Goal: Task Accomplishment & Management: Manage account settings

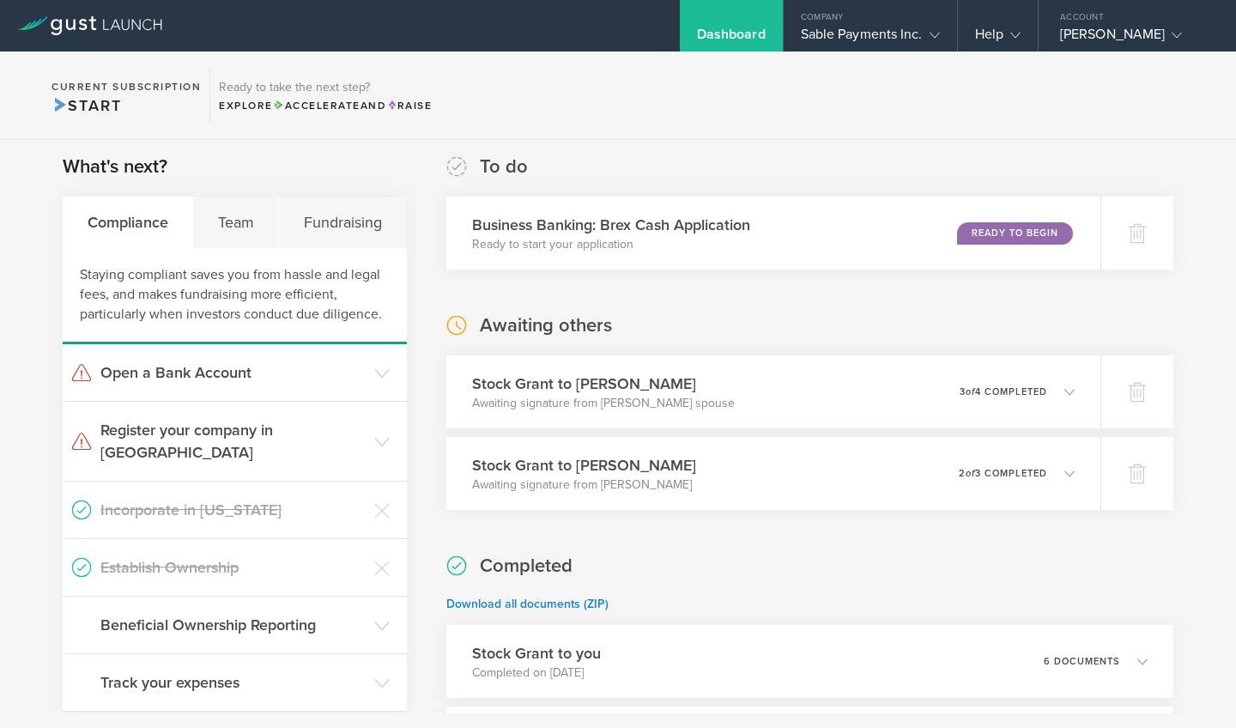
scroll to position [285, 0]
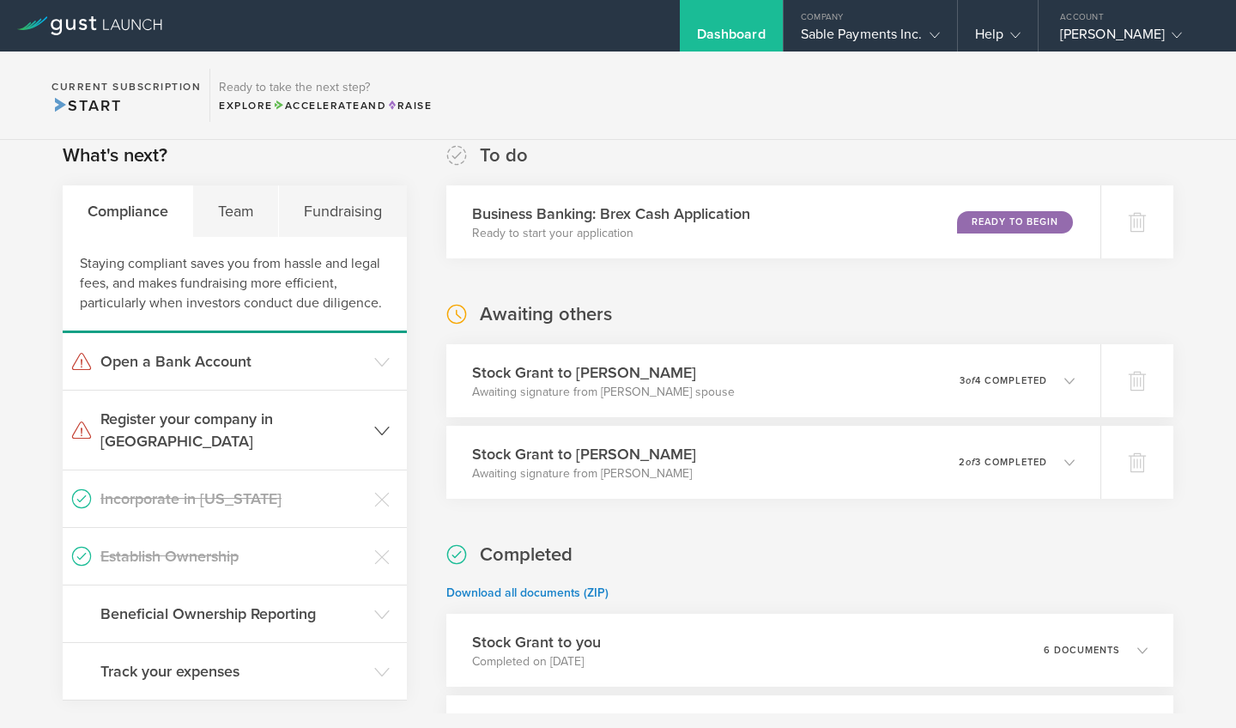
click at [389, 420] on header "Register your company in [GEOGRAPHIC_DATA]" at bounding box center [235, 430] width 344 height 79
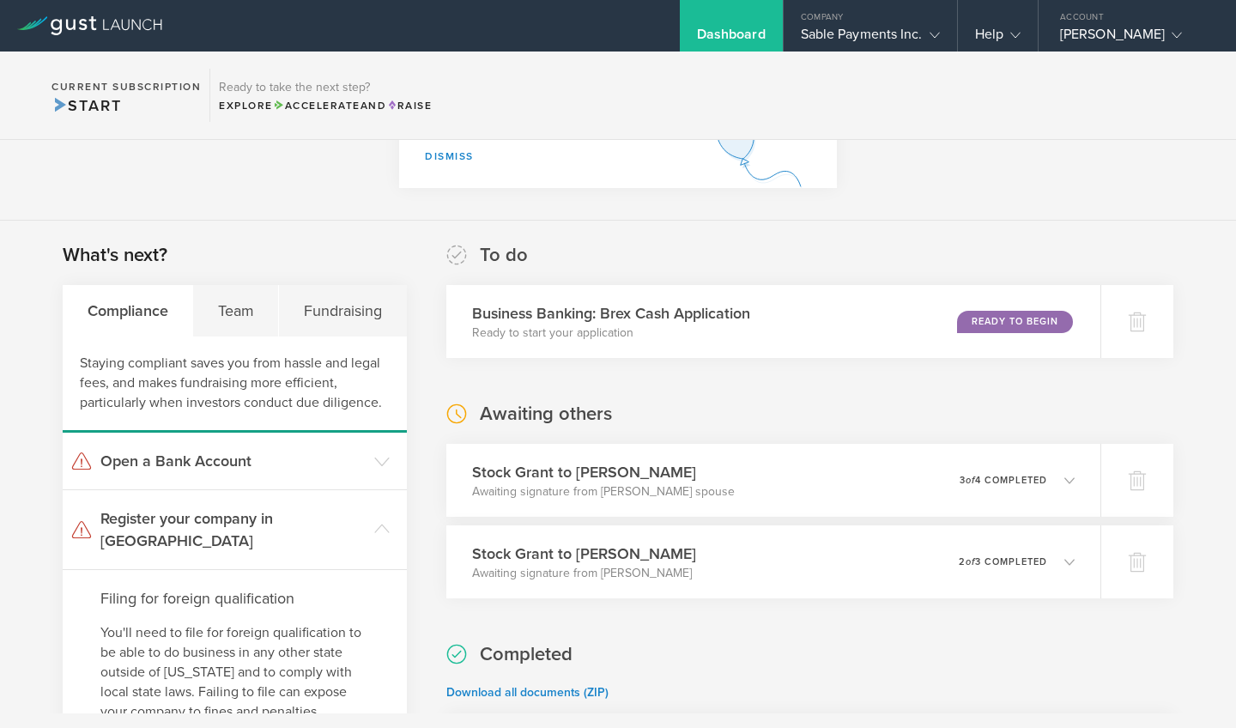
scroll to position [184, 0]
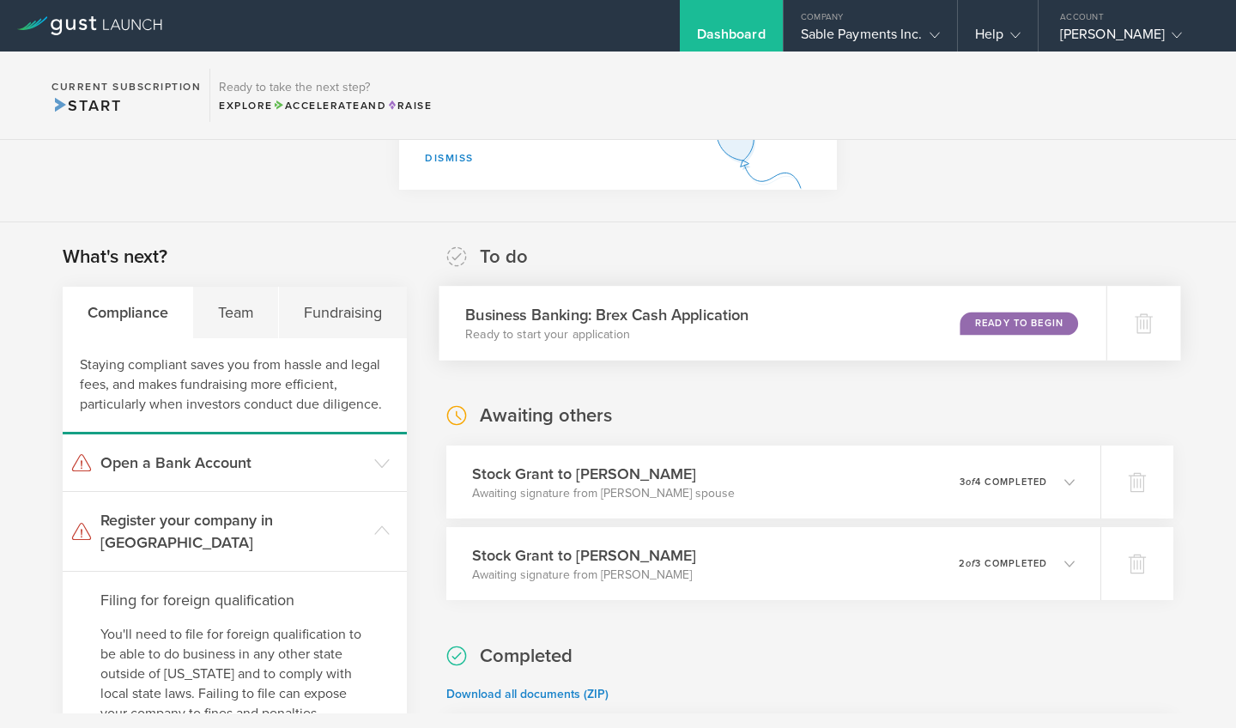
click at [1007, 321] on div "Business Banking: Brex Cash Application Ready to start your application Ready t…" at bounding box center [773, 323] width 668 height 75
click at [1023, 325] on div "Ready to Begin" at bounding box center [1019, 323] width 118 height 23
click at [1046, 331] on div "Ready to Begin" at bounding box center [1019, 323] width 118 height 23
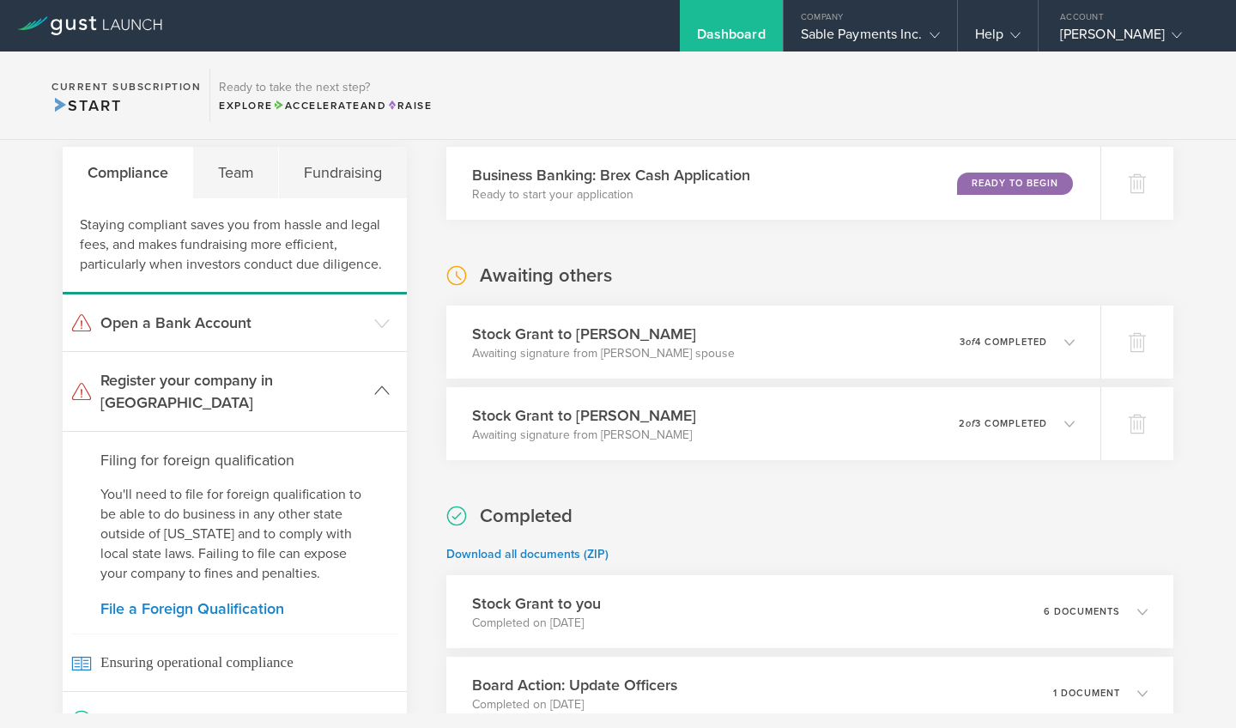
scroll to position [325, 0]
click at [384, 381] on icon at bounding box center [381, 388] width 15 height 15
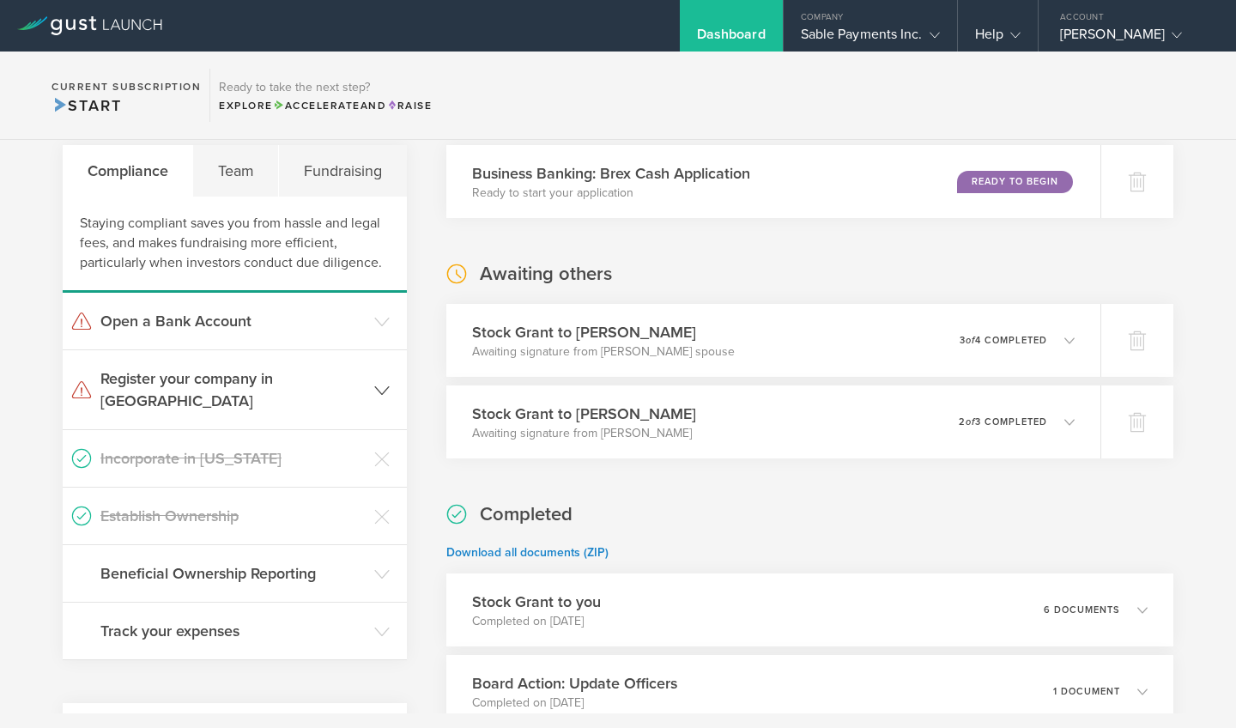
click at [384, 383] on icon at bounding box center [381, 390] width 15 height 15
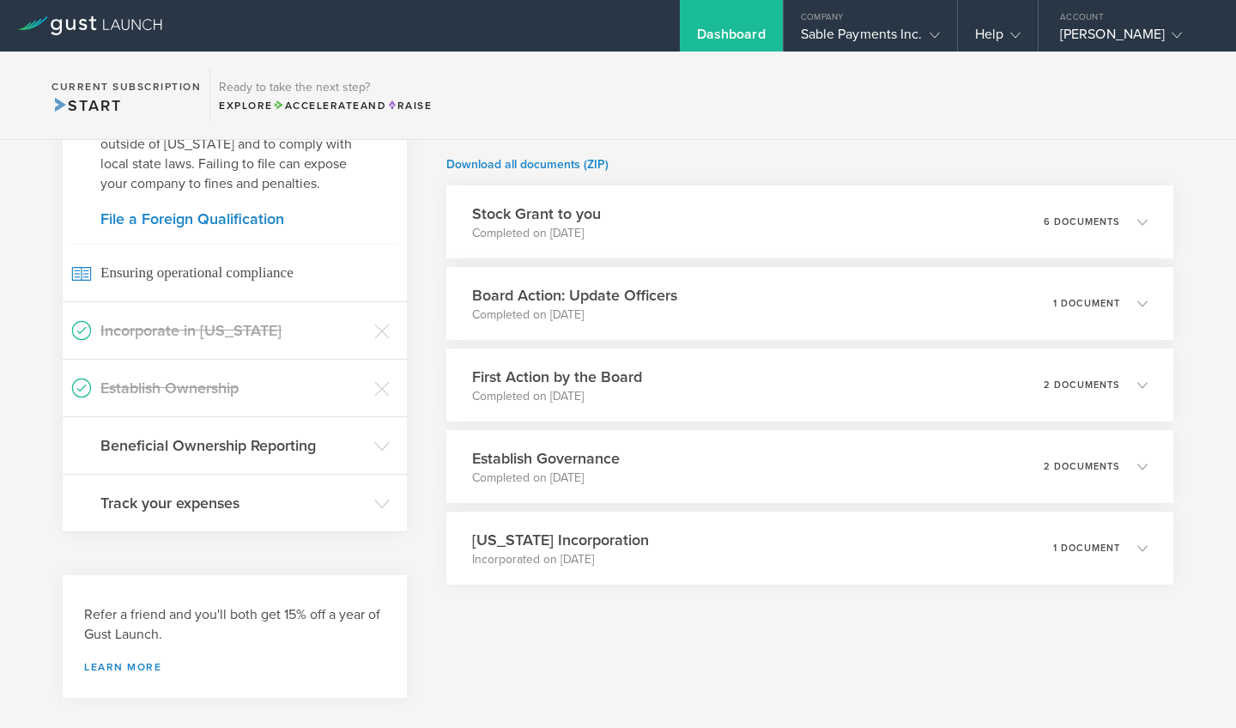
scroll to position [712, 0]
click at [937, 36] on icon at bounding box center [935, 35] width 10 height 10
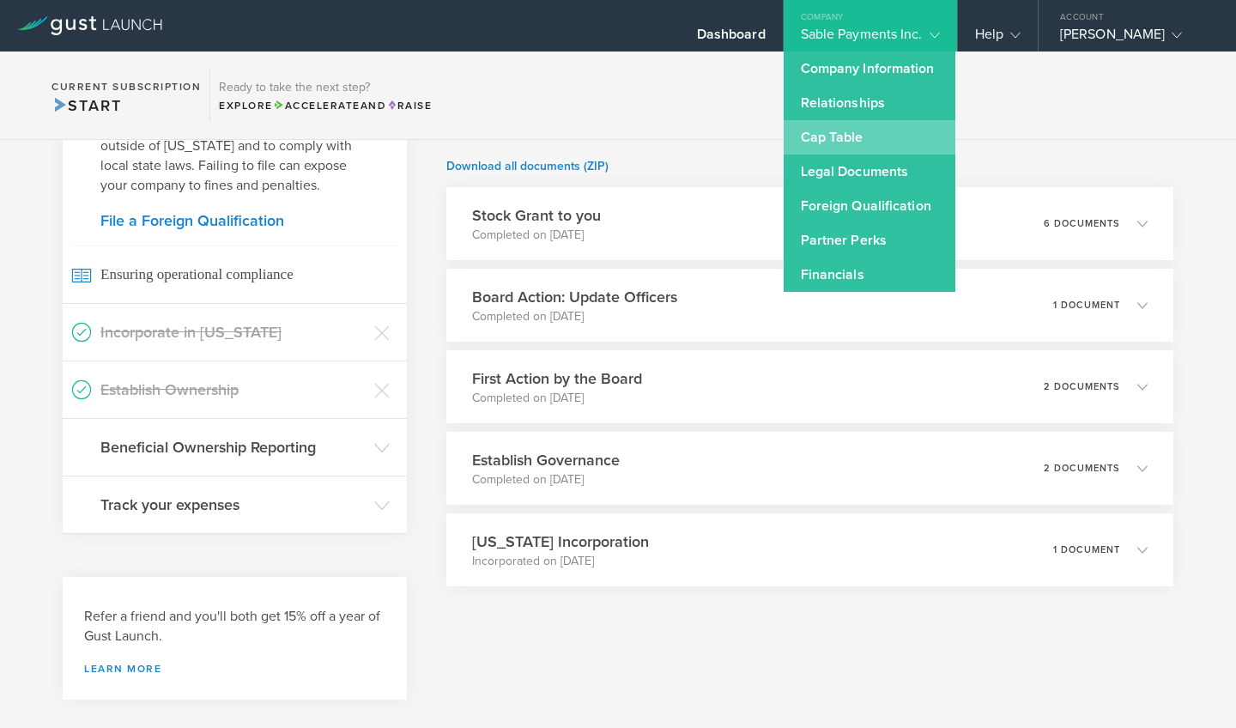
click at [852, 142] on link "Cap Table" at bounding box center [870, 137] width 172 height 34
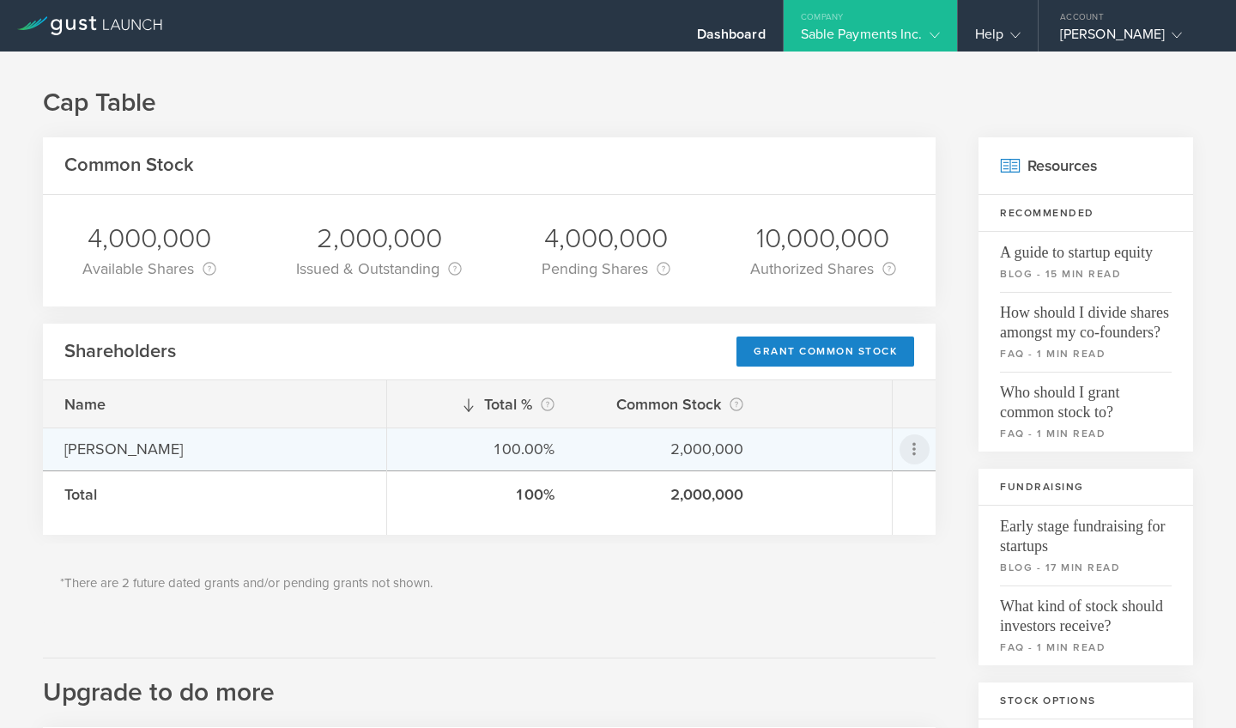
click at [914, 453] on icon at bounding box center [914, 449] width 21 height 21
click at [957, 437] on md-backdrop at bounding box center [618, 364] width 1236 height 728
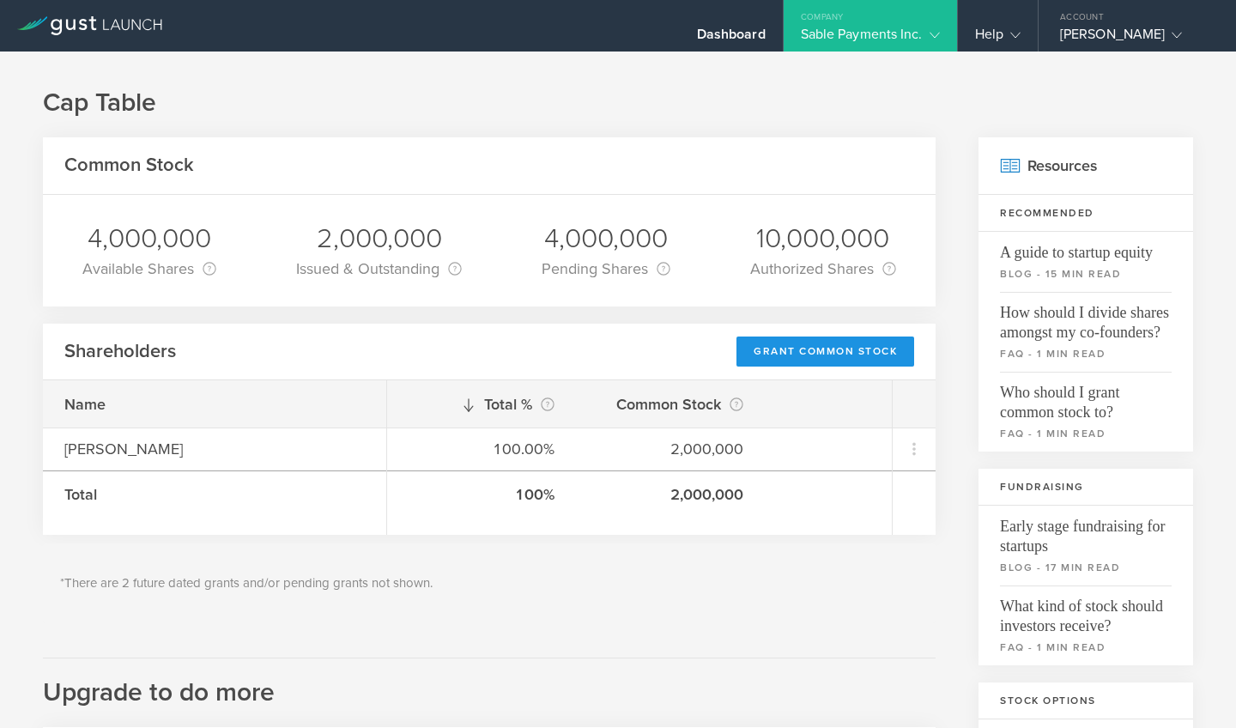
click at [831, 350] on div "Grant Common Stock" at bounding box center [826, 352] width 178 height 30
click at [936, 36] on polyline at bounding box center [934, 35] width 9 height 5
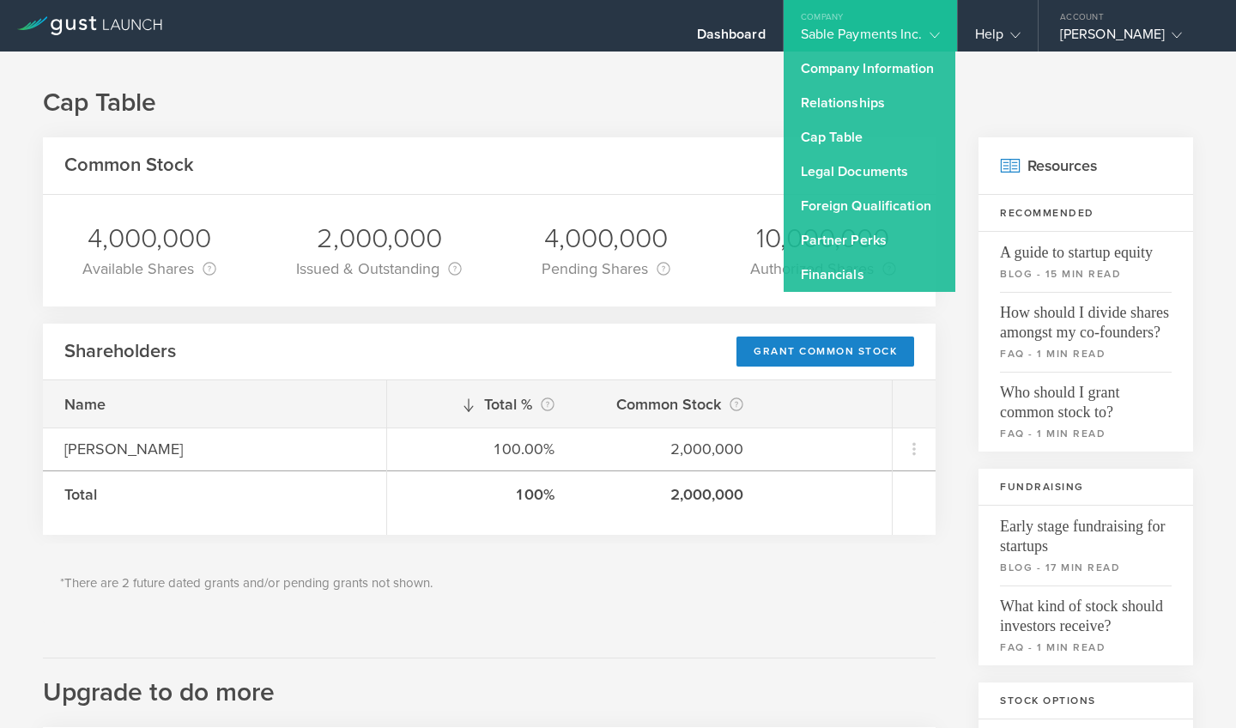
click at [724, 91] on h1 "Cap Table" at bounding box center [618, 103] width 1151 height 34
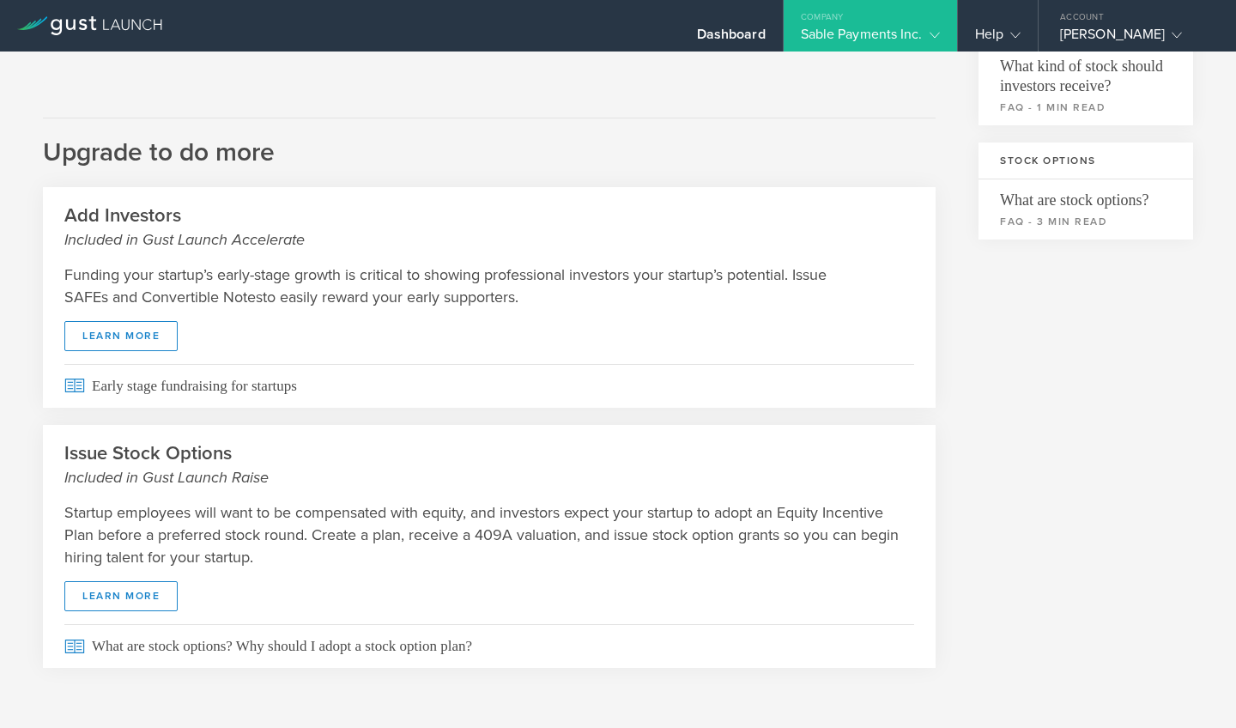
scroll to position [540, 0]
click at [749, 27] on div "Dashboard" at bounding box center [731, 39] width 69 height 26
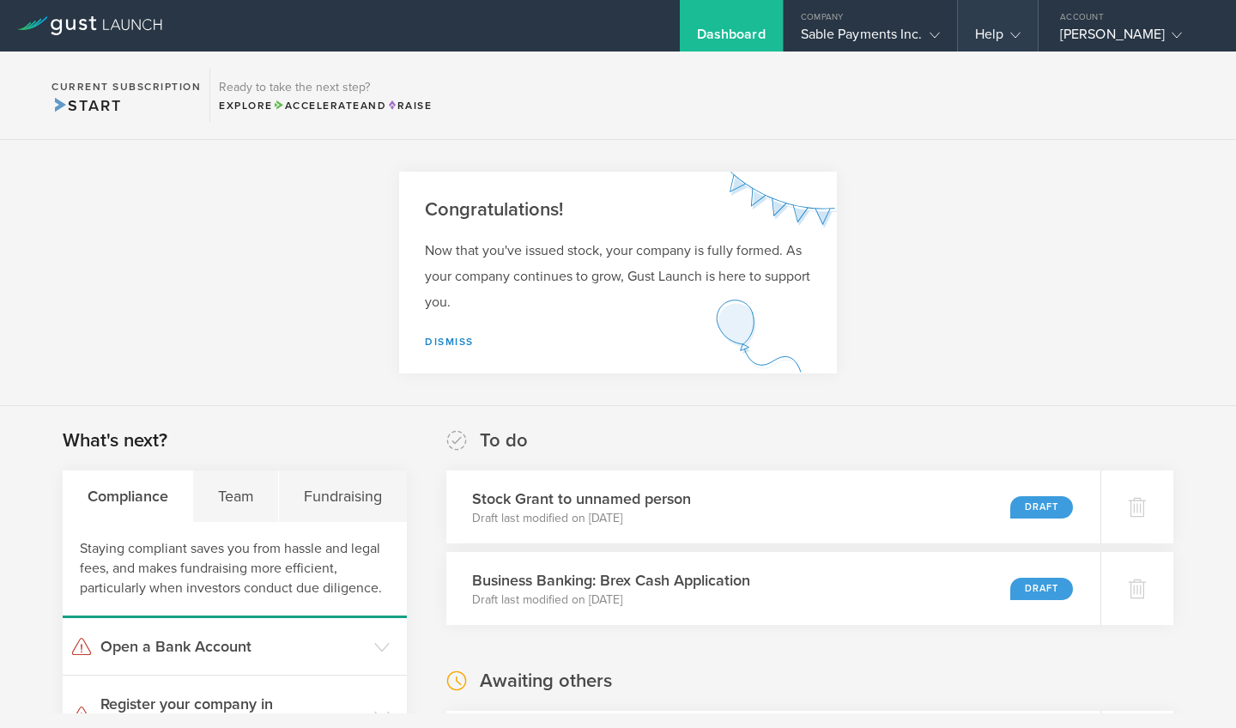
click at [1016, 33] on icon at bounding box center [1016, 35] width 10 height 10
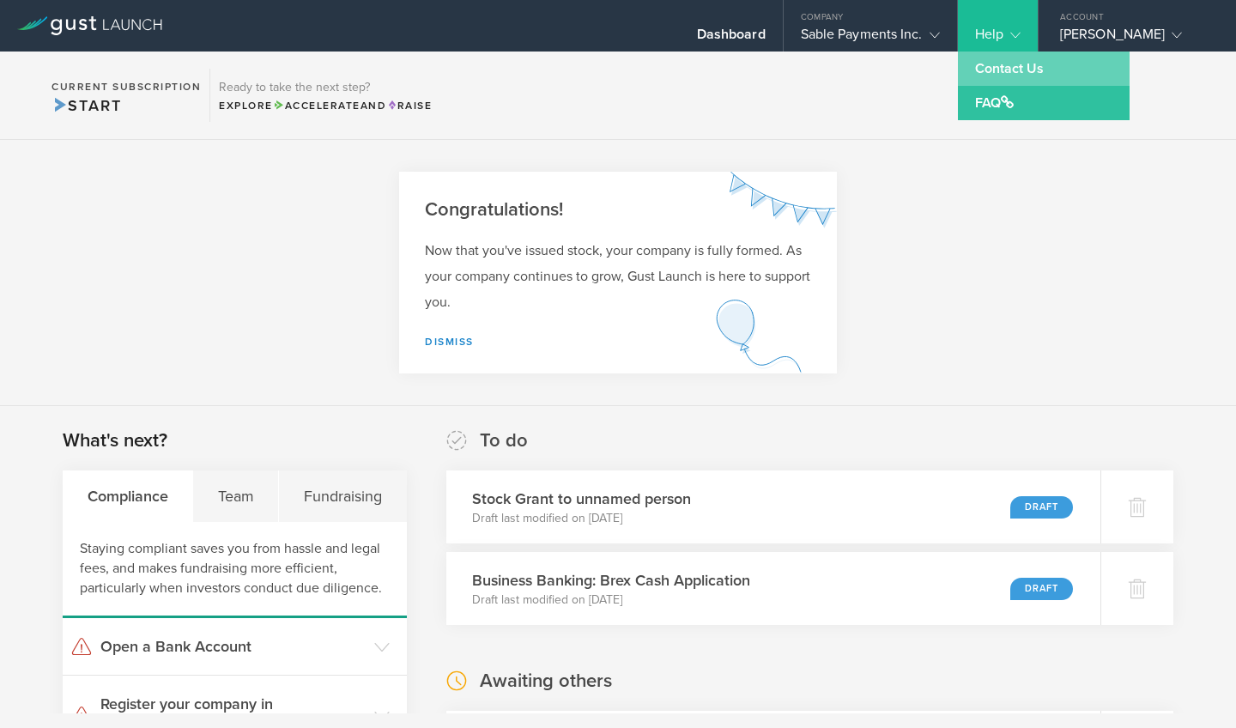
click at [1012, 63] on link "Contact Us" at bounding box center [1044, 69] width 172 height 34
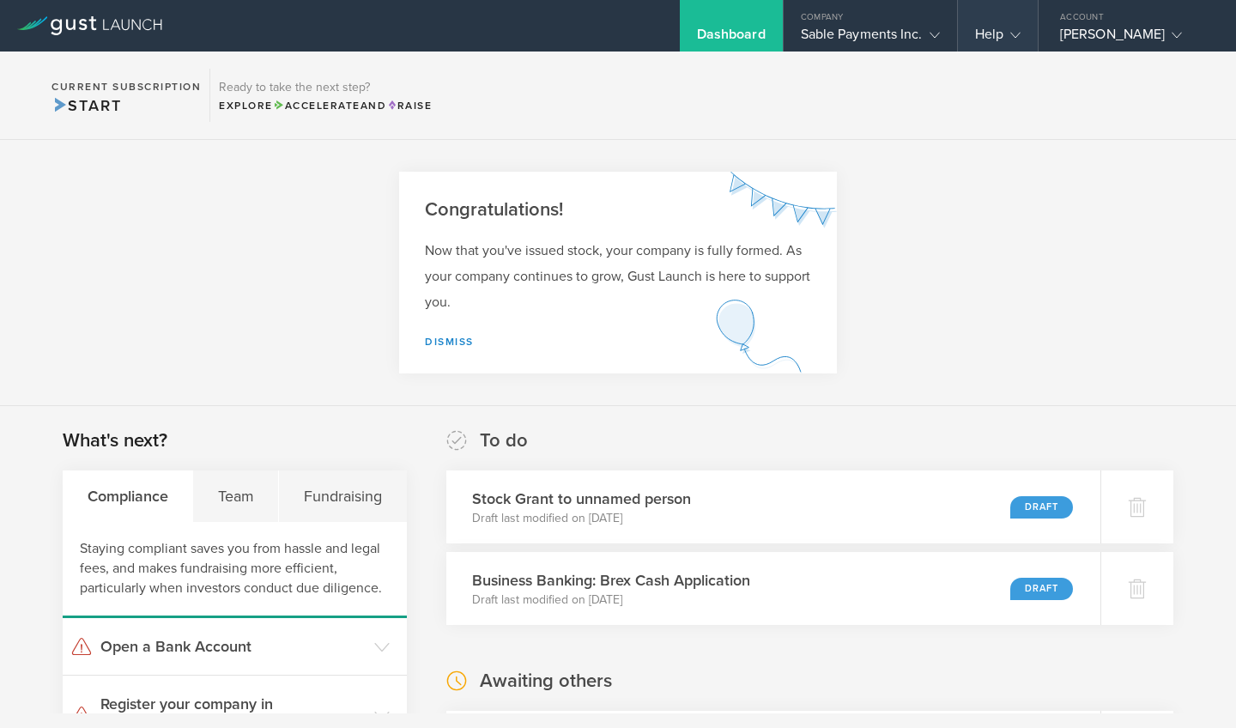
click at [1009, 33] on gust-icon at bounding box center [1012, 34] width 17 height 17
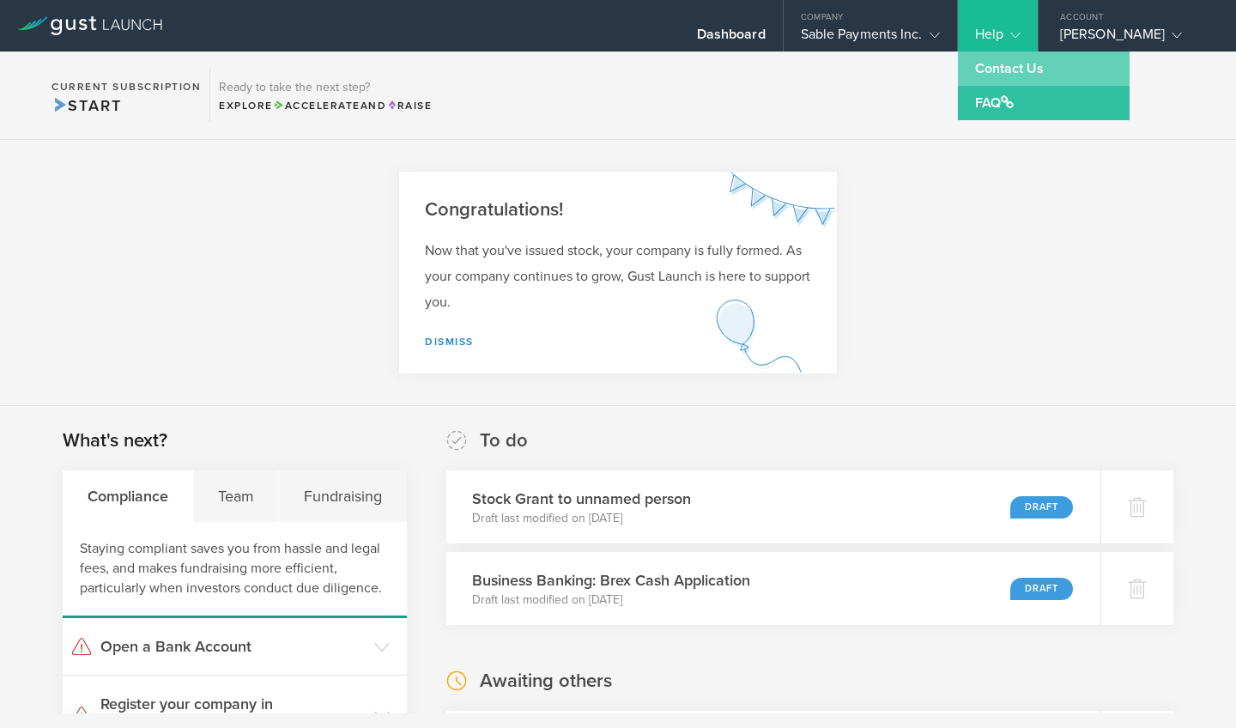
click at [1001, 64] on link "Contact Us" at bounding box center [1044, 69] width 172 height 34
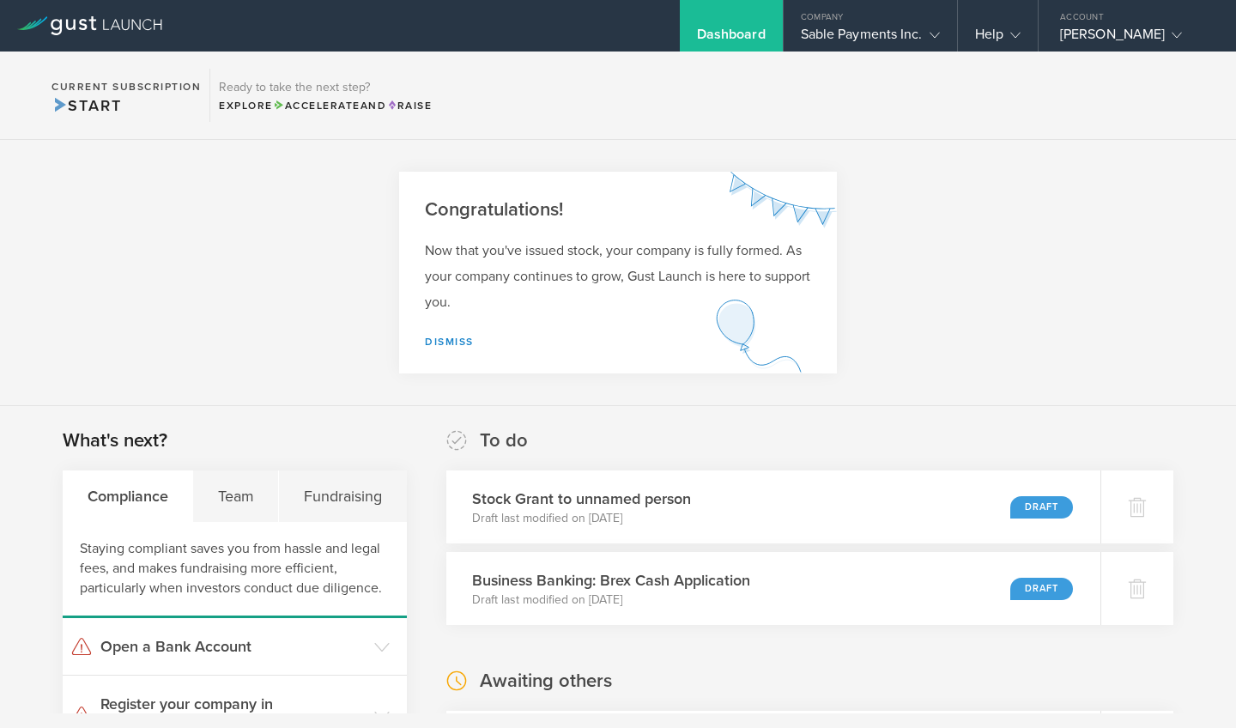
click at [736, 22] on div "Dashboard" at bounding box center [731, 26] width 103 height 52
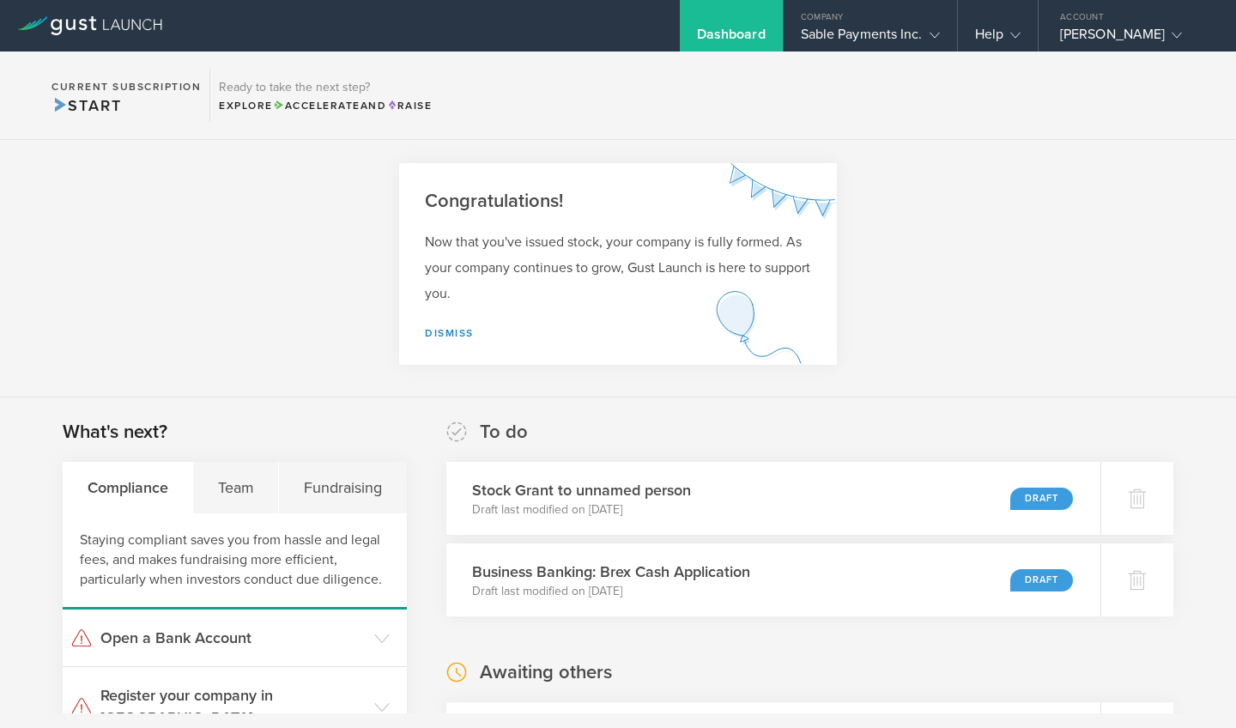
scroll to position [10, 0]
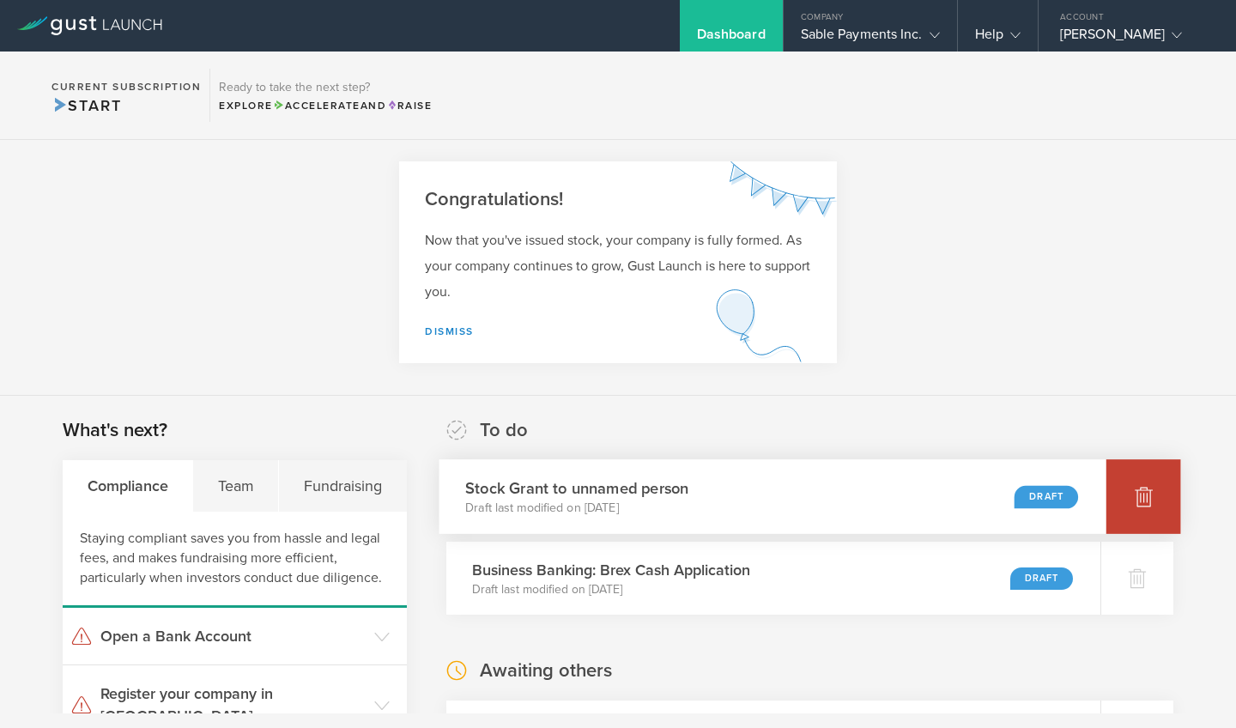
click at [1151, 497] on icon at bounding box center [1144, 497] width 18 height 16
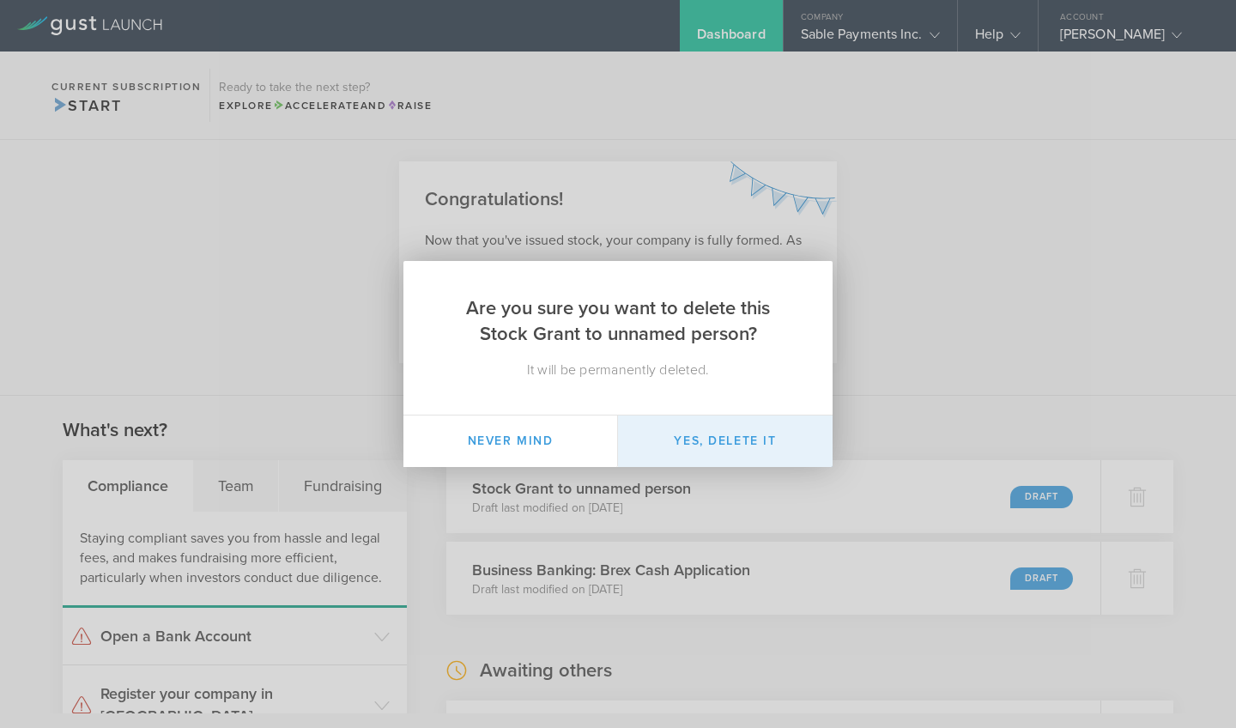
click at [712, 450] on button "Yes, delete it" at bounding box center [725, 442] width 215 height 52
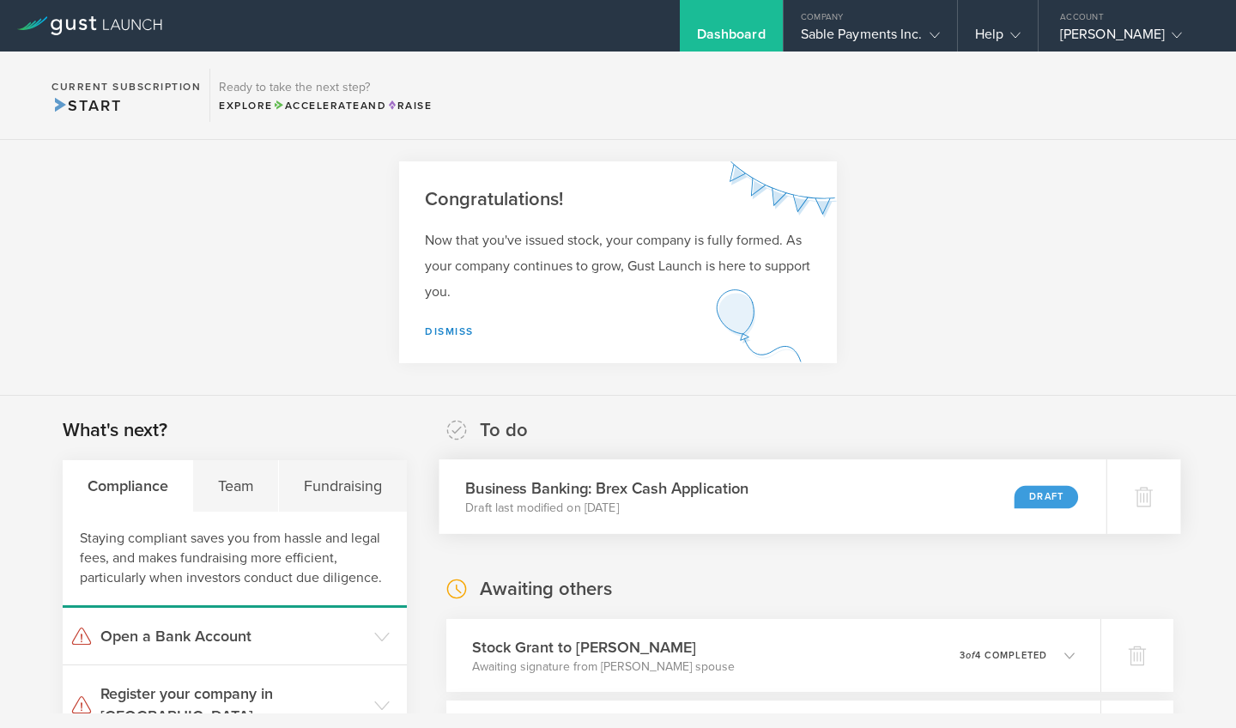
click at [1030, 492] on div "Draft" at bounding box center [1047, 496] width 64 height 23
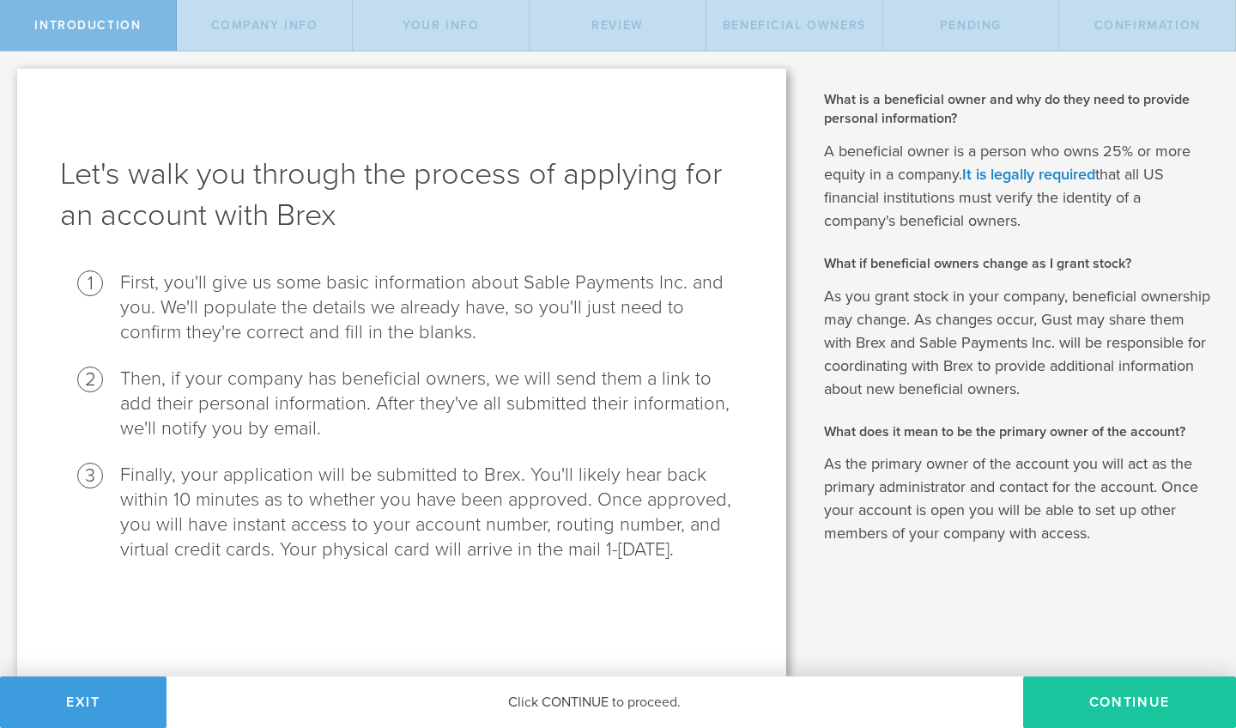
click at [1142, 702] on button "Continue" at bounding box center [1130, 703] width 213 height 52
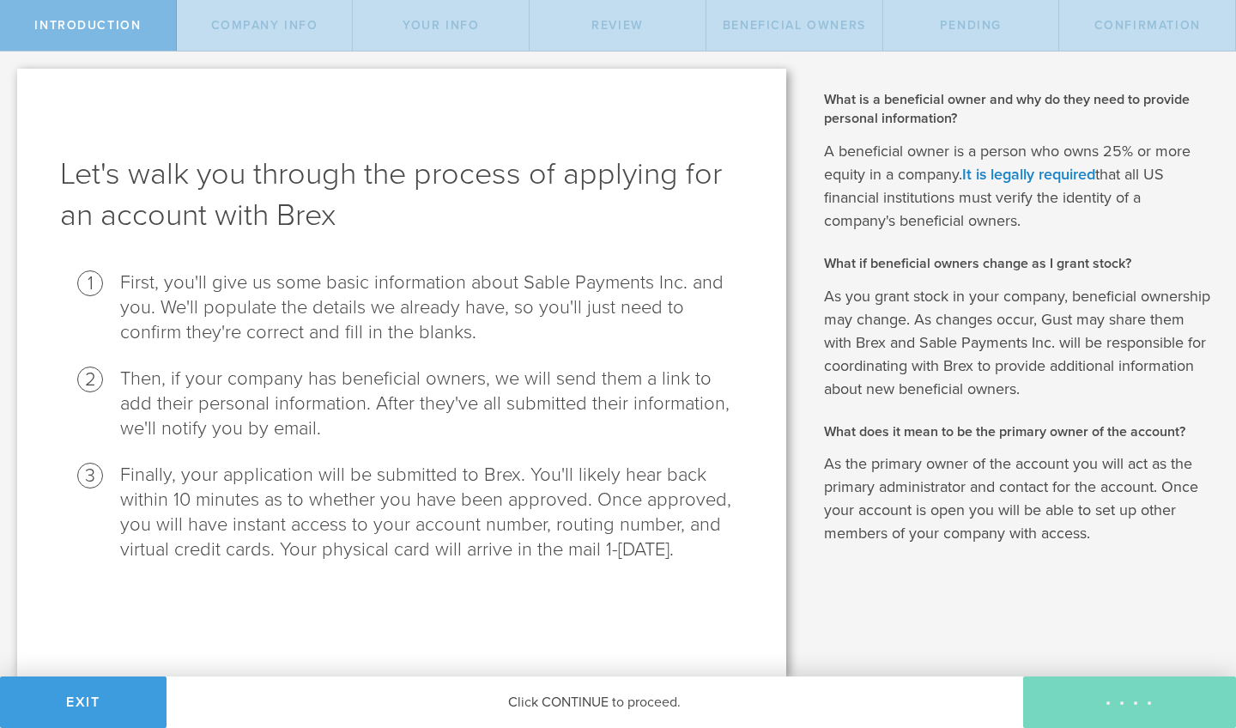
select select "string:C_CORP"
type input "Payments Processing"
type input "(650) 504-5030"
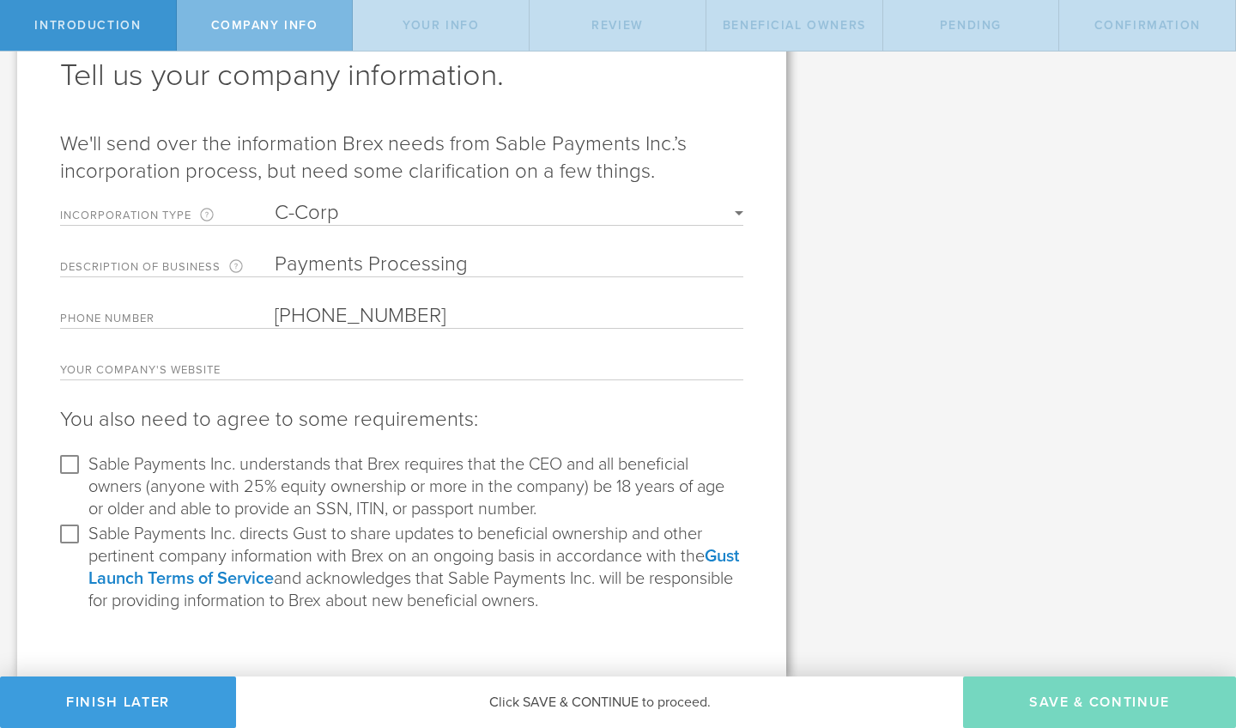
click at [66, 465] on input "Sable Payments Inc. understands that Brex requires that the CEO and all benefic…" at bounding box center [69, 464] width 27 height 27
checkbox input "true"
click at [70, 536] on input "Sable Payments Inc. directs Gust to share updates to beneficial ownership and o…" at bounding box center [69, 533] width 27 height 27
checkbox input "true"
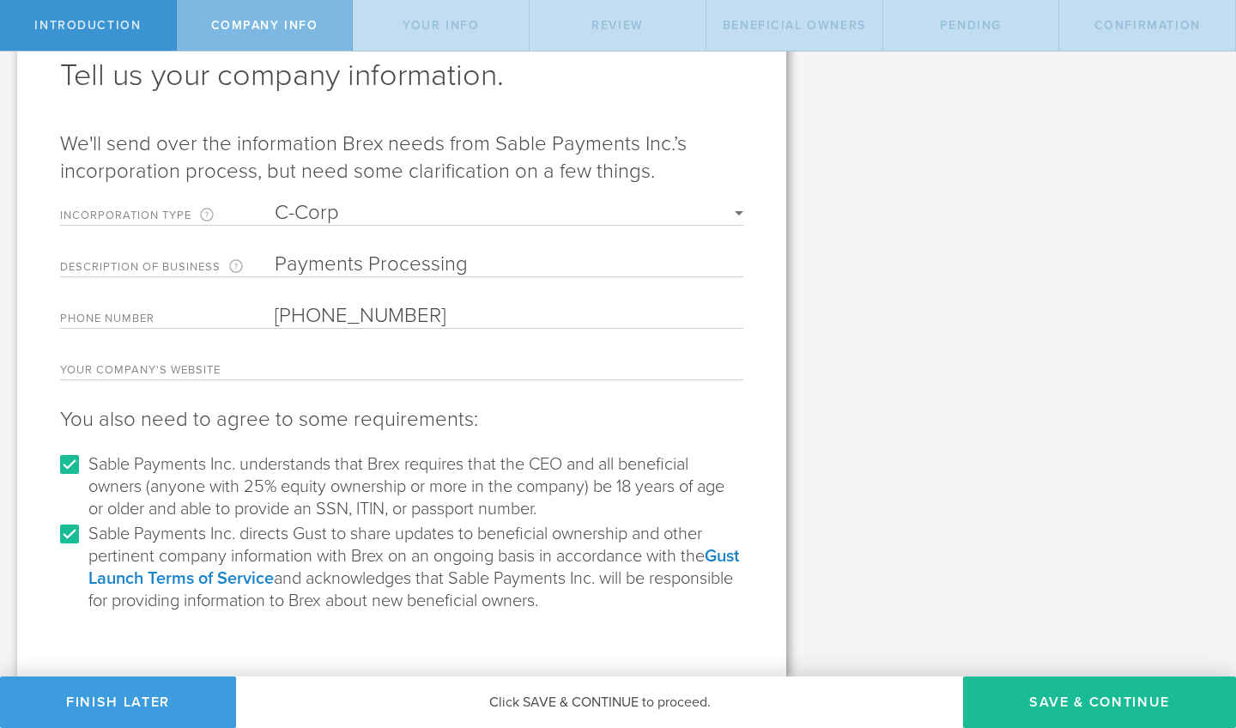
click at [739, 262] on input "Payments Processing" at bounding box center [509, 264] width 469 height 25
click at [508, 264] on input "Payments Processing" at bounding box center [509, 264] width 469 height 25
type input "P"
type input "Fintech"
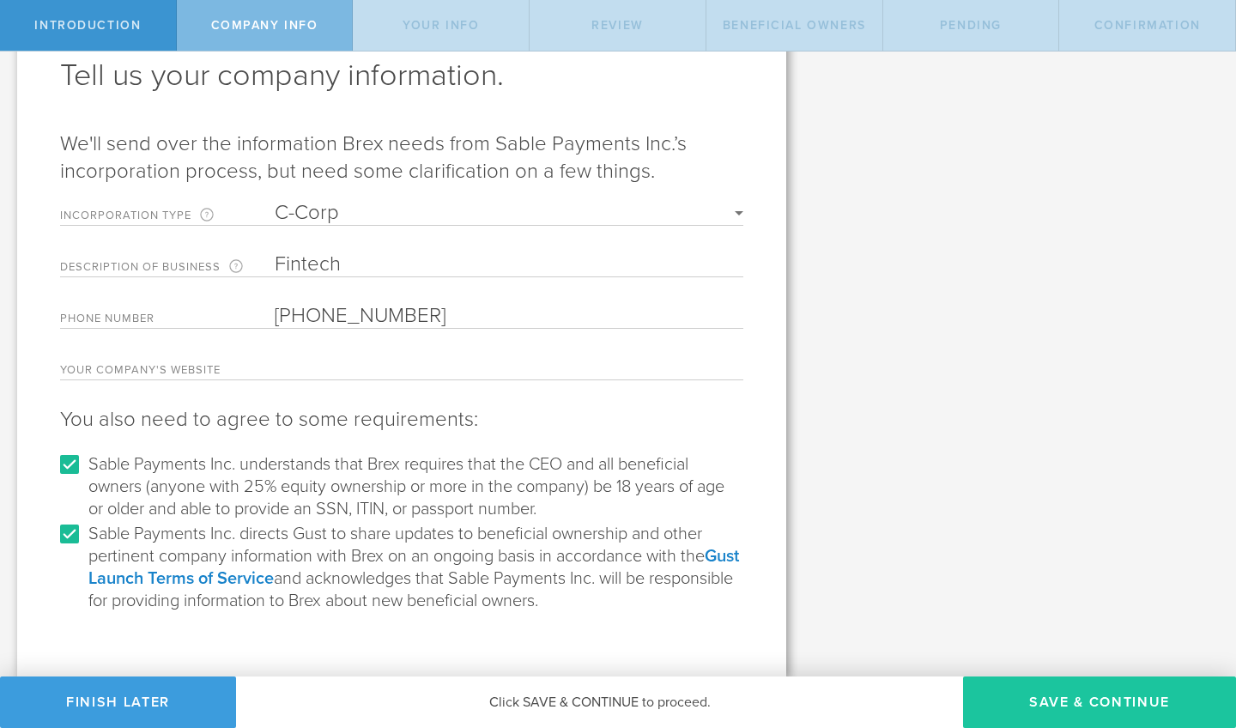
click at [1096, 710] on button "Save & Continue" at bounding box center [1099, 703] width 273 height 52
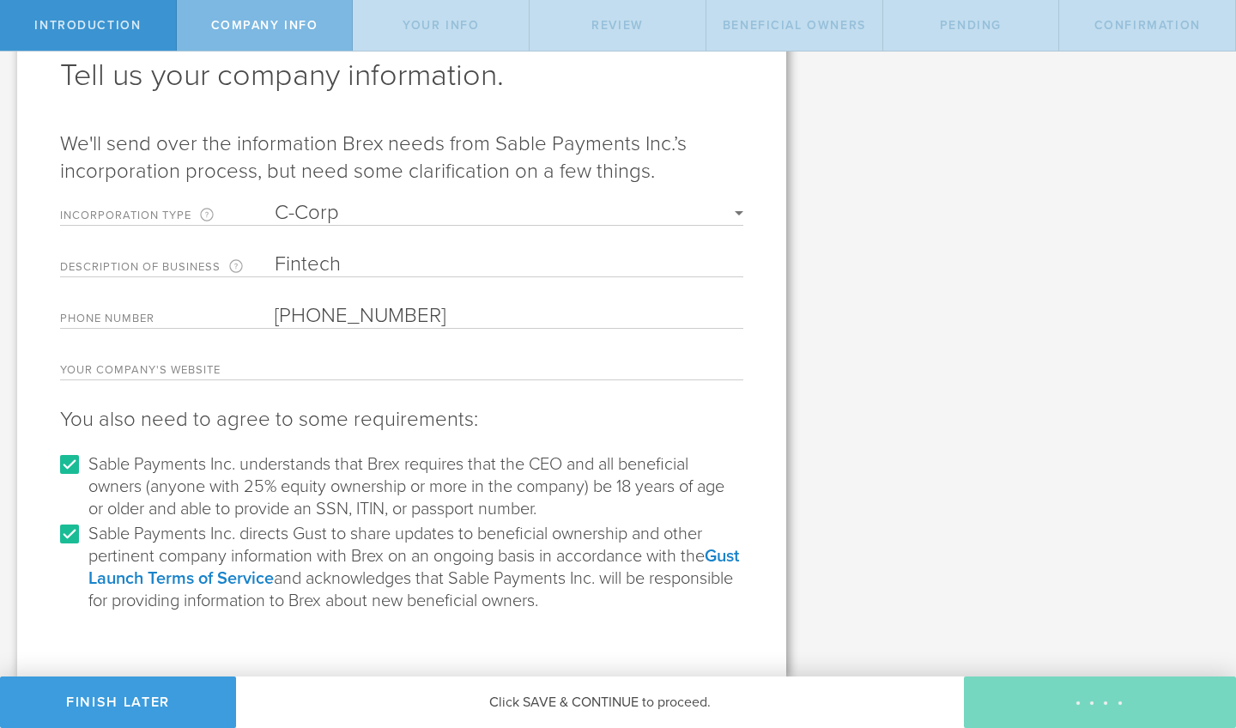
type input "[PERSON_NAME]"
type input "Founder"
select select "string:SSN"
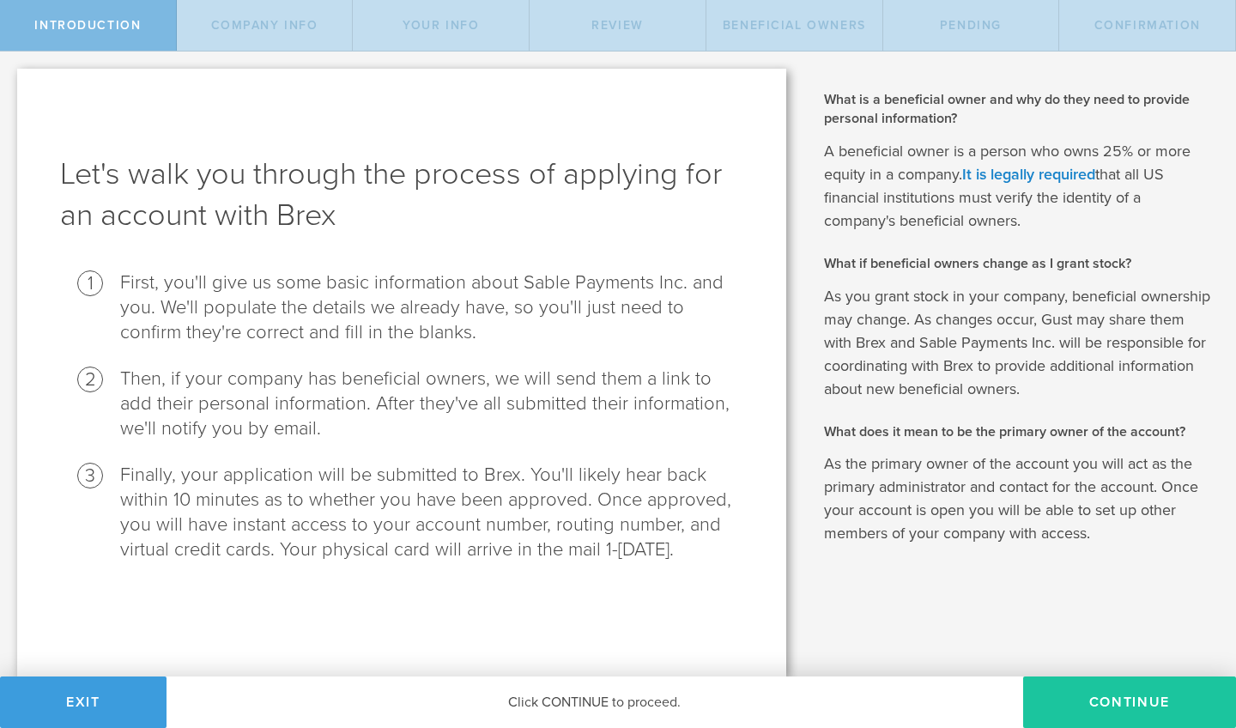
click at [1118, 706] on button "Continue" at bounding box center [1130, 703] width 213 height 52
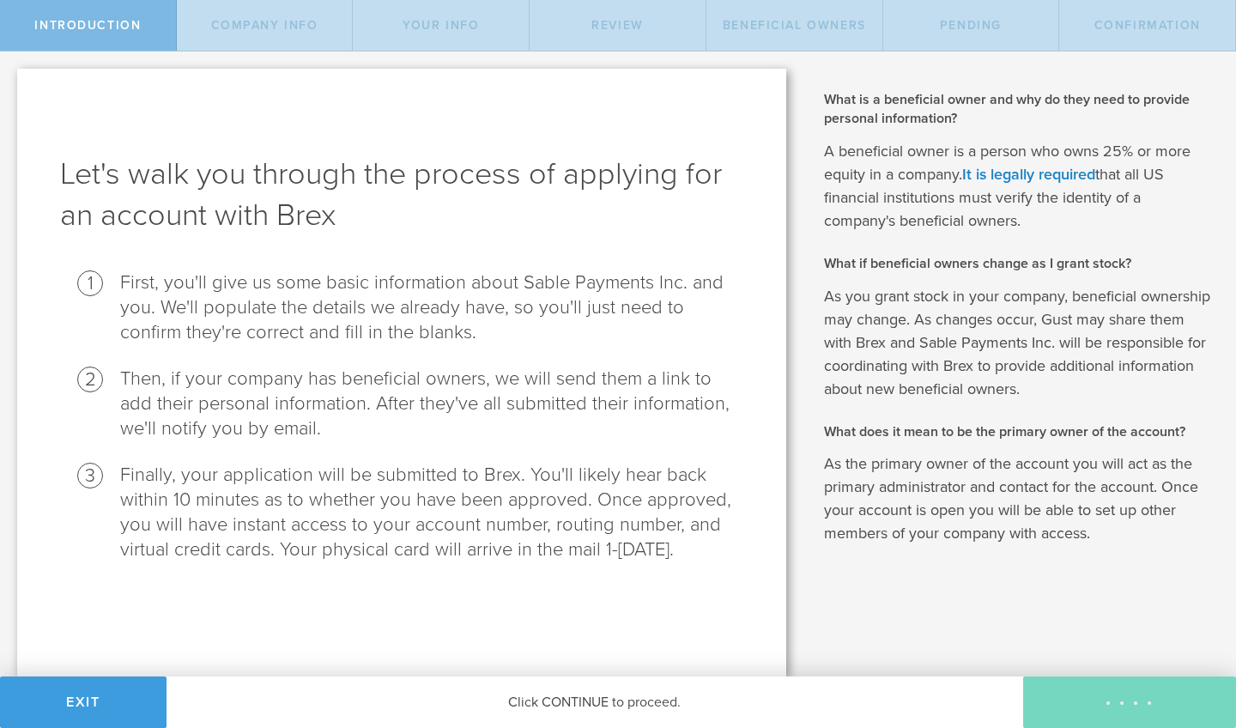
select select "string:C_CORP"
type input "Fintech"
type input "(650) 504-5030"
checkbox input "true"
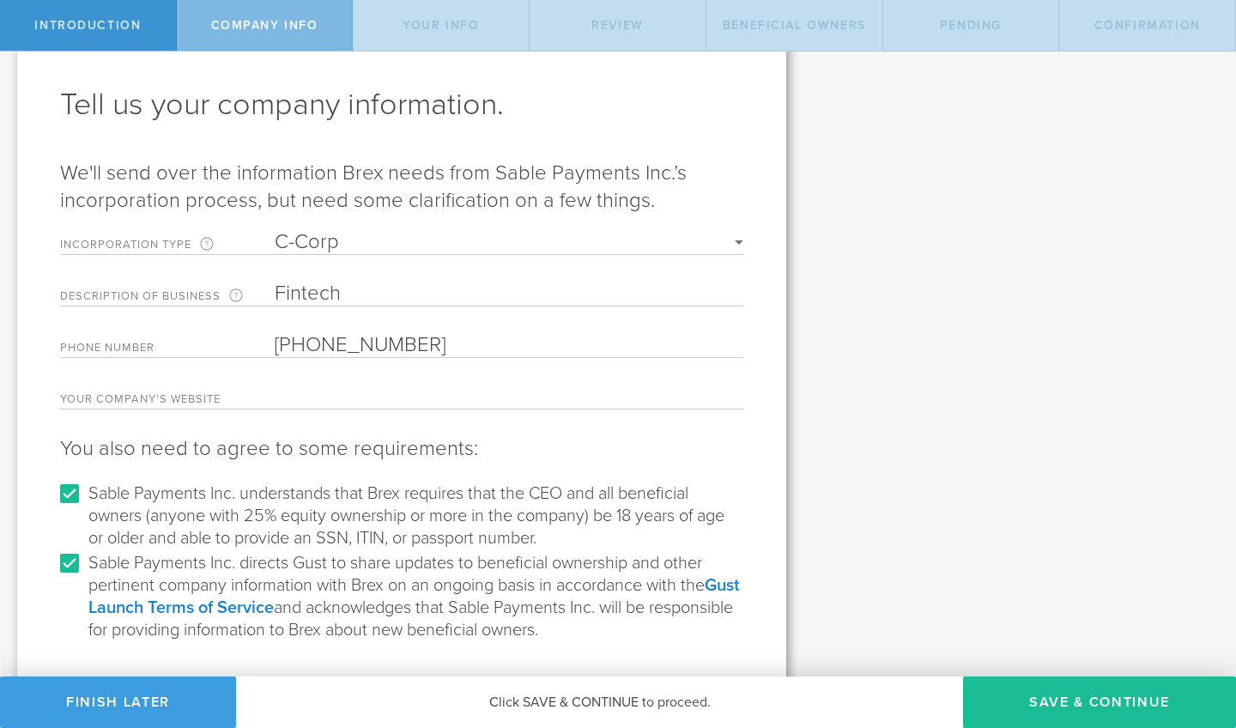
scroll to position [71, 0]
click at [70, 562] on input "Sable Payments Inc. directs Gust to share updates to beneficial ownership and o…" at bounding box center [69, 561] width 27 height 27
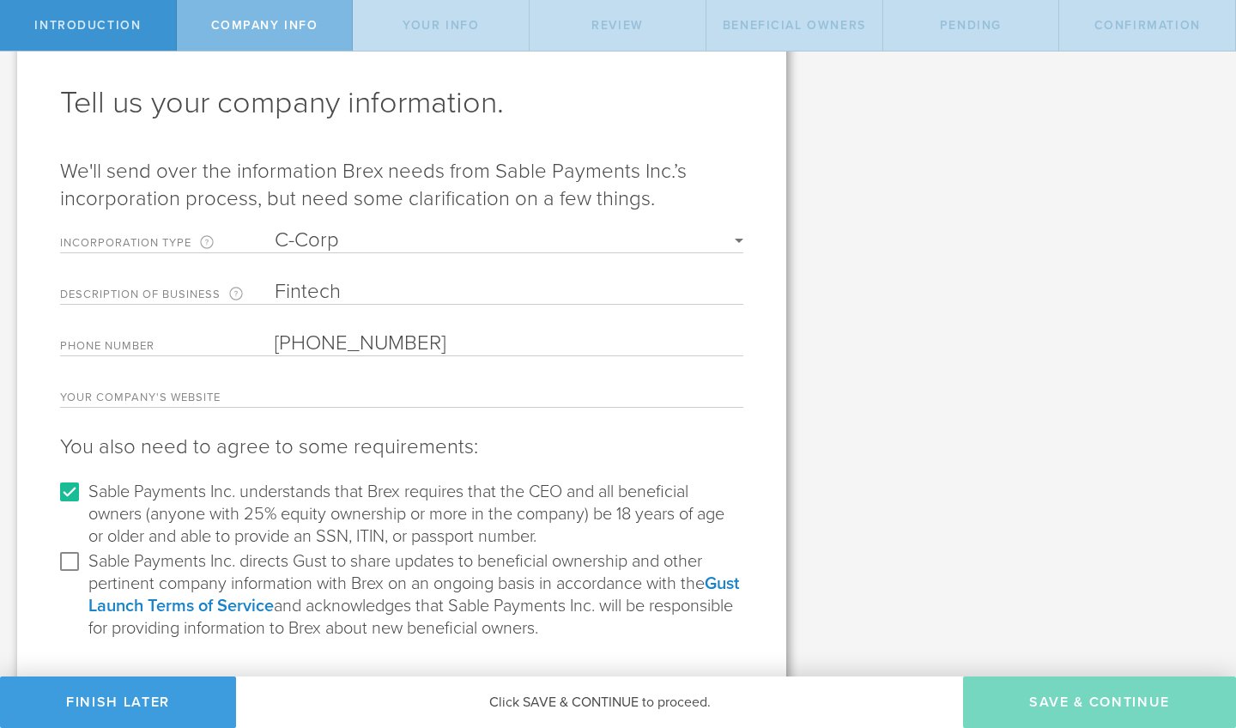
click at [68, 564] on input "Sable Payments Inc. directs Gust to share updates to beneficial ownership and o…" at bounding box center [69, 561] width 27 height 27
checkbox input "true"
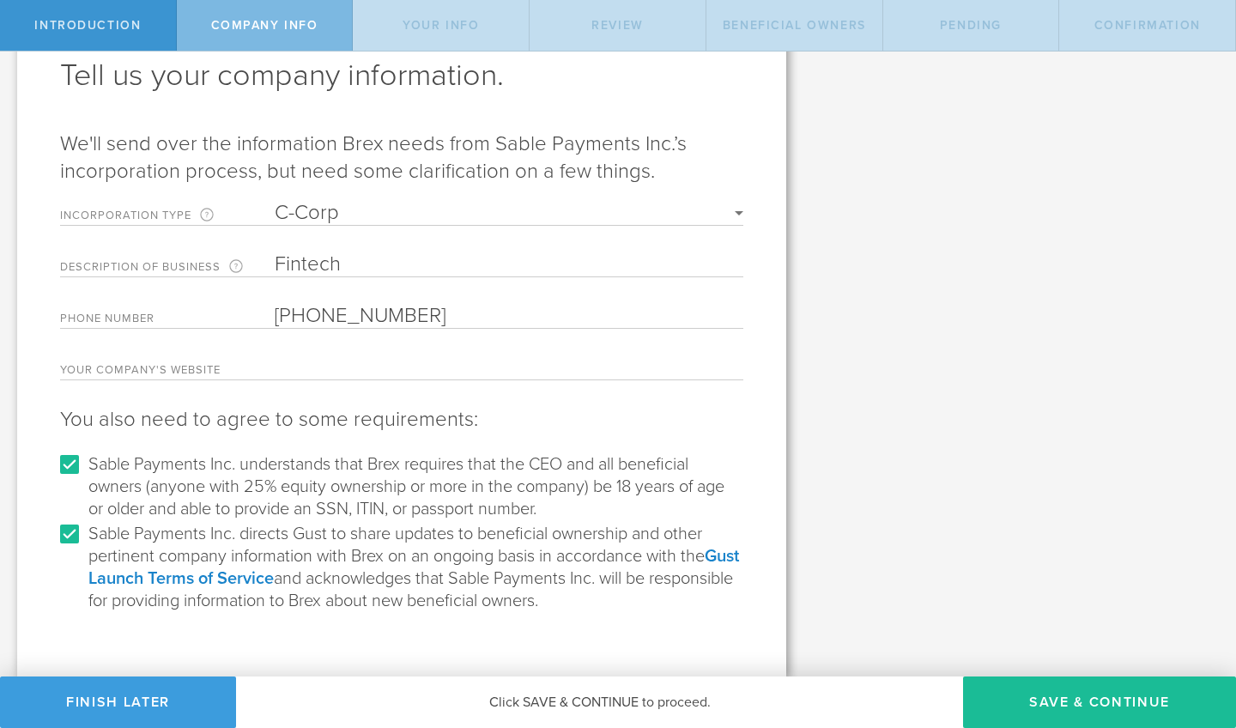
scroll to position [99, 0]
click at [1073, 710] on button "Save & Continue" at bounding box center [1099, 703] width 273 height 52
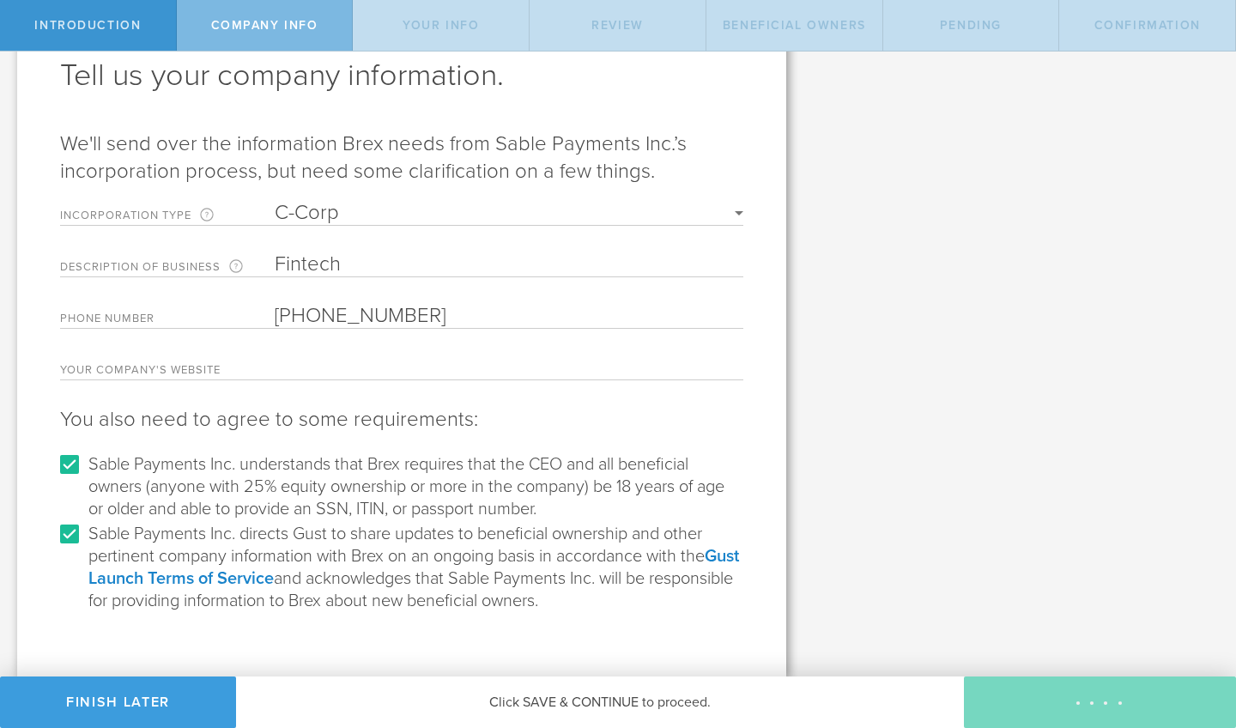
type input "[PERSON_NAME]"
type input "Founder"
select select "string:SSN"
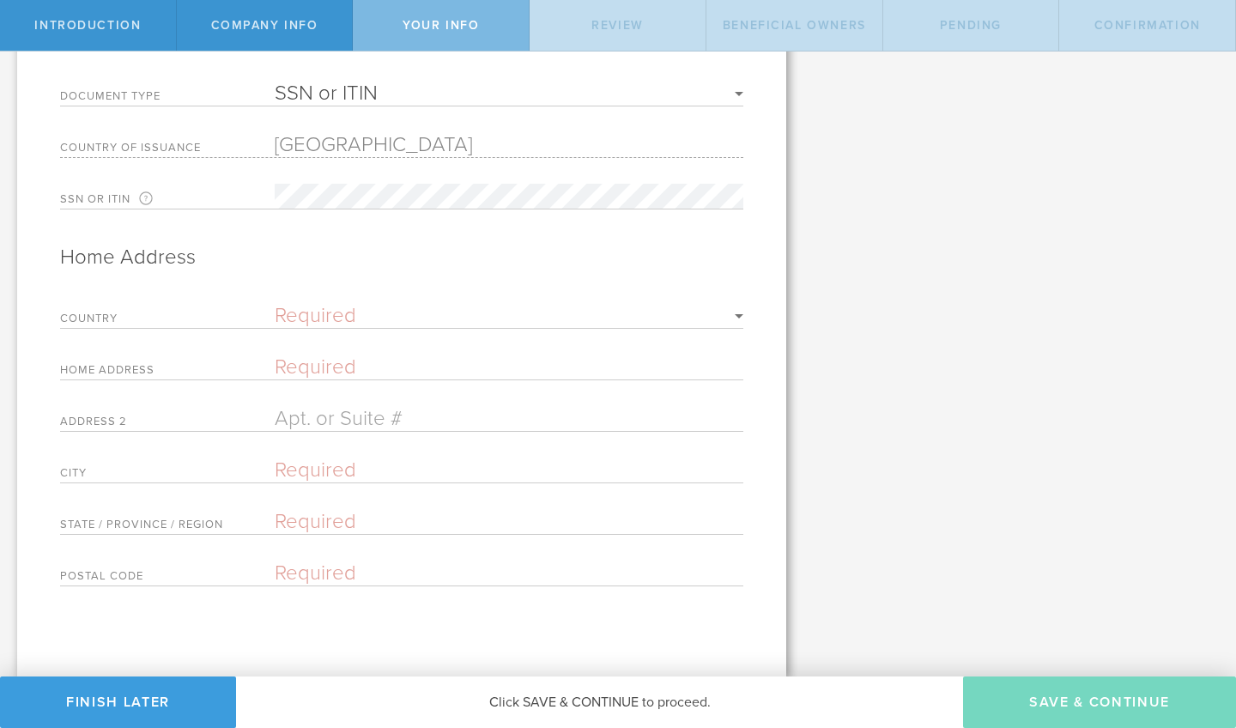
scroll to position [577, 0]
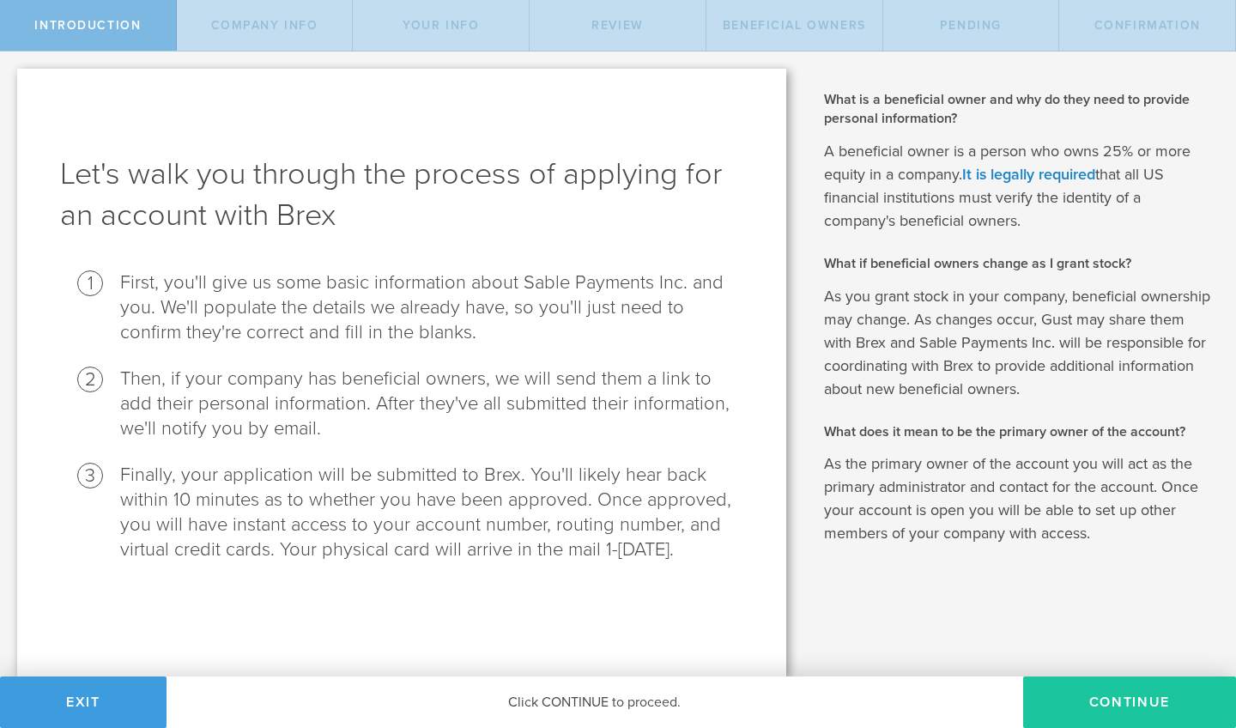
click at [1115, 702] on button "Continue" at bounding box center [1130, 703] width 213 height 52
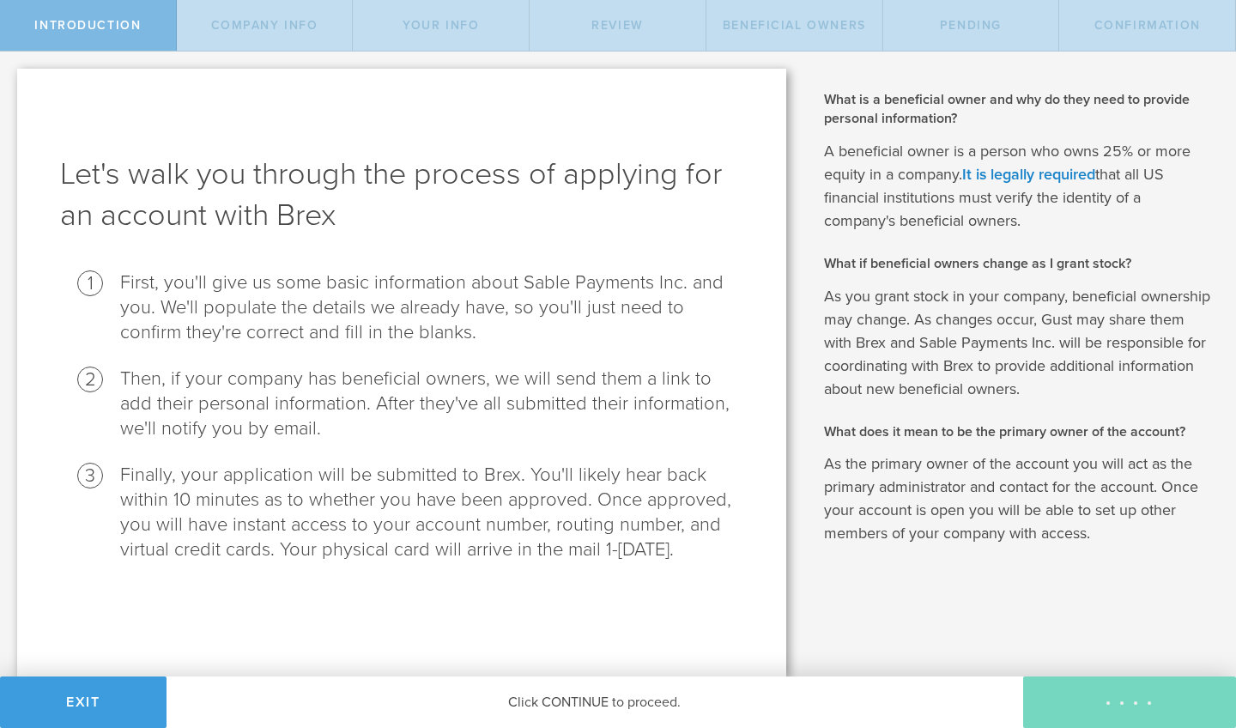
select select "string:C_CORP"
type input "Fintech"
type input "(650) 504-5030"
checkbox input "true"
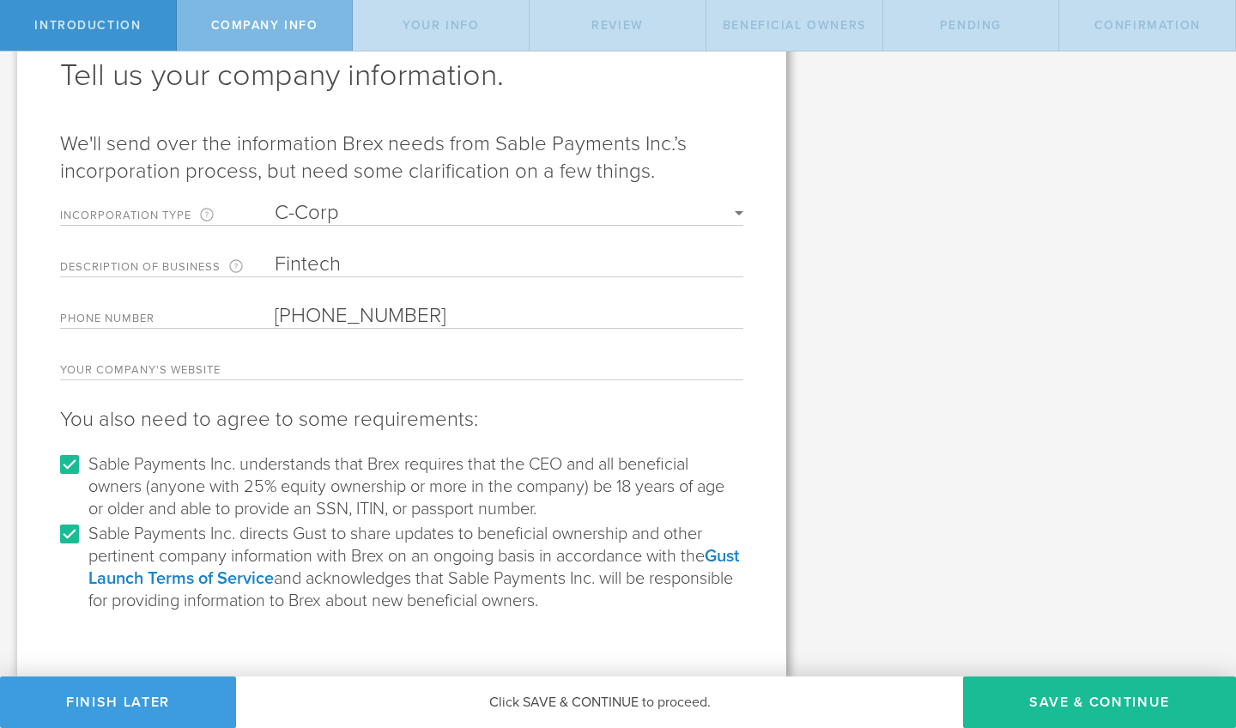
scroll to position [99, 0]
click at [1111, 717] on button "Save & Continue" at bounding box center [1099, 703] width 273 height 52
type input "[PERSON_NAME]"
type input "Founder"
select select "string:SSN"
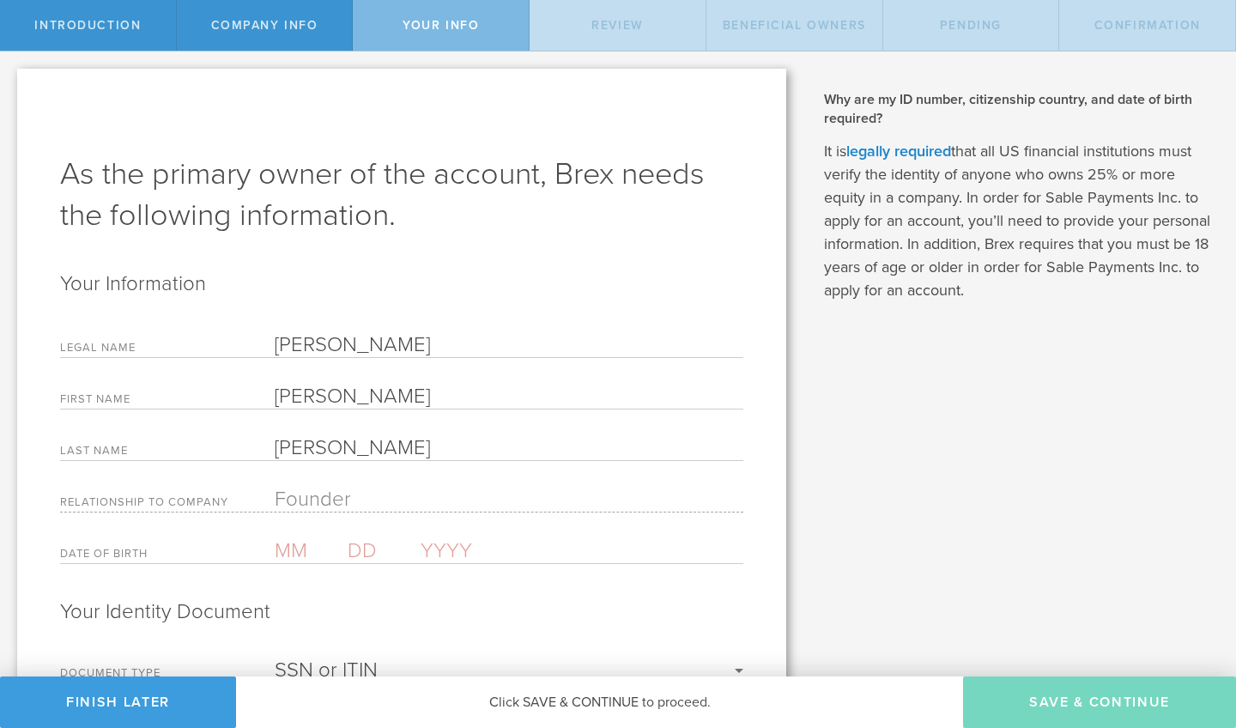
scroll to position [0, 0]
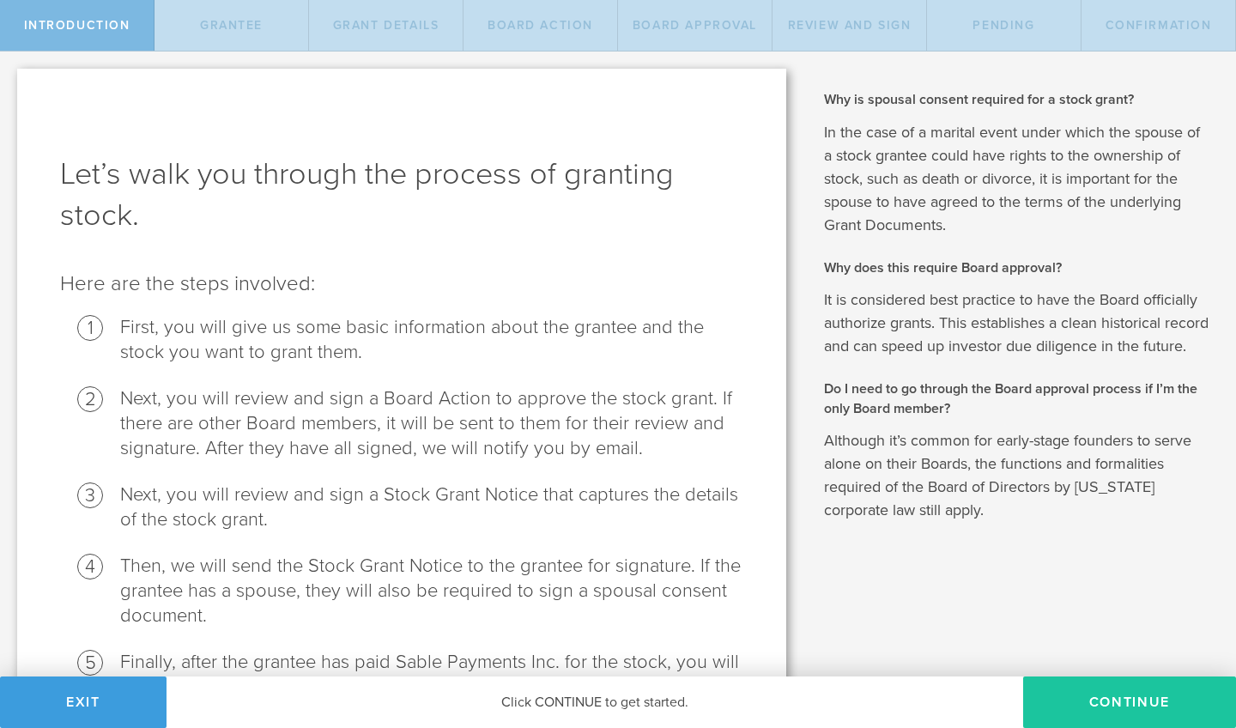
click at [1127, 701] on button "Continue" at bounding box center [1130, 703] width 213 height 52
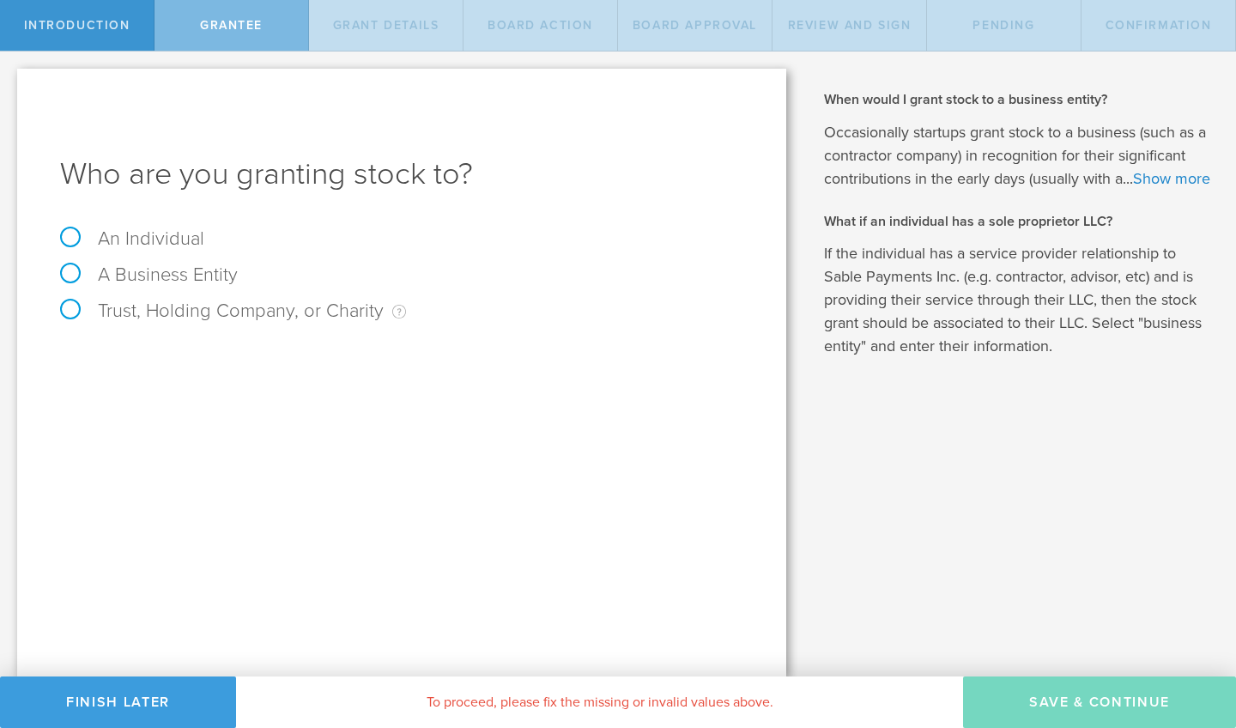
click at [69, 243] on label "An Individual" at bounding box center [132, 239] width 144 height 22
click at [11, 79] on input "An Individual" at bounding box center [5, 65] width 11 height 27
radio input "true"
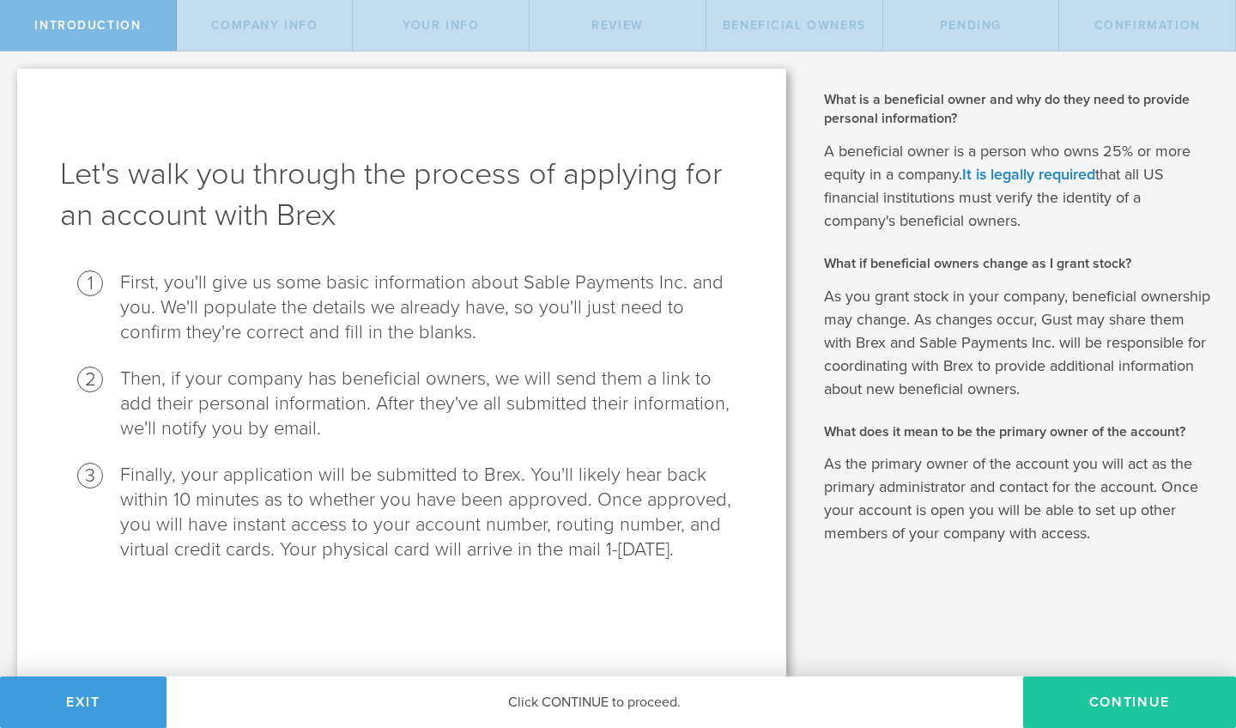
click at [1126, 705] on button "Continue" at bounding box center [1130, 703] width 213 height 52
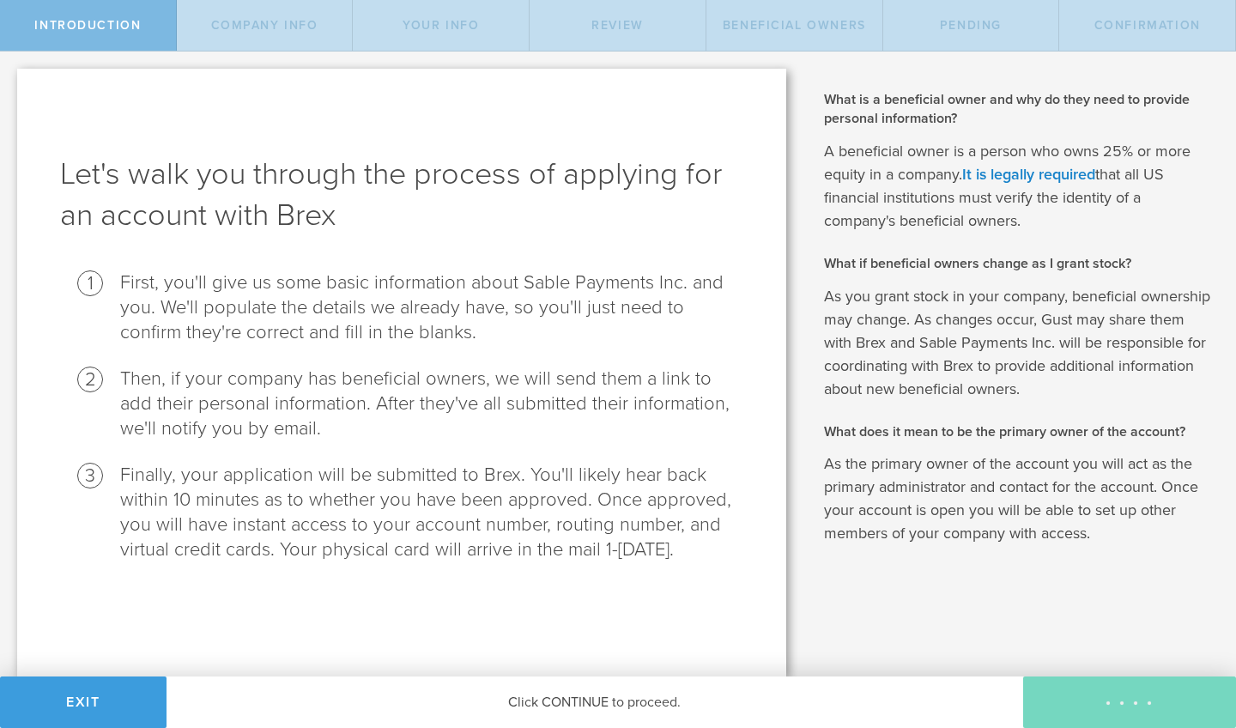
select select "string:C_CORP"
type input "Fintech"
type input "[PHONE_NUMBER]"
checkbox input "true"
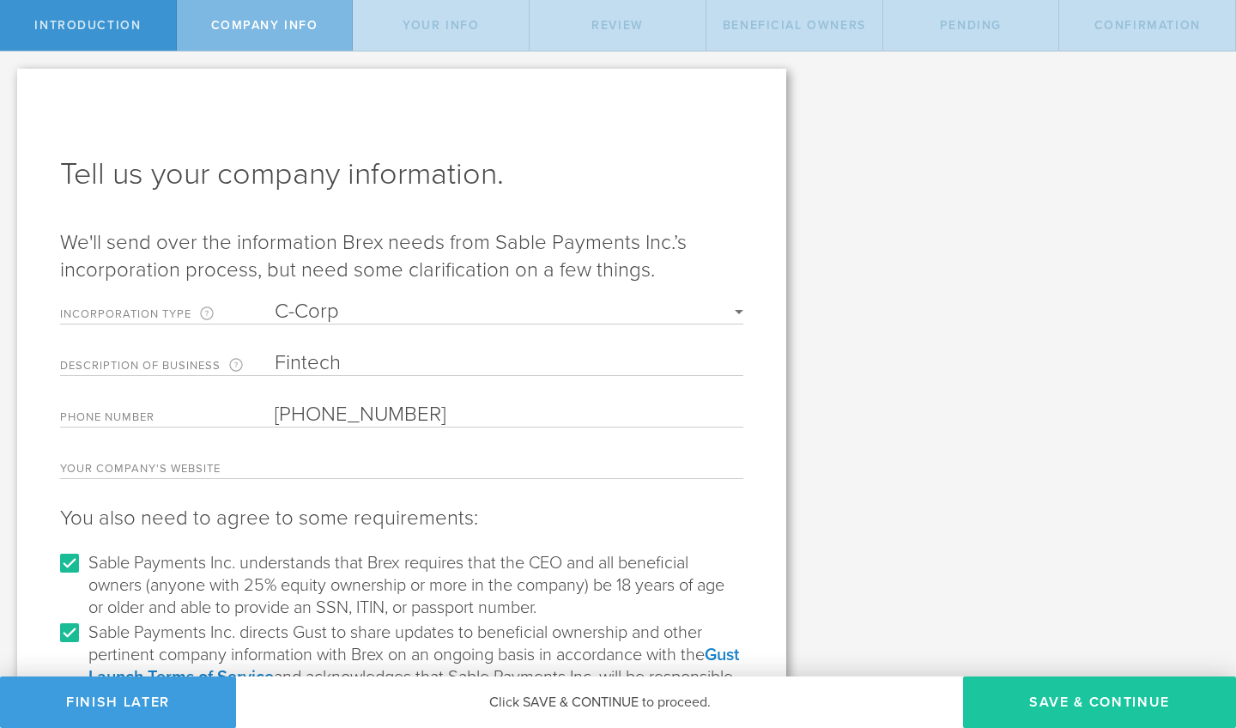
click at [1067, 706] on button "Save & Continue" at bounding box center [1099, 703] width 273 height 52
type input "[PERSON_NAME]"
type input "Founder"
select select "string:SSN"
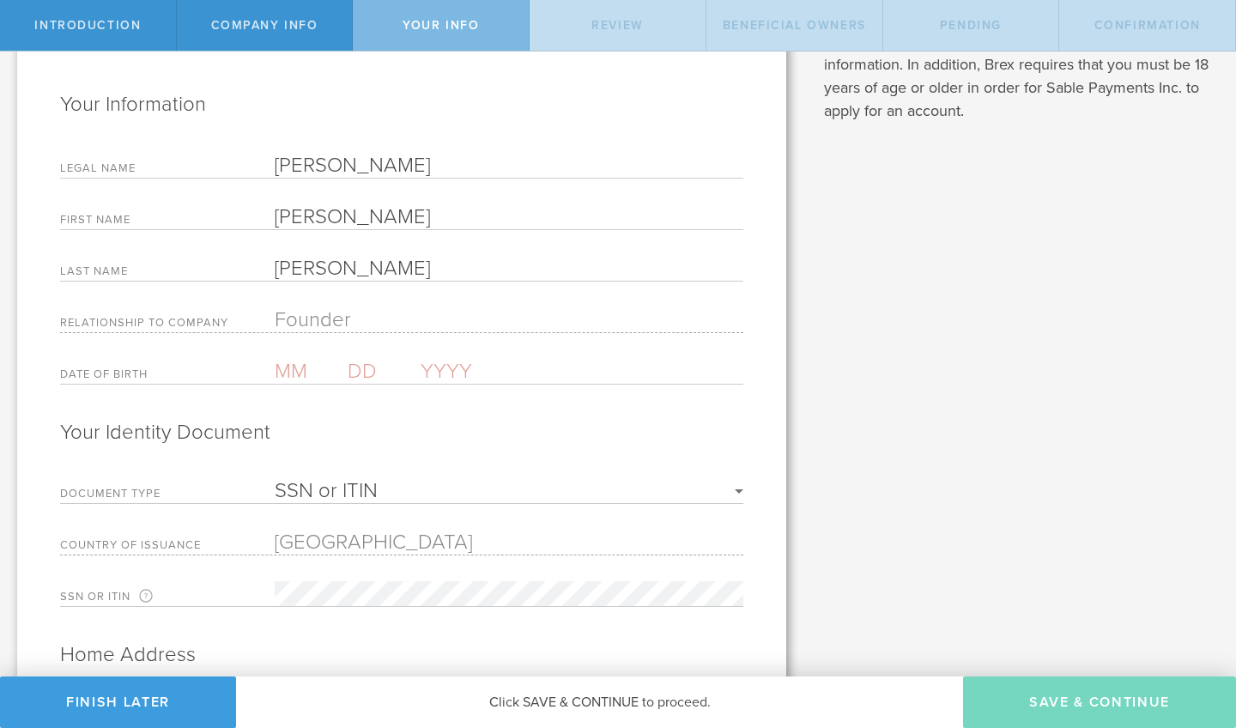
scroll to position [200, 0]
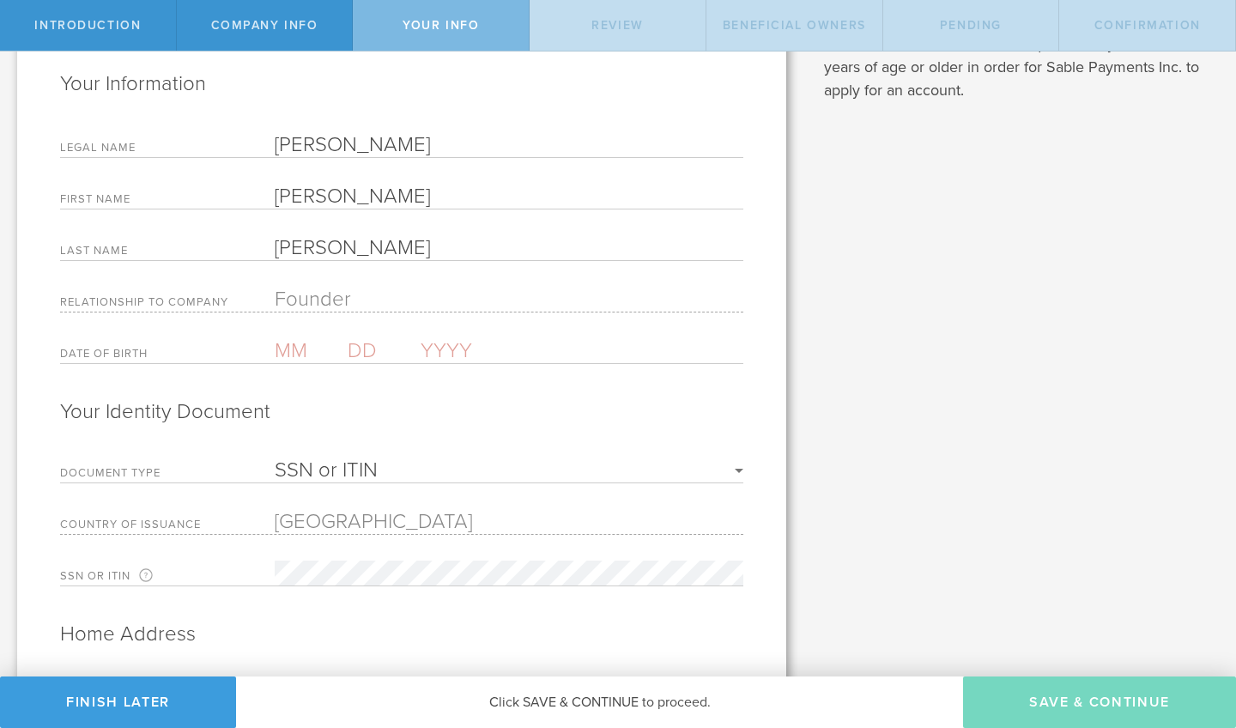
click at [301, 349] on input "text" at bounding box center [311, 350] width 73 height 25
type input "06"
type input "26"
type input "1970"
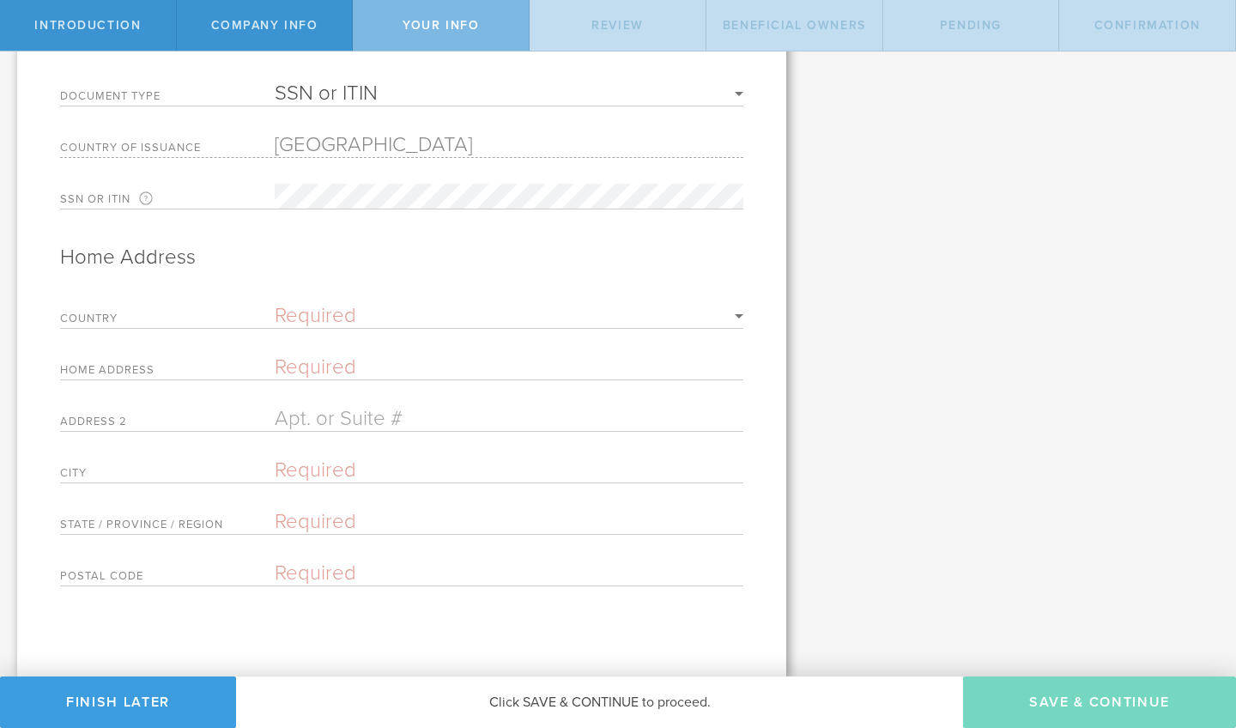
scroll to position [577, 0]
select select "string:US"
type input "7537"
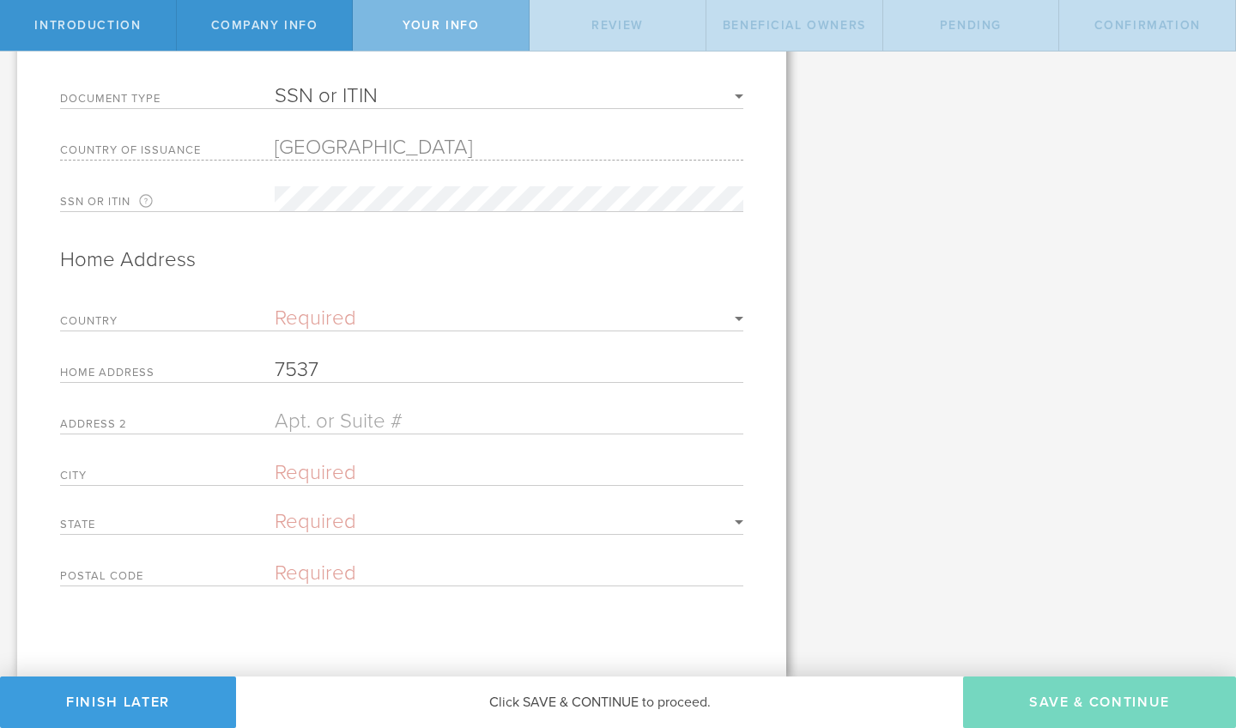
type input "SW Damirs Ct"
type input "Portland"
select select "string:OR"
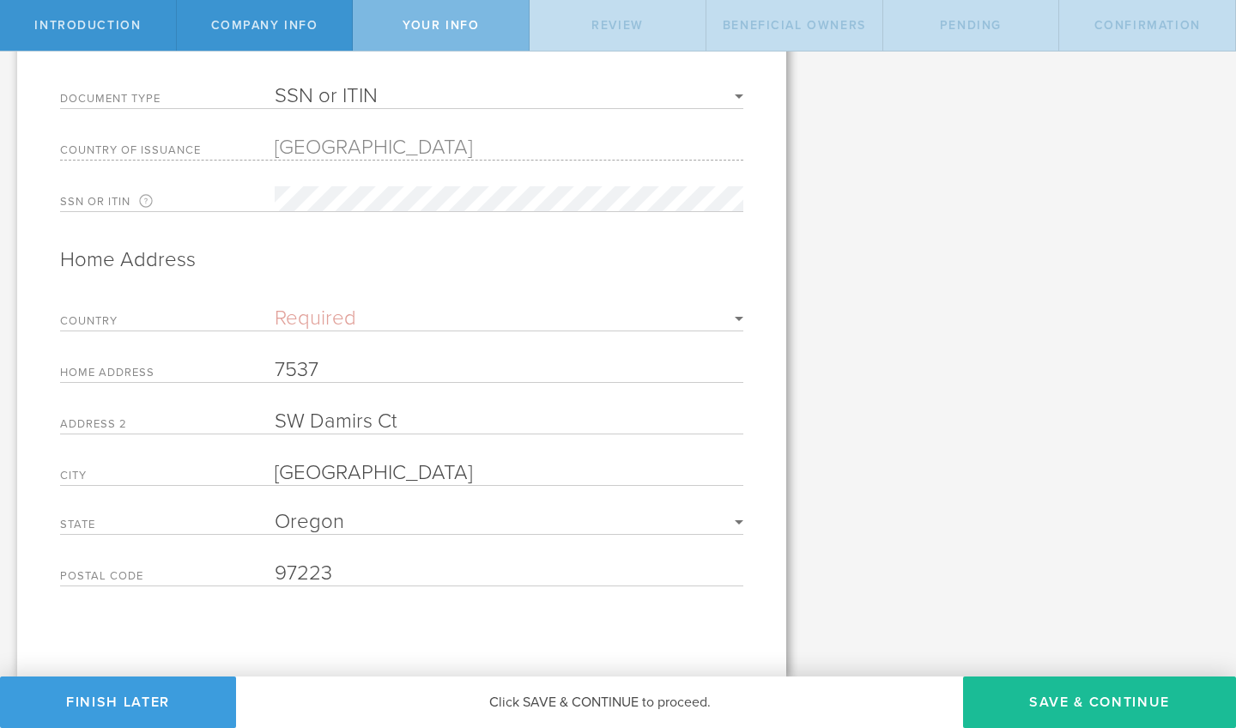
scroll to position [0, 0]
type input "97223"
click at [424, 638] on div "As the primary owner of the account, Brex needs the following information. Your…" at bounding box center [401, 85] width 769 height 1182
click at [1058, 712] on button "Save & Continue" at bounding box center [1099, 703] width 273 height 52
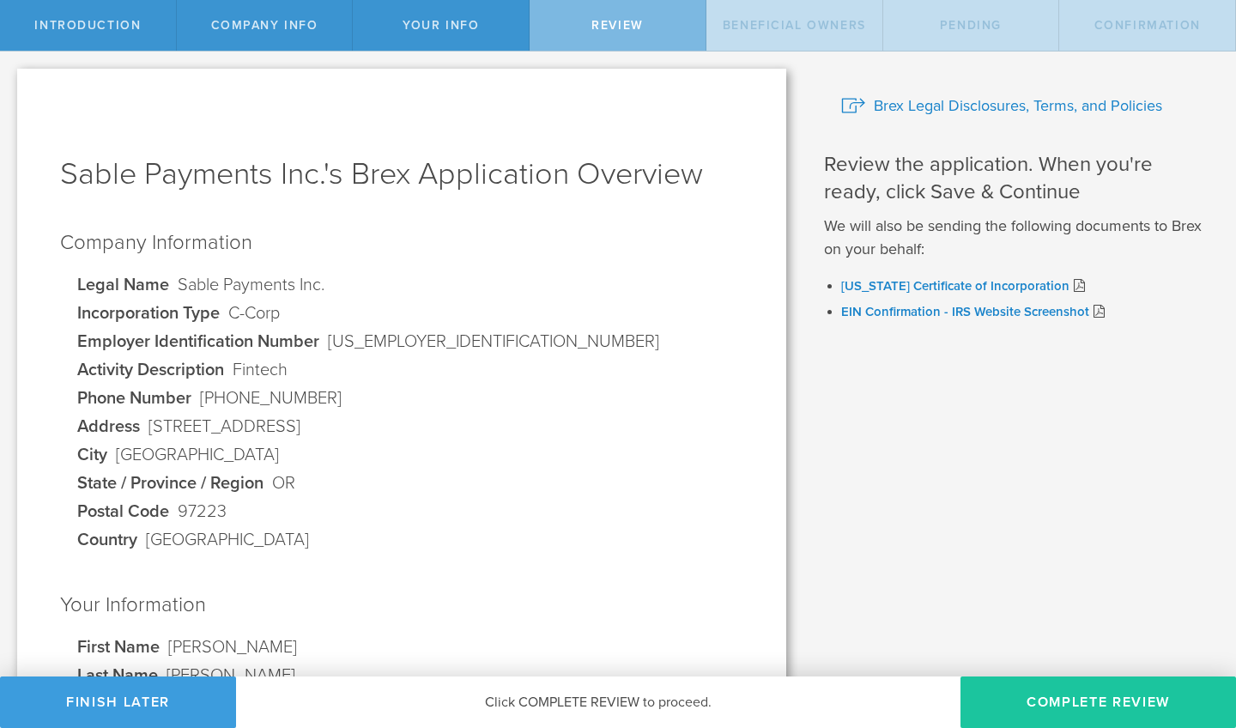
click at [1097, 711] on button "Complete Review" at bounding box center [1099, 703] width 276 height 52
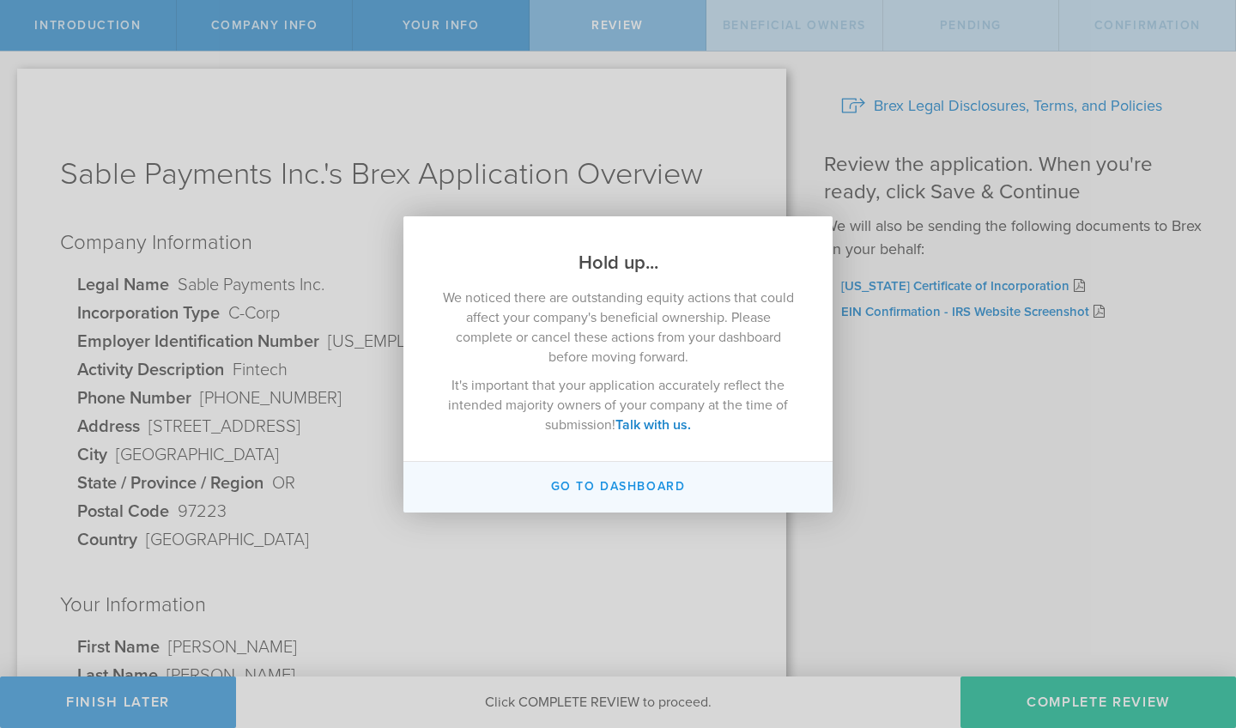
click at [658, 483] on button "Go to Dashboard" at bounding box center [618, 487] width 429 height 51
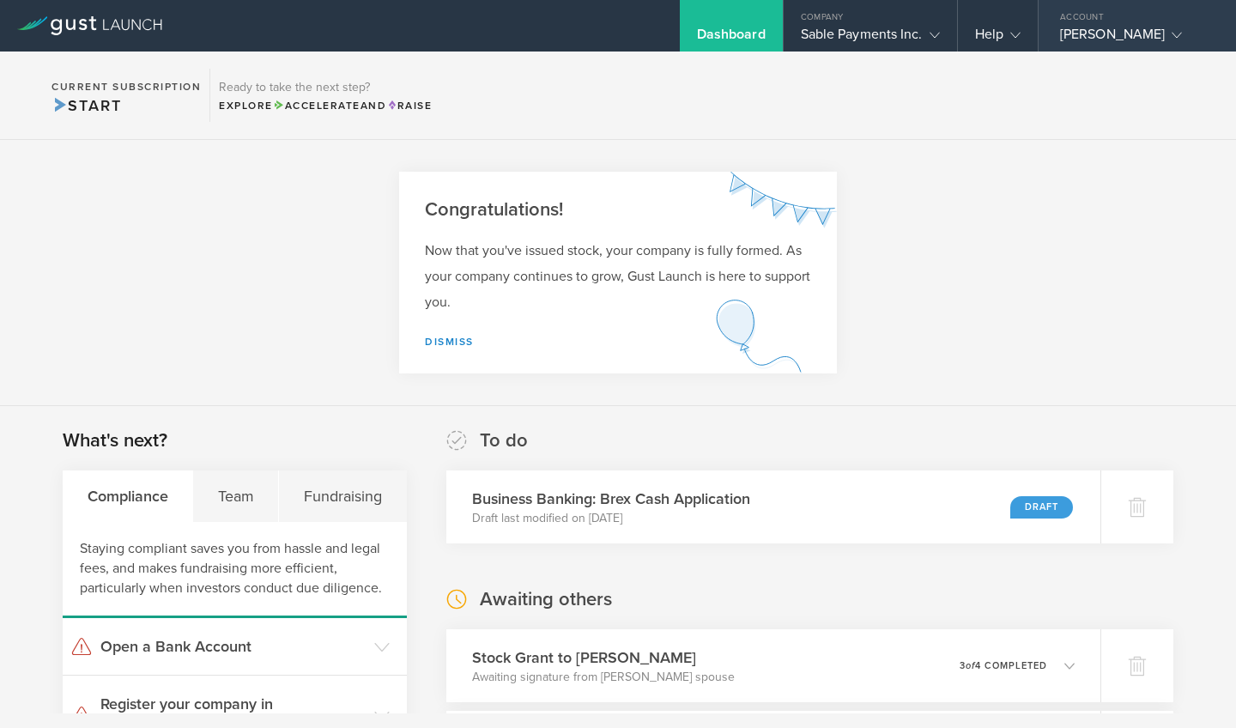
click at [1140, 39] on div "[PERSON_NAME]" at bounding box center [1133, 39] width 146 height 26
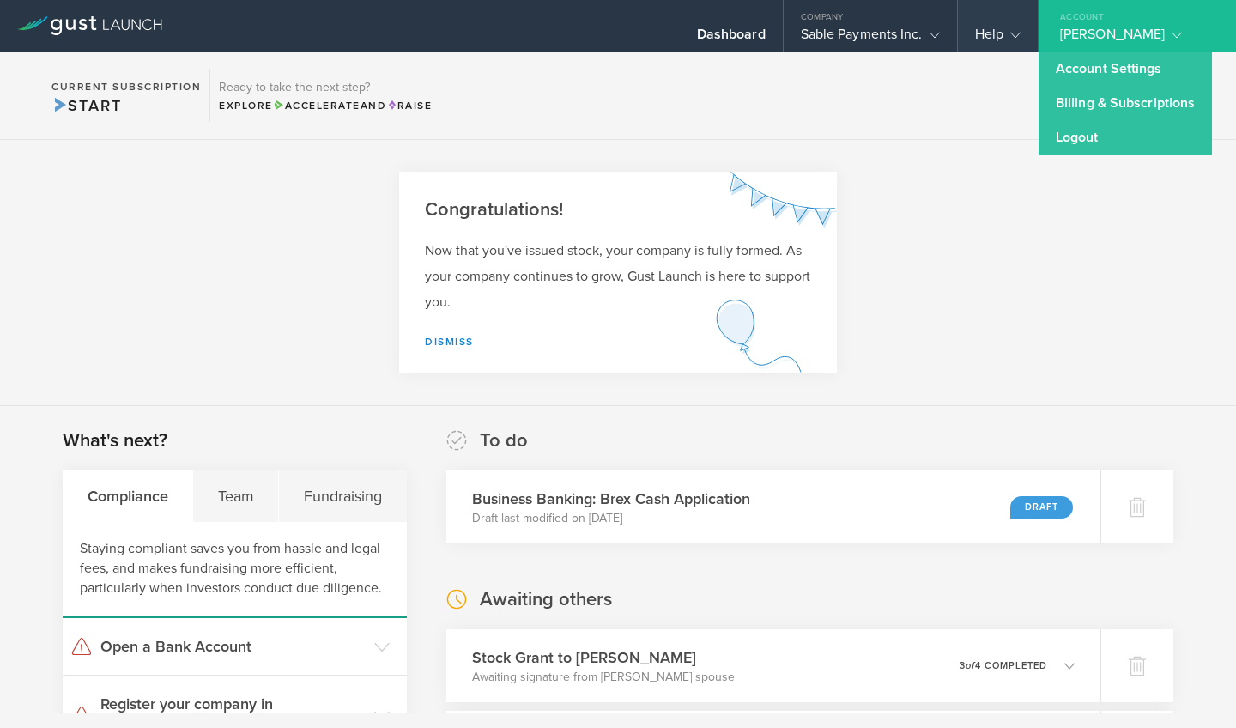
click at [981, 35] on div "Help" at bounding box center [998, 39] width 46 height 26
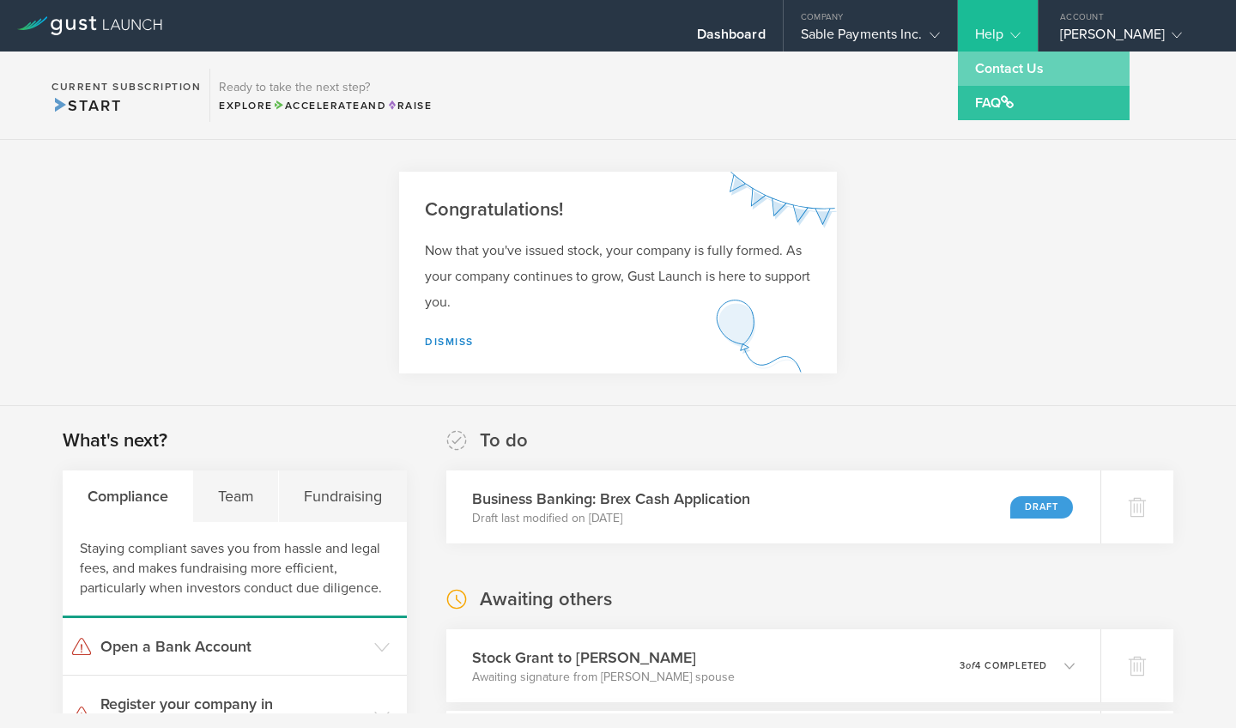
click at [1000, 66] on link "Contact Us" at bounding box center [1044, 69] width 172 height 34
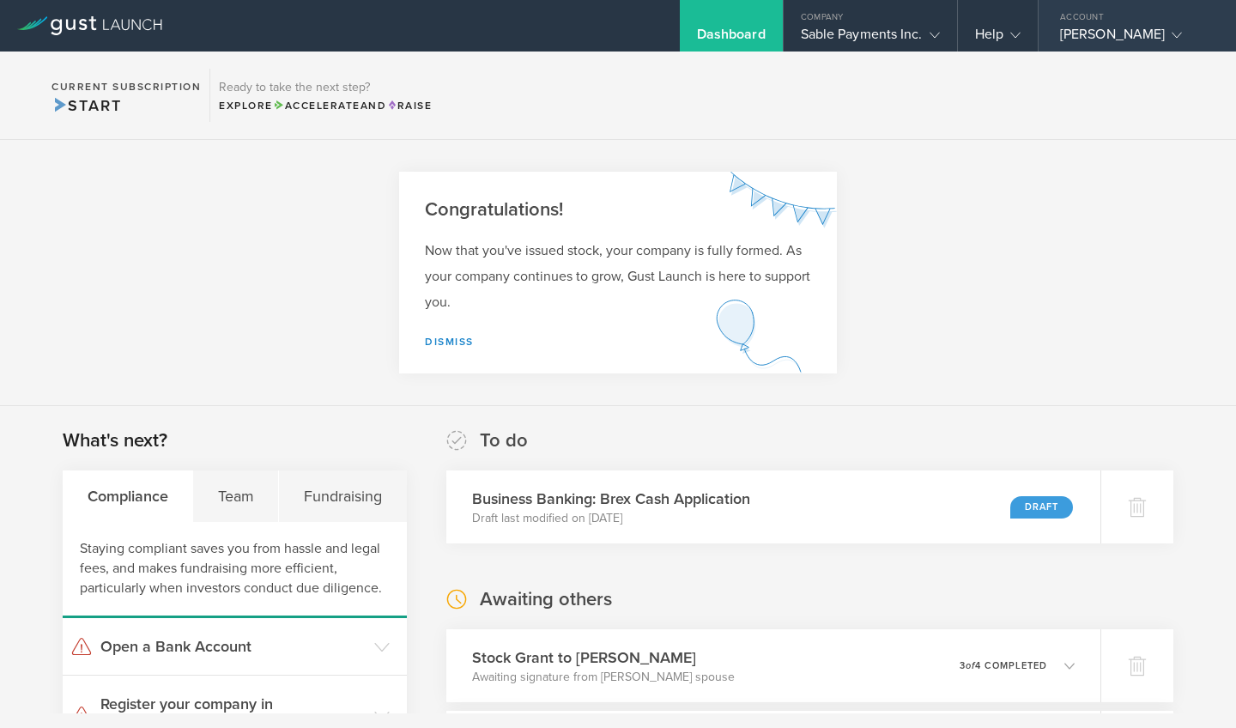
click at [1131, 38] on div "[PERSON_NAME]" at bounding box center [1133, 39] width 146 height 26
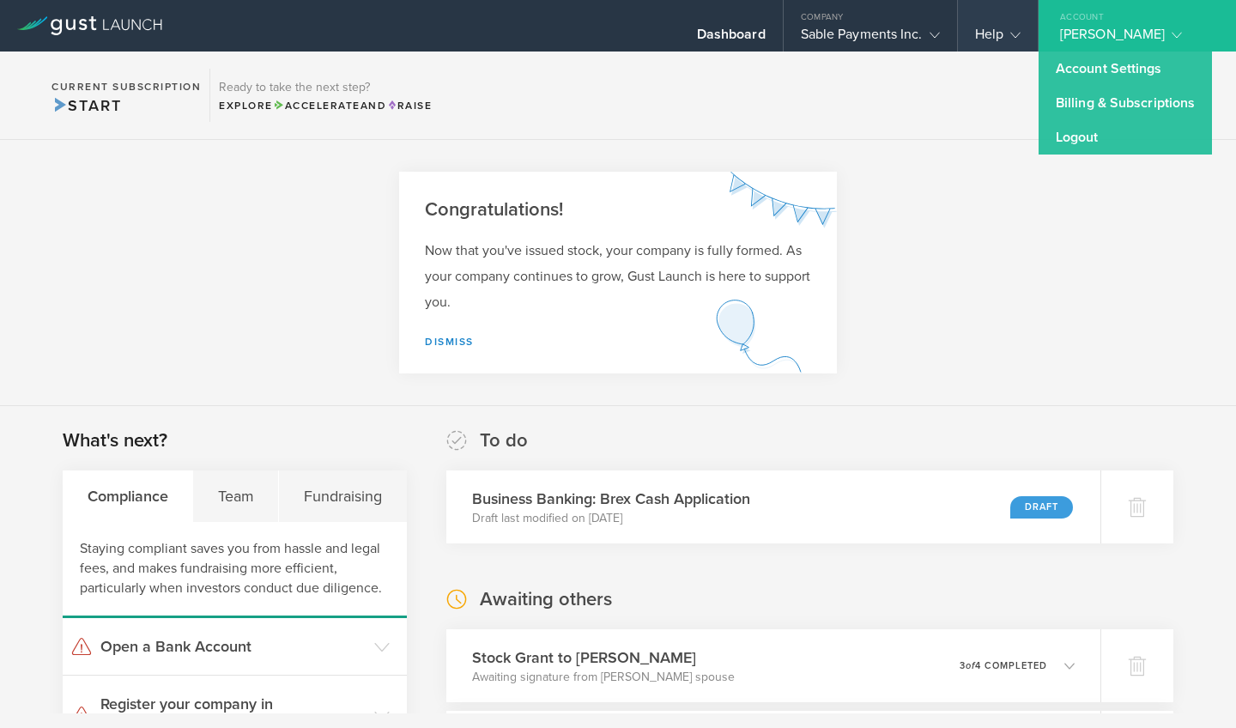
click at [999, 37] on div "Help" at bounding box center [998, 39] width 46 height 26
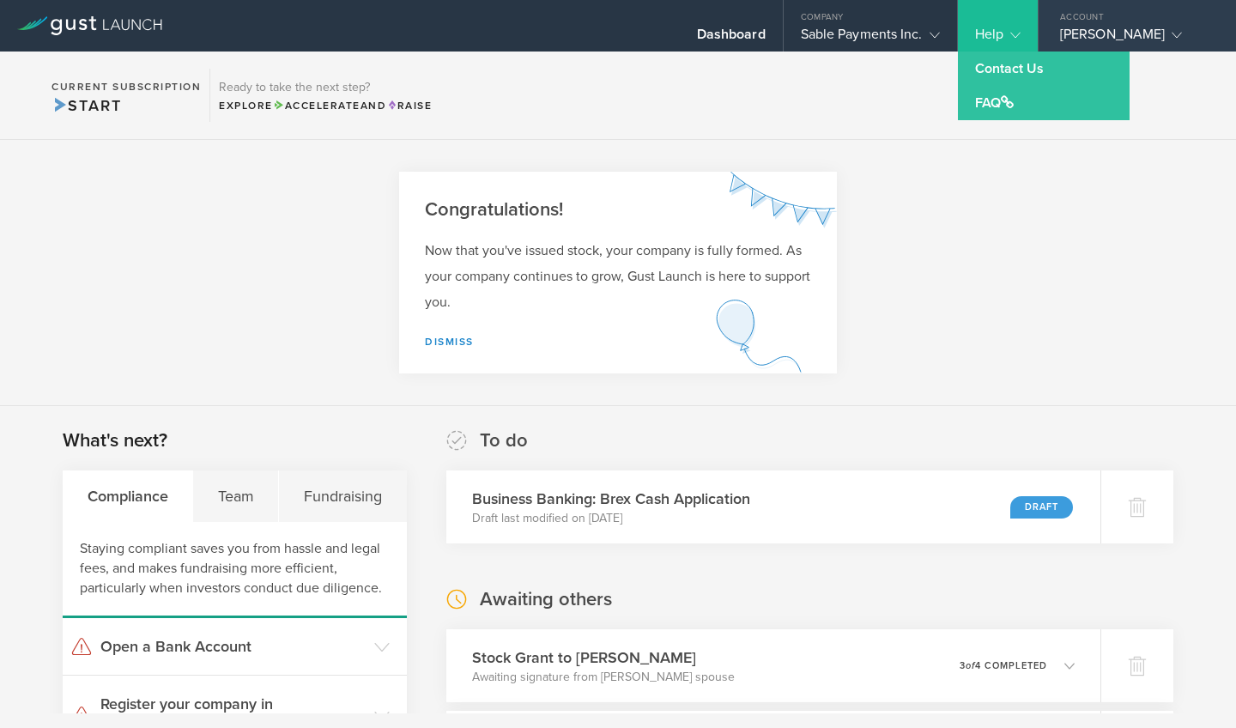
click at [1123, 31] on div "[PERSON_NAME]" at bounding box center [1133, 39] width 146 height 26
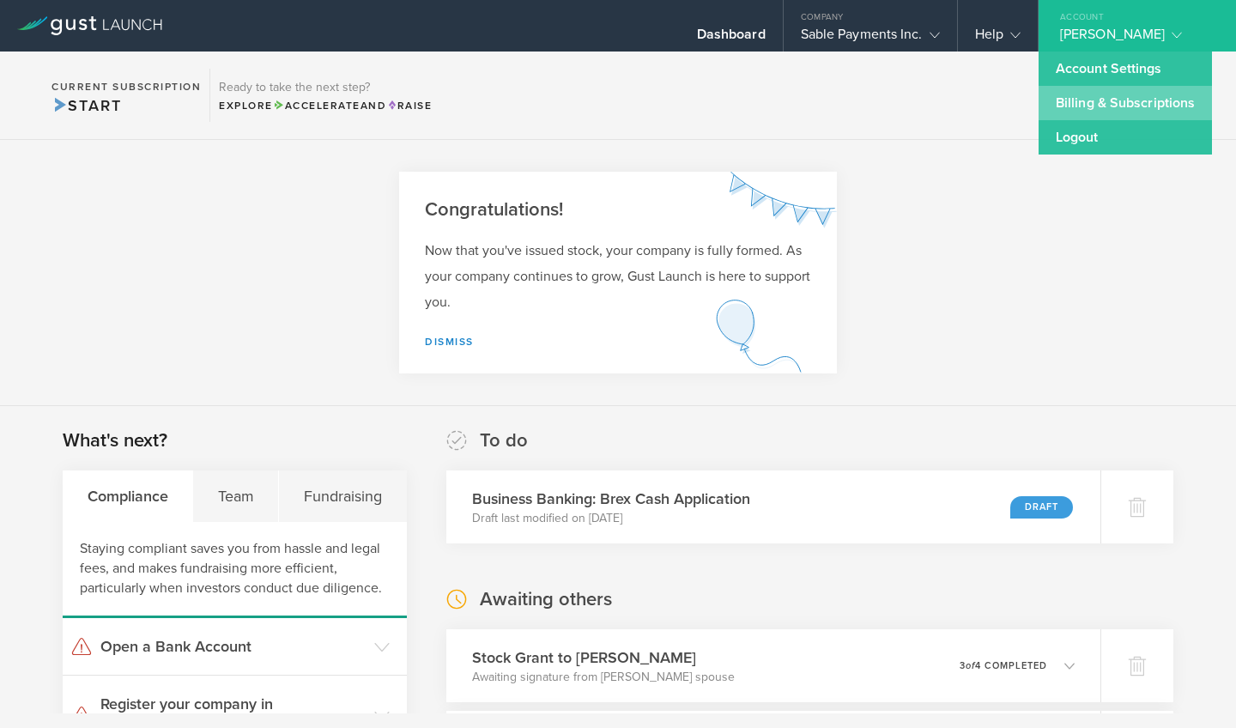
click at [1113, 86] on link "Billing & Subscriptions" at bounding box center [1125, 103] width 173 height 34
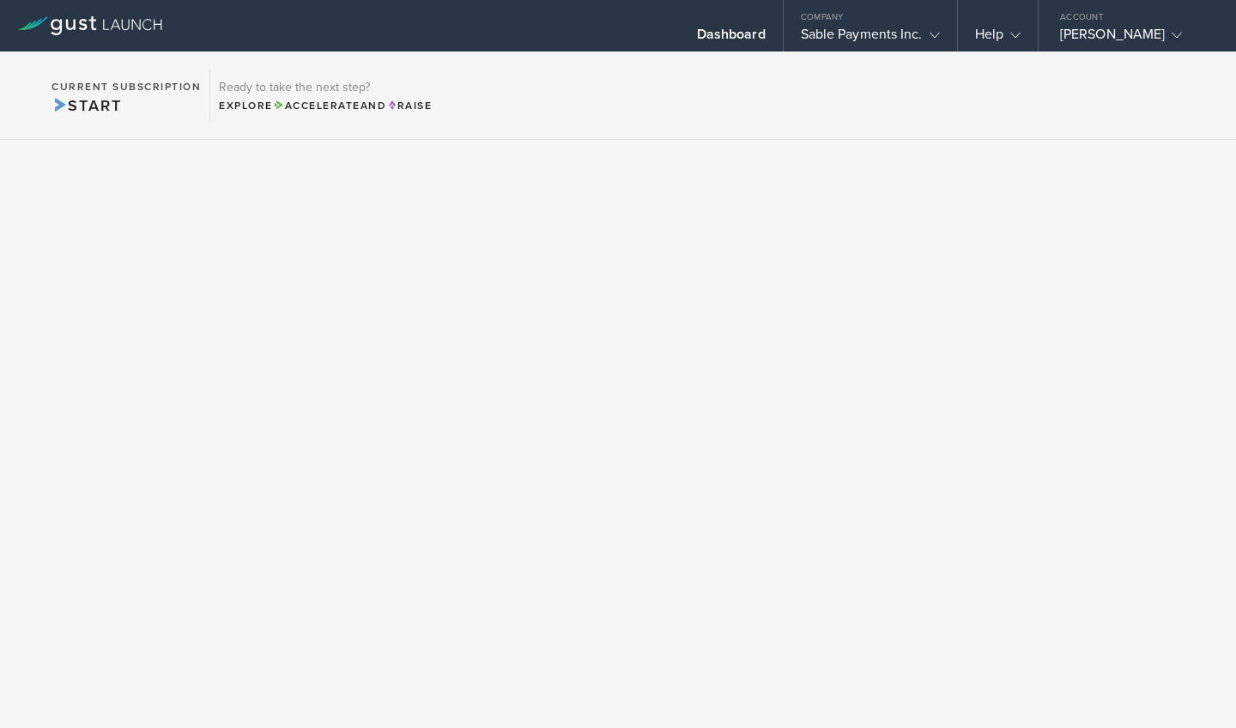
click at [1113, 86] on section "Current Subscription Start Ready to take the next step? Explore Accelerate and …" at bounding box center [618, 96] width 1236 height 88
click at [1114, 36] on div "[PERSON_NAME]" at bounding box center [1133, 39] width 146 height 26
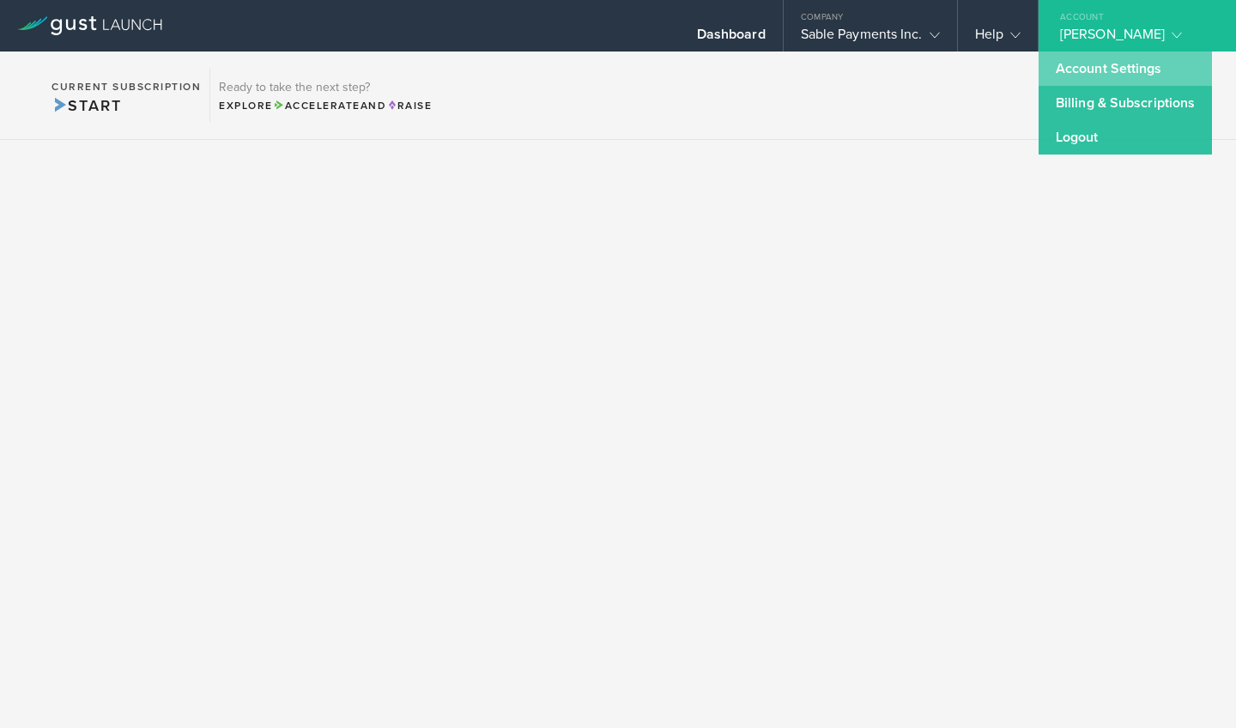
click at [1109, 65] on link "Account Settings" at bounding box center [1125, 69] width 173 height 34
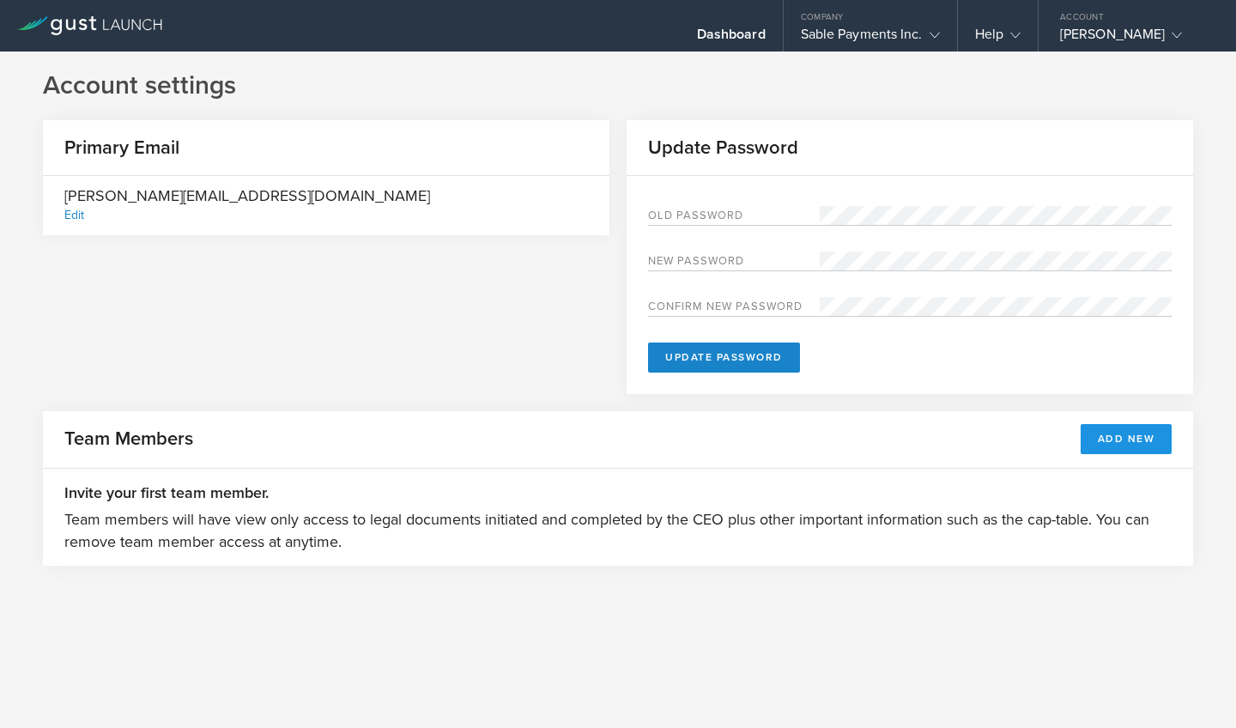
click at [1117, 447] on button "Add New" at bounding box center [1127, 439] width 92 height 30
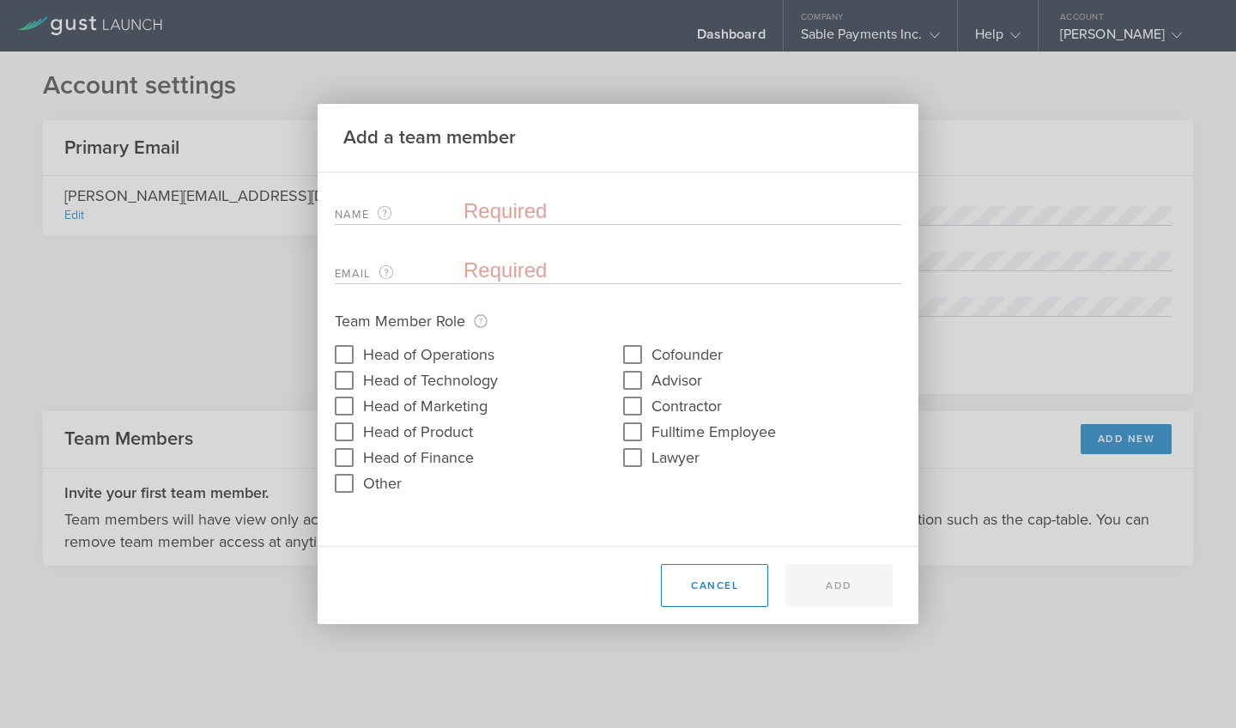
click at [351, 431] on input "Head of Product" at bounding box center [344, 431] width 27 height 27
checkbox input "true"
click at [505, 197] on div "Name The first and last name of the team member that will be added." at bounding box center [618, 207] width 567 height 35
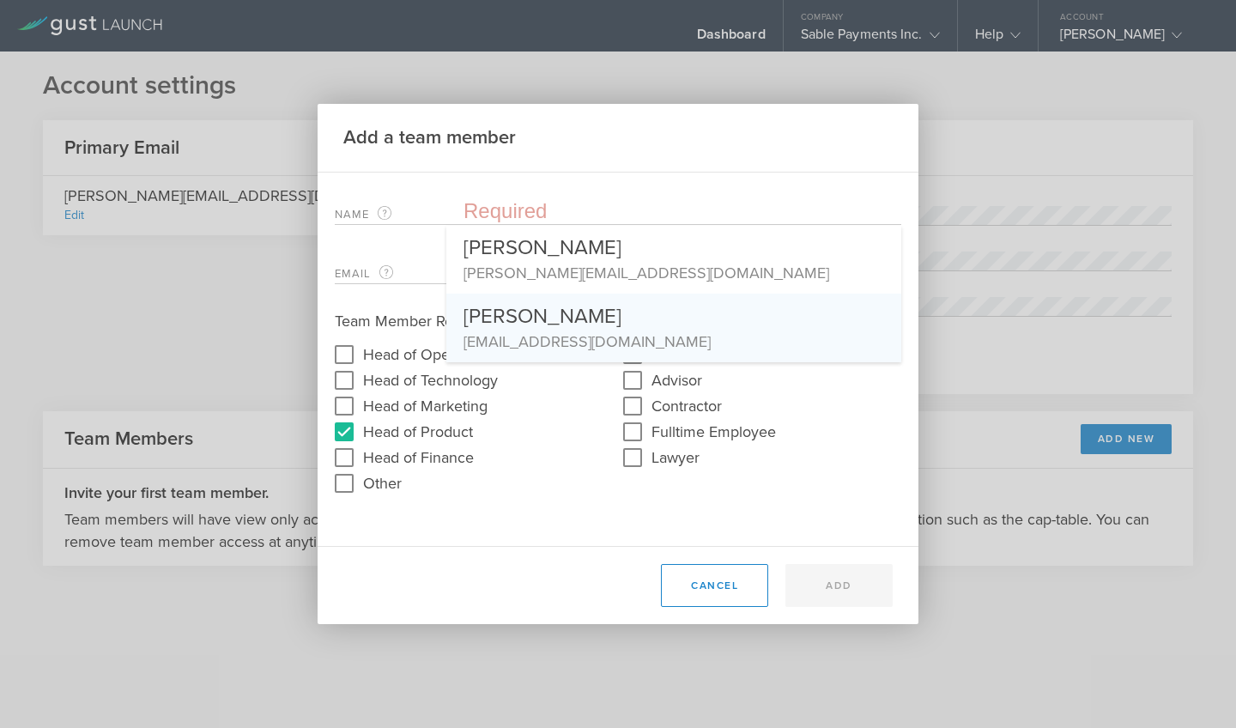
click at [550, 321] on div "[PERSON_NAME]" at bounding box center [674, 312] width 421 height 37
type input "[PERSON_NAME]"
type input "[EMAIL_ADDRESS][DOMAIN_NAME]"
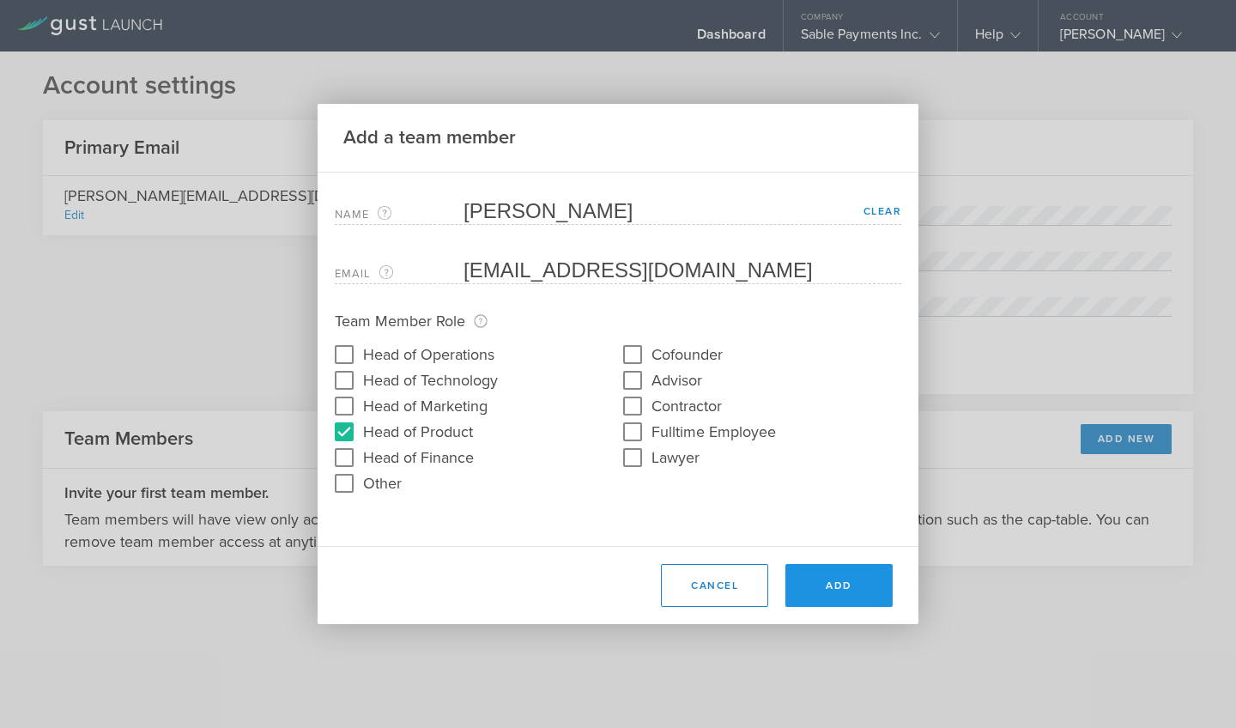
click at [838, 580] on button "Add" at bounding box center [839, 585] width 107 height 43
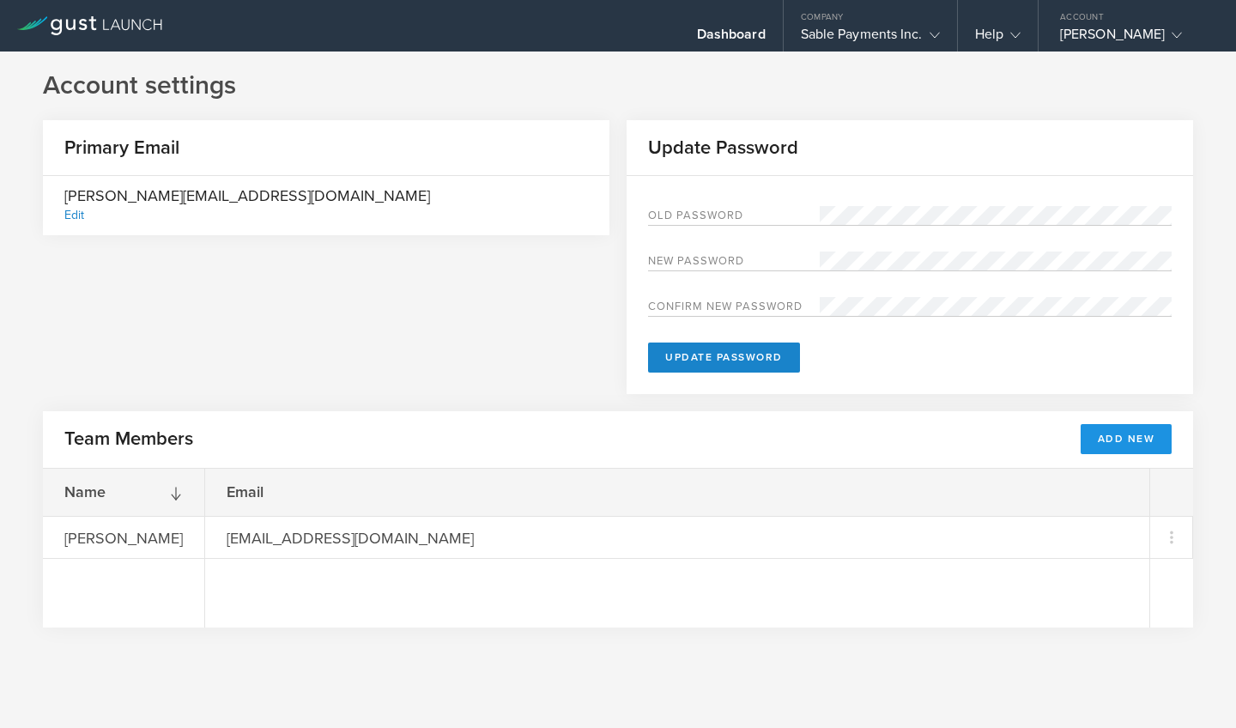
click at [1138, 434] on button "Add New" at bounding box center [1127, 439] width 92 height 30
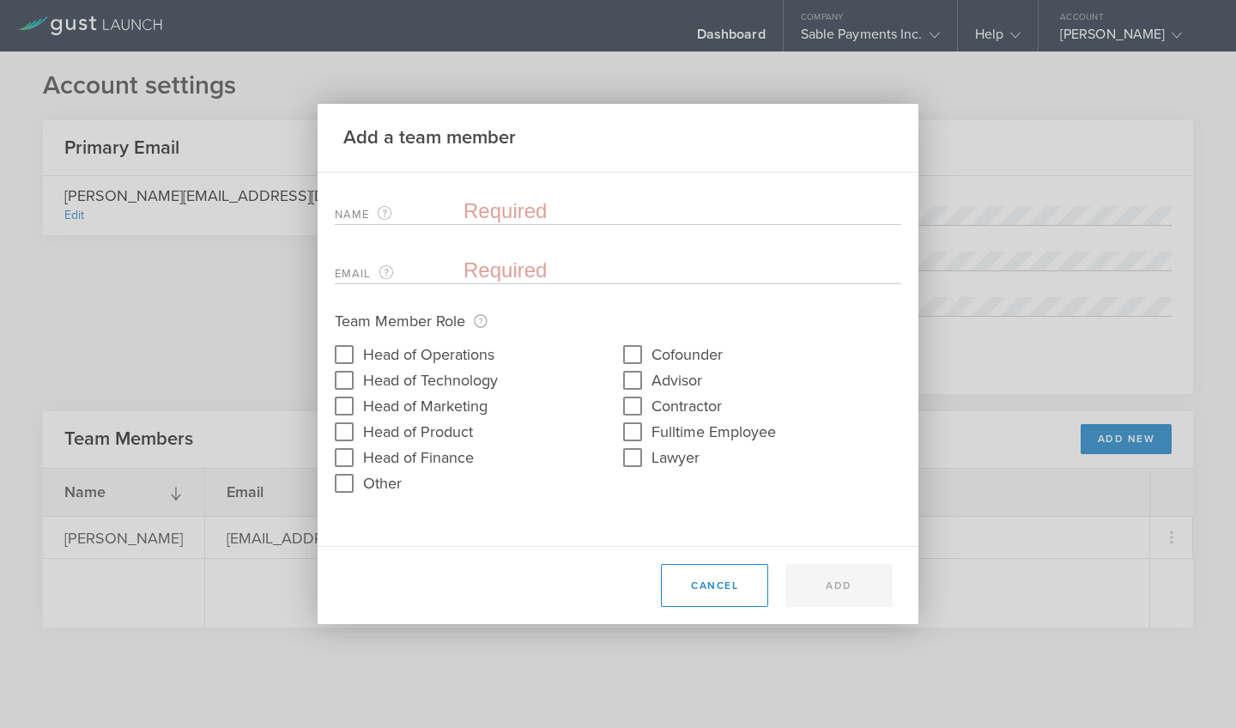
click at [349, 380] on input "Head of Technology" at bounding box center [344, 380] width 27 height 27
click at [349, 384] on input "Head of Technology" at bounding box center [344, 380] width 27 height 27
checkbox input "false"
click at [345, 462] on input "Head of Finance" at bounding box center [344, 457] width 27 height 27
checkbox input "true"
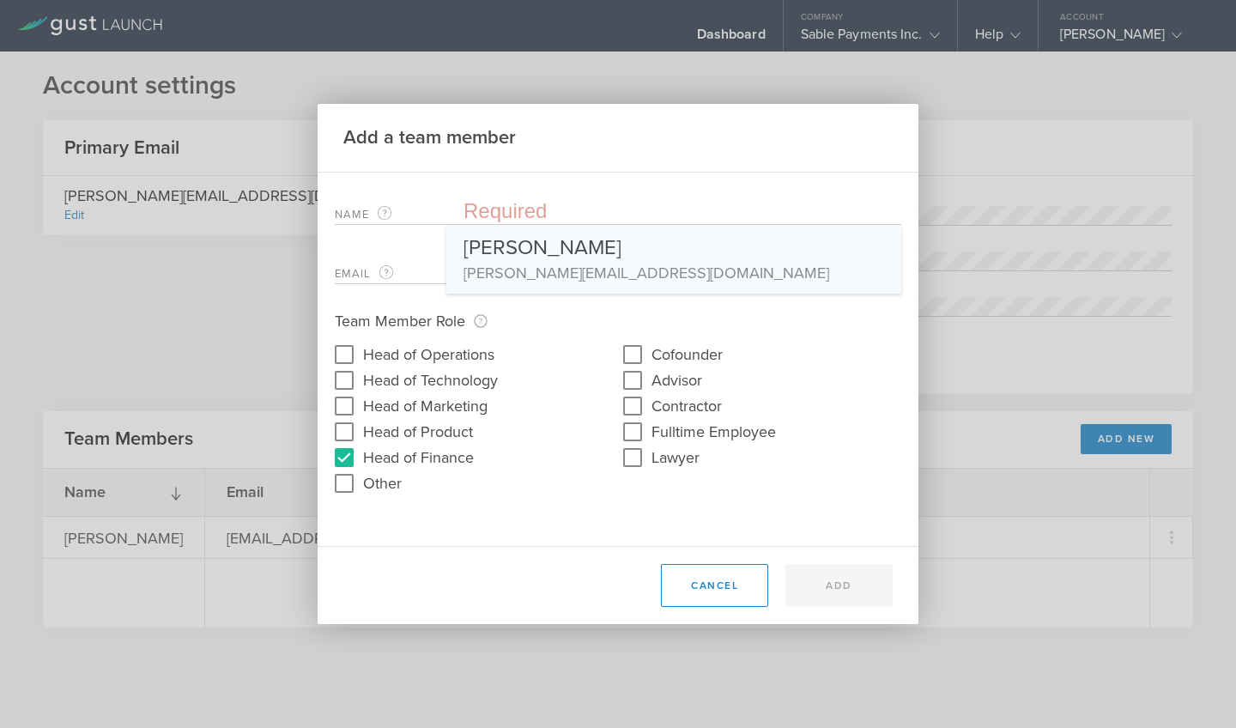
click at [550, 246] on div "[PERSON_NAME]" at bounding box center [674, 244] width 421 height 36
type input "[PERSON_NAME]"
type input "[PERSON_NAME][EMAIL_ADDRESS][DOMAIN_NAME]"
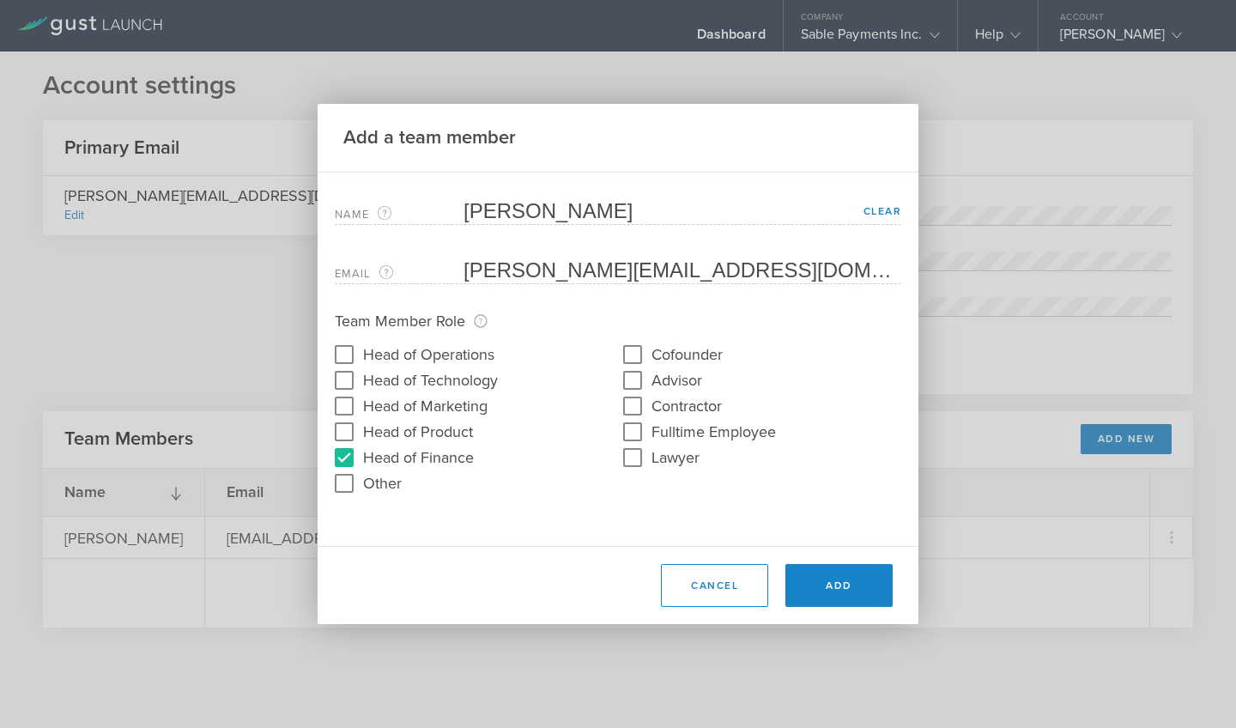
click at [345, 485] on input "Other" at bounding box center [344, 483] width 27 height 27
checkbox input "true"
click at [423, 516] on input "text" at bounding box center [618, 515] width 567 height 19
type input "H"
type input "Chief Business Officer"
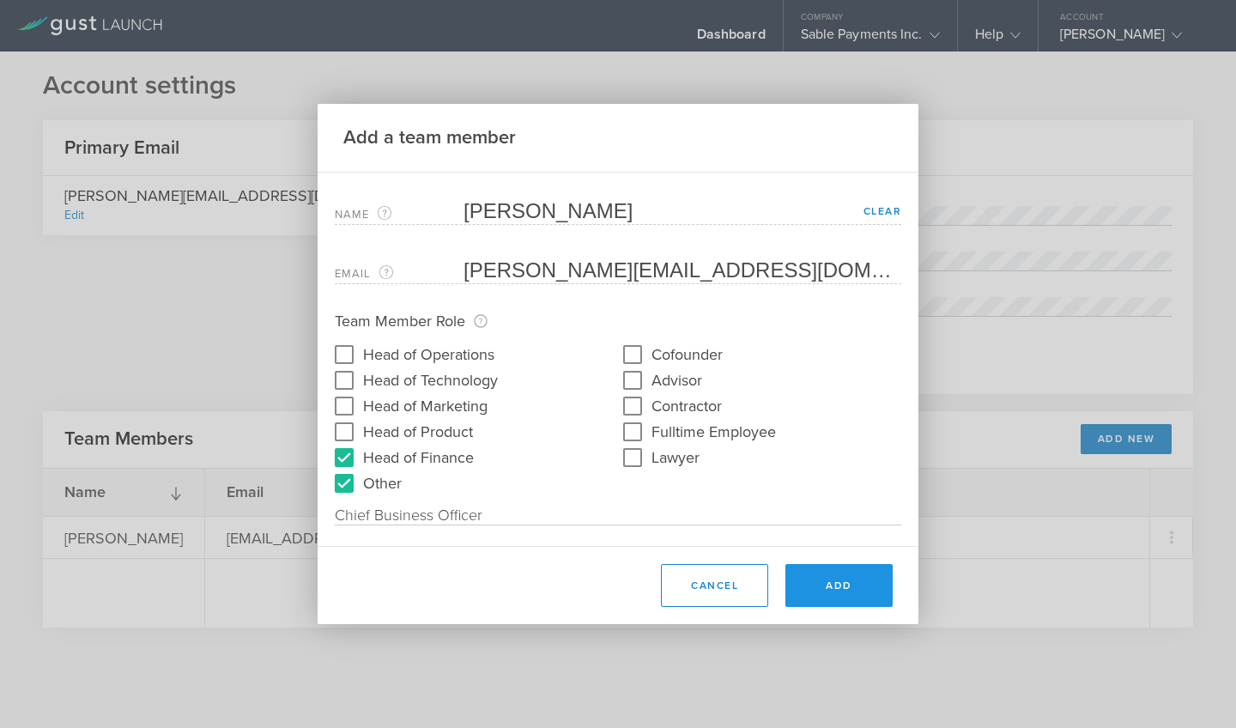
click at [847, 587] on button "Add" at bounding box center [839, 585] width 107 height 43
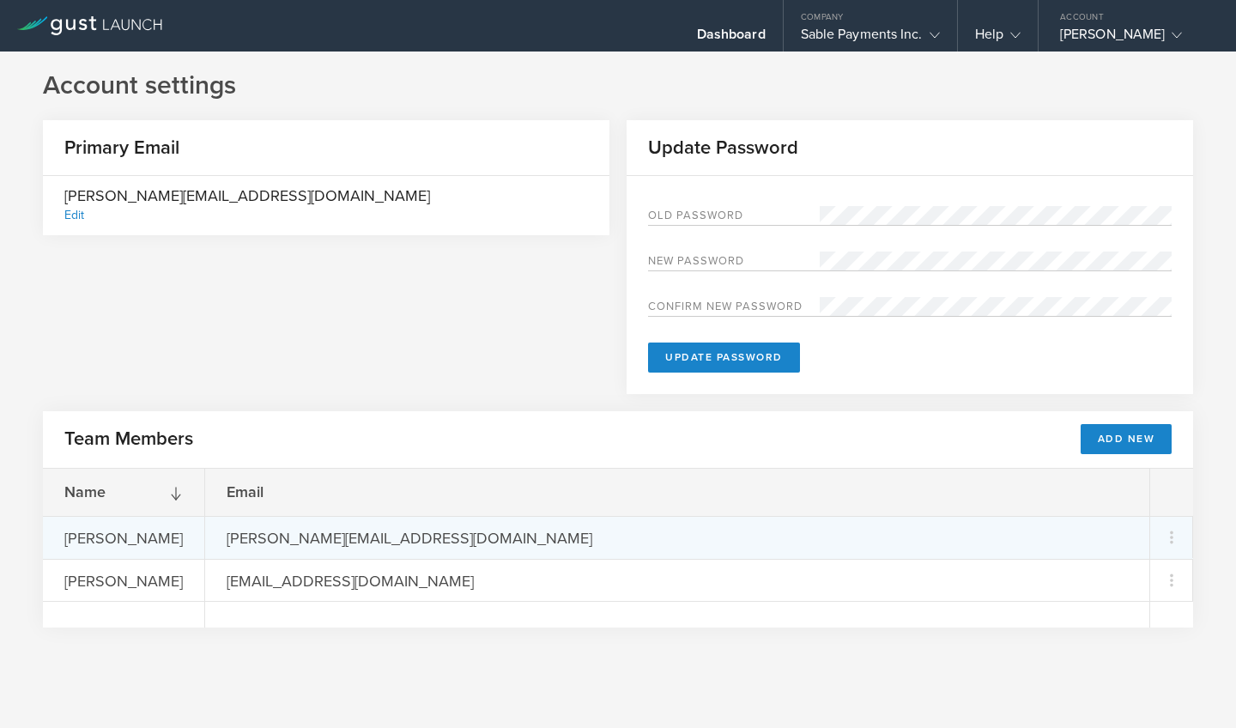
click at [140, 539] on div "[PERSON_NAME]" at bounding box center [123, 537] width 161 height 41
click at [110, 539] on div "[PERSON_NAME]" at bounding box center [123, 537] width 161 height 41
click at [514, 550] on div "[PERSON_NAME][EMAIL_ADDRESS][DOMAIN_NAME]" at bounding box center [677, 537] width 945 height 43
click at [1176, 538] on icon at bounding box center [1172, 537] width 21 height 21
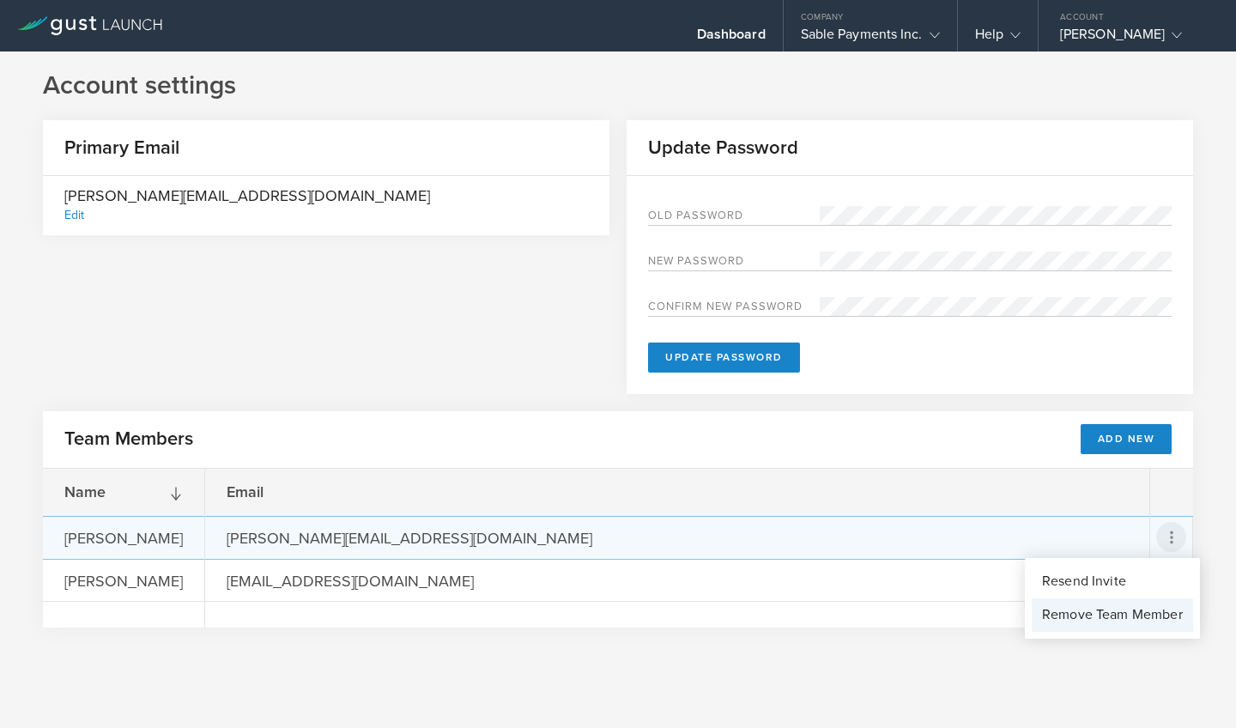
click at [1110, 613] on div "Remove Team Member" at bounding box center [1112, 615] width 141 height 20
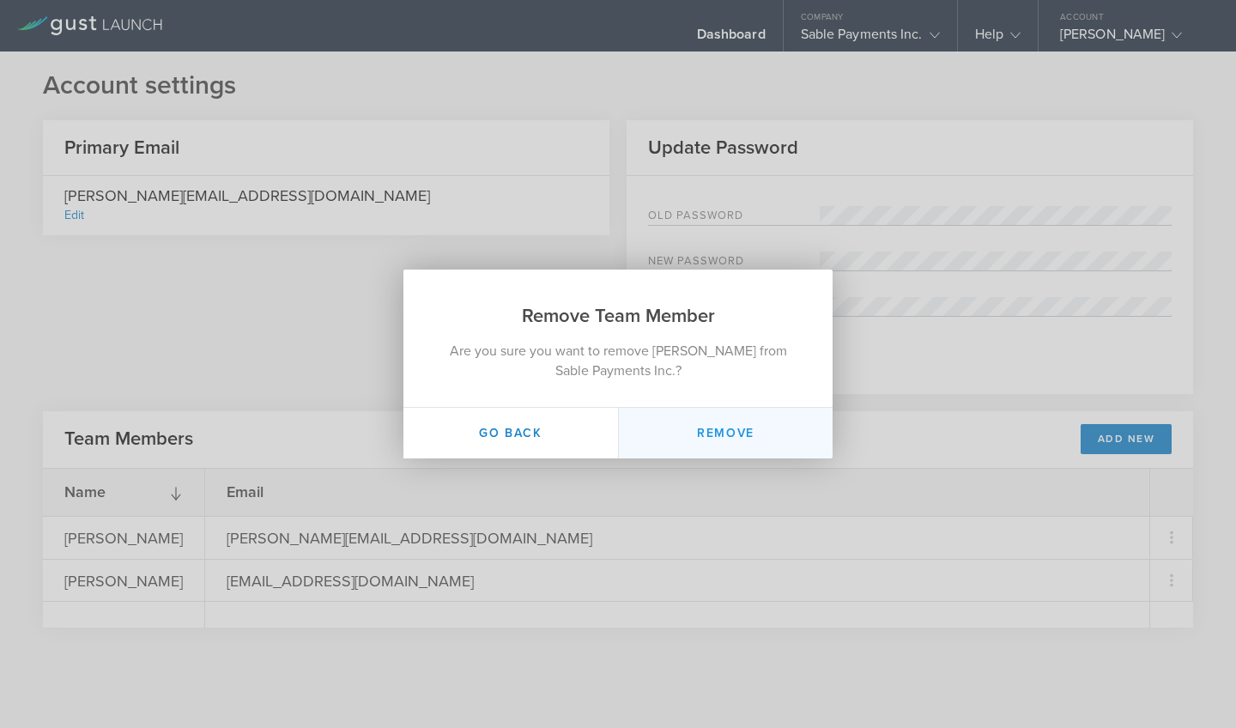
click at [702, 430] on button "Remove" at bounding box center [725, 433] width 215 height 51
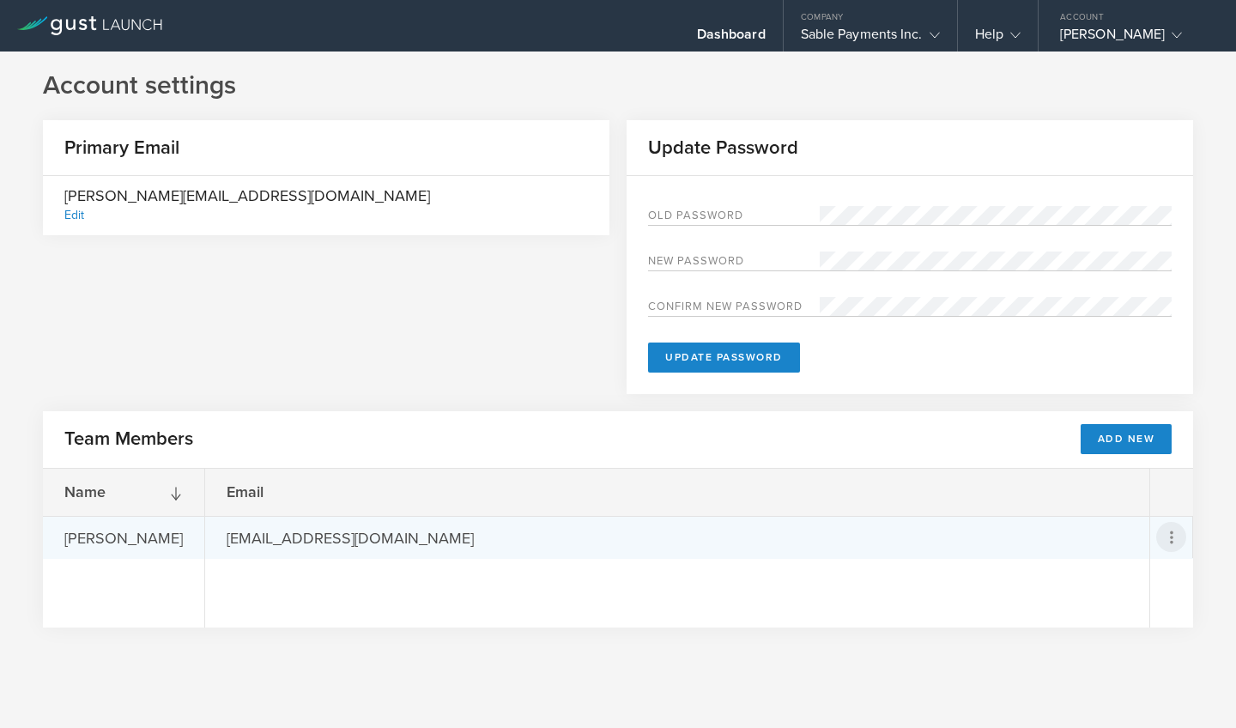
click at [1166, 535] on icon at bounding box center [1172, 537] width 21 height 21
click at [1079, 611] on div "Remove Team Member" at bounding box center [1112, 615] width 141 height 20
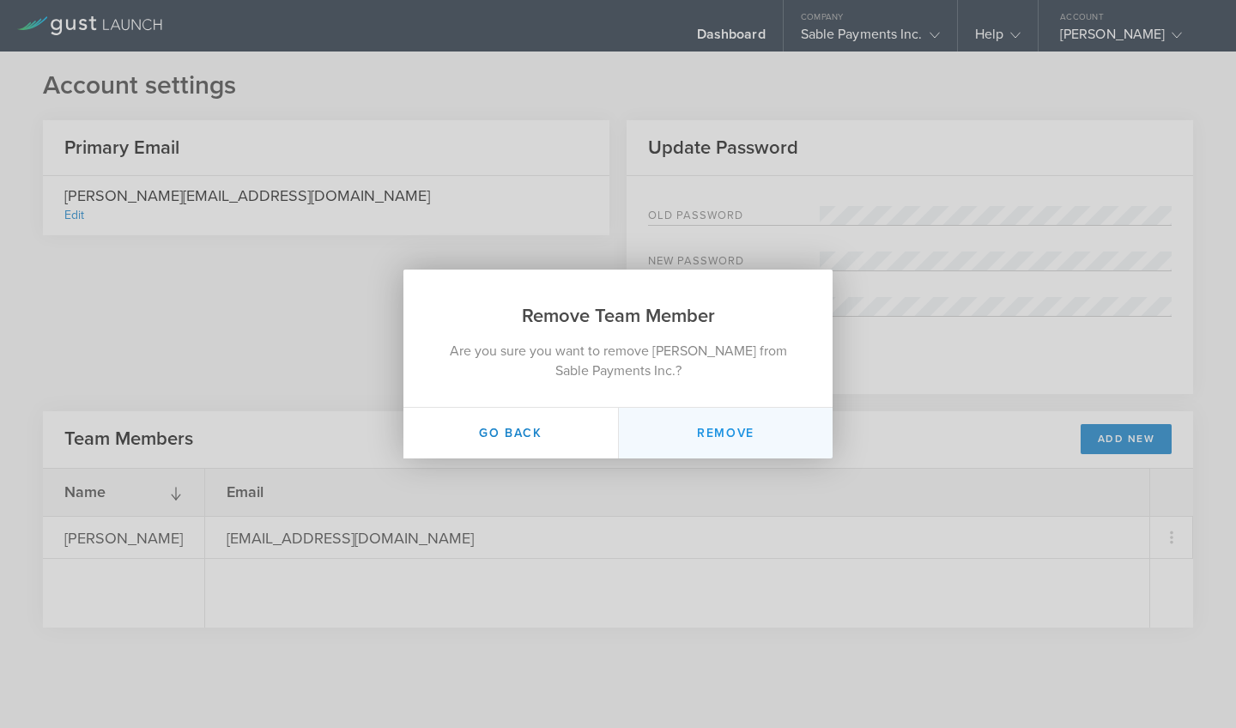
click at [729, 447] on button "Remove" at bounding box center [725, 433] width 215 height 51
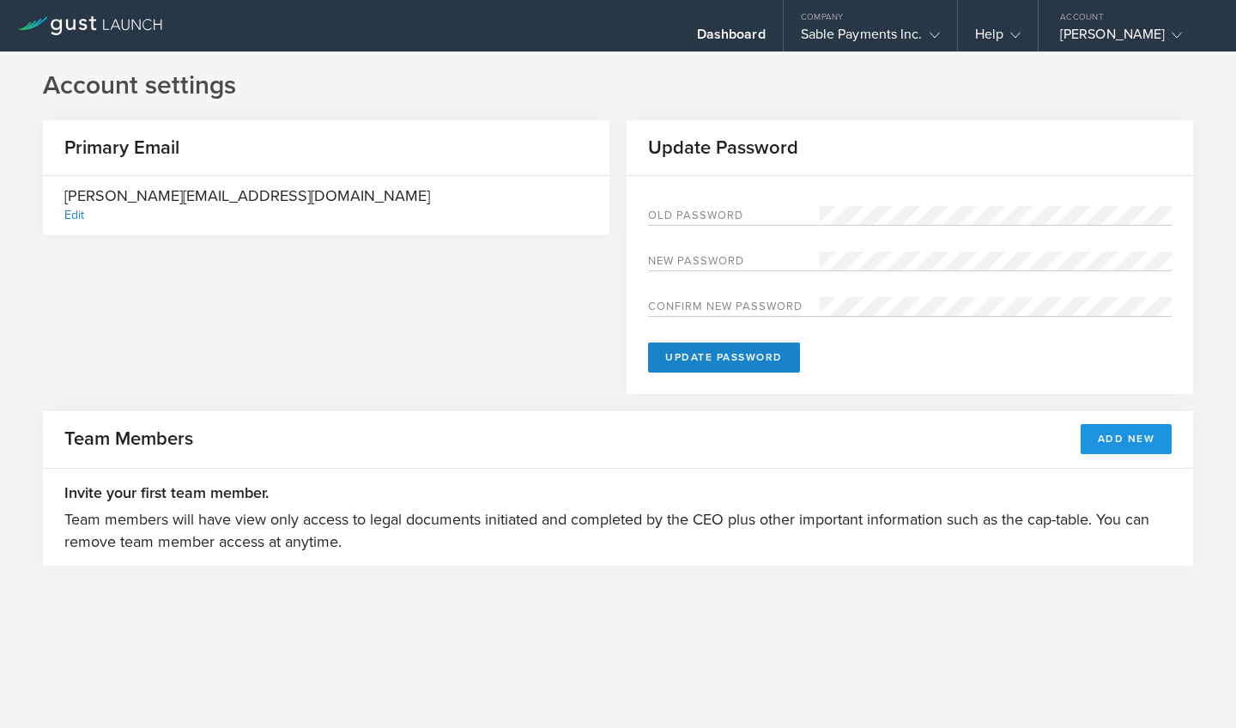
click at [1142, 443] on button "Add New" at bounding box center [1127, 439] width 92 height 30
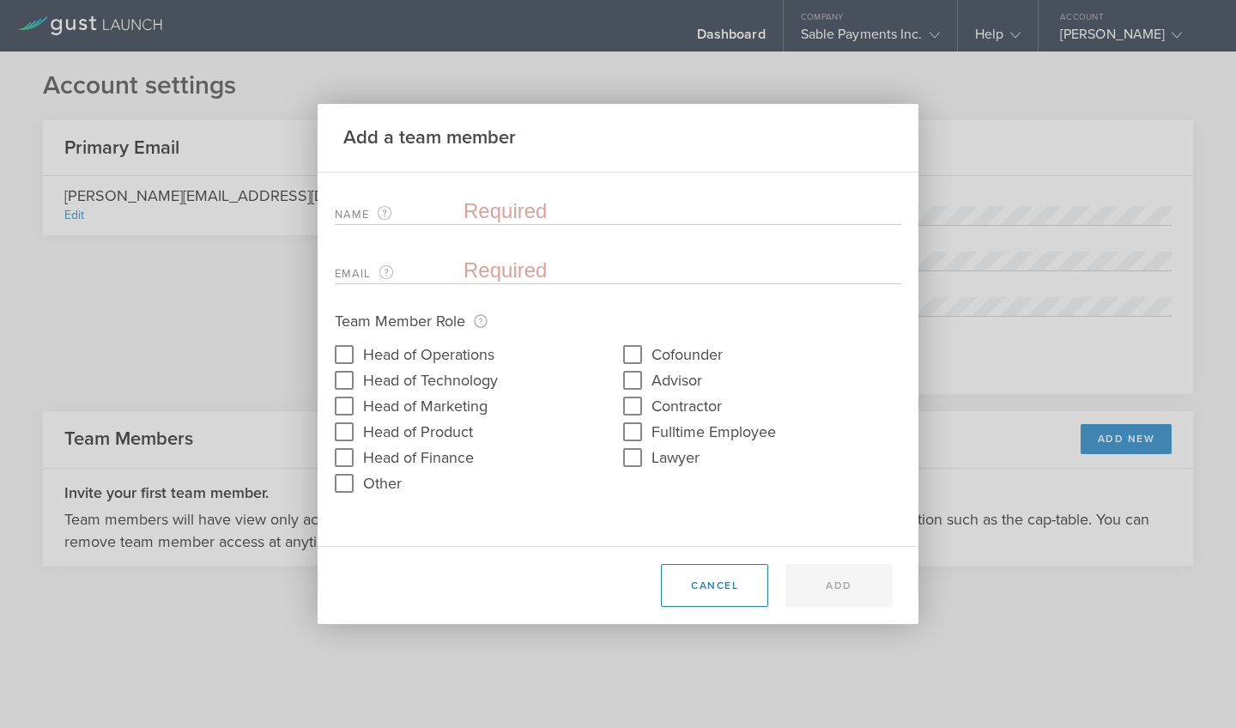
click at [898, 214] on input "text" at bounding box center [683, 211] width 438 height 26
click at [536, 215] on input "text" at bounding box center [683, 211] width 438 height 26
type input "s"
type input "Shahz"
type input "[PERSON_NAME]"
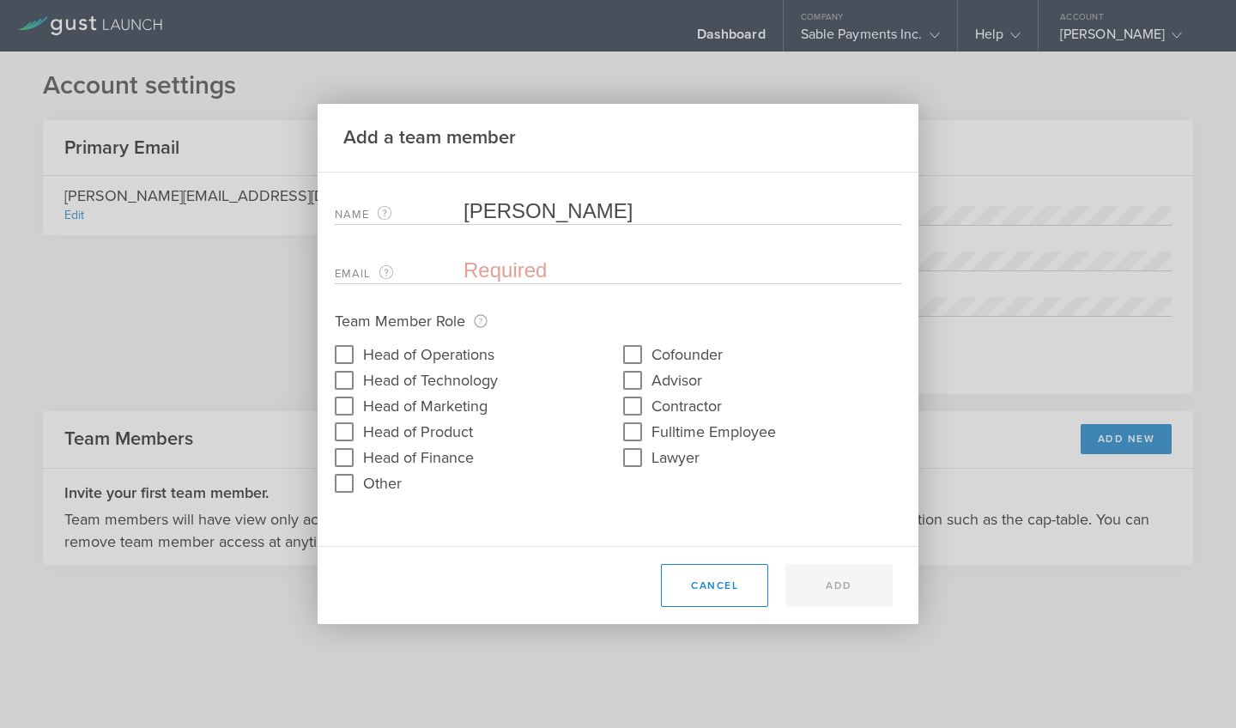
type input "[PERSON_NAME][EMAIL_ADDRESS][DOMAIN_NAME]"
click at [816, 246] on div "Name The first and last name of the team member that will be added. [PERSON_NAM…" at bounding box center [618, 237] width 567 height 94
click at [714, 582] on button "Cancel" at bounding box center [714, 585] width 107 height 43
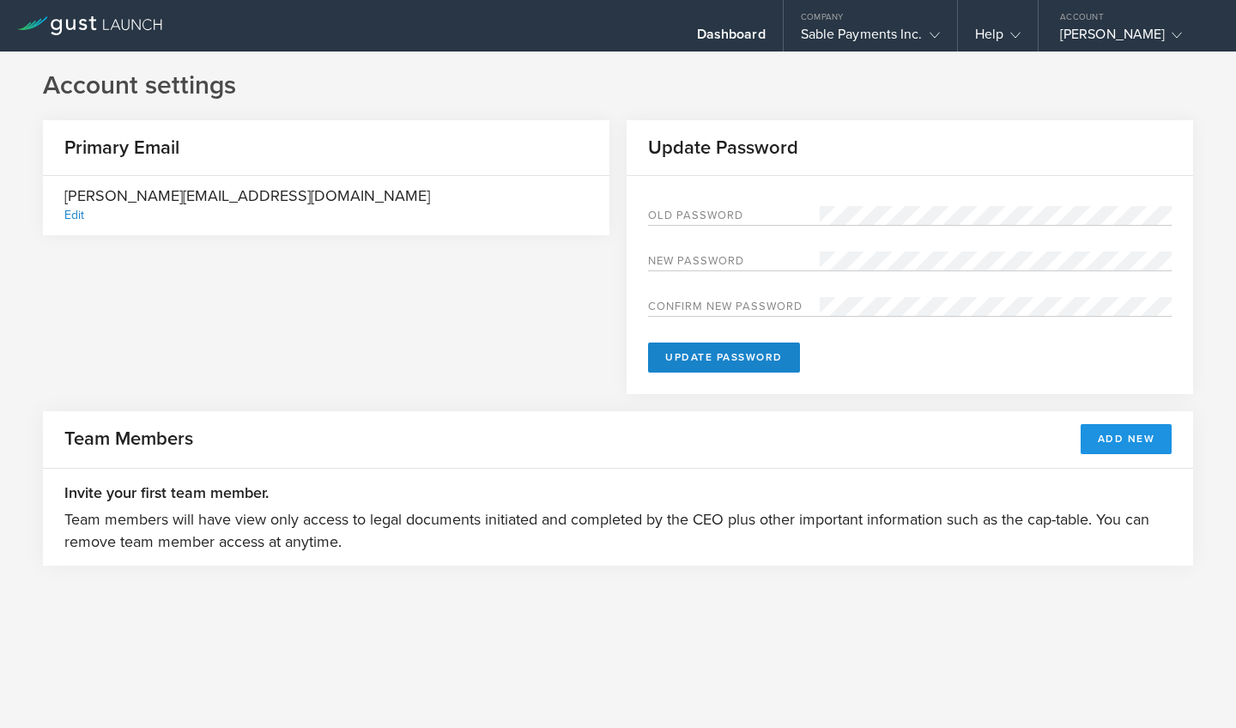
click at [1132, 435] on button "Add New" at bounding box center [1127, 439] width 92 height 30
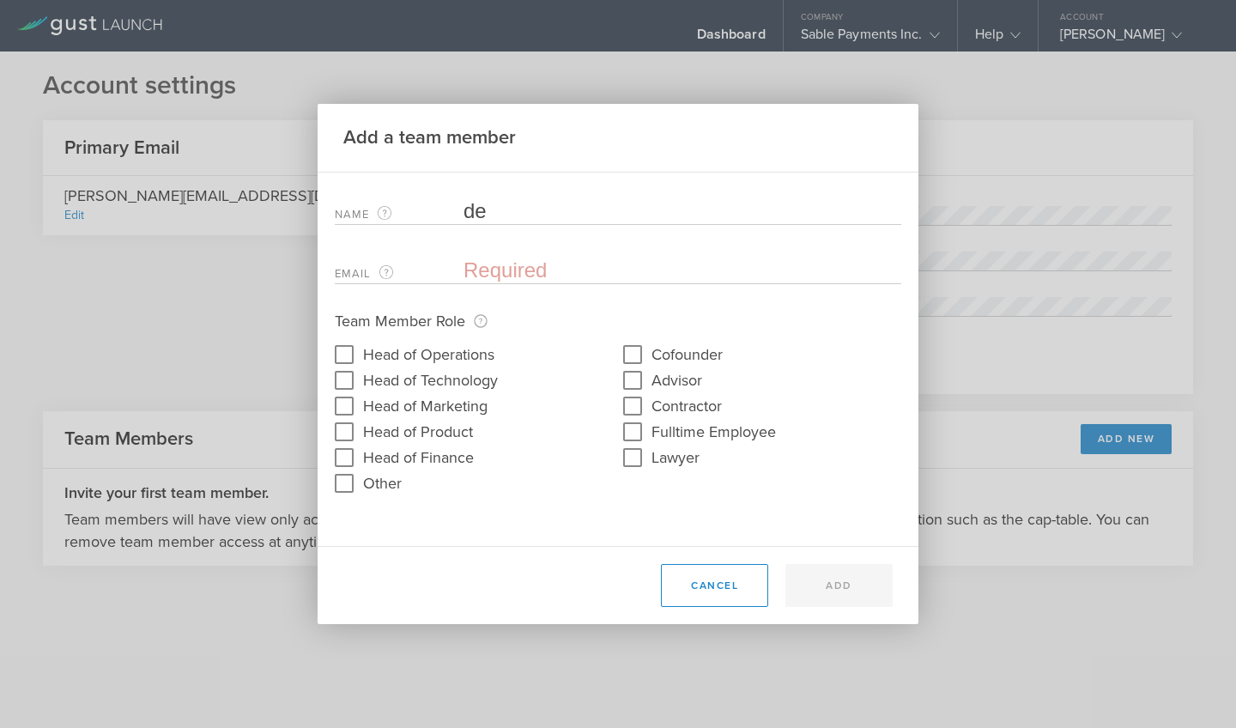
type input "d"
type input "[PERSON_NAME]"
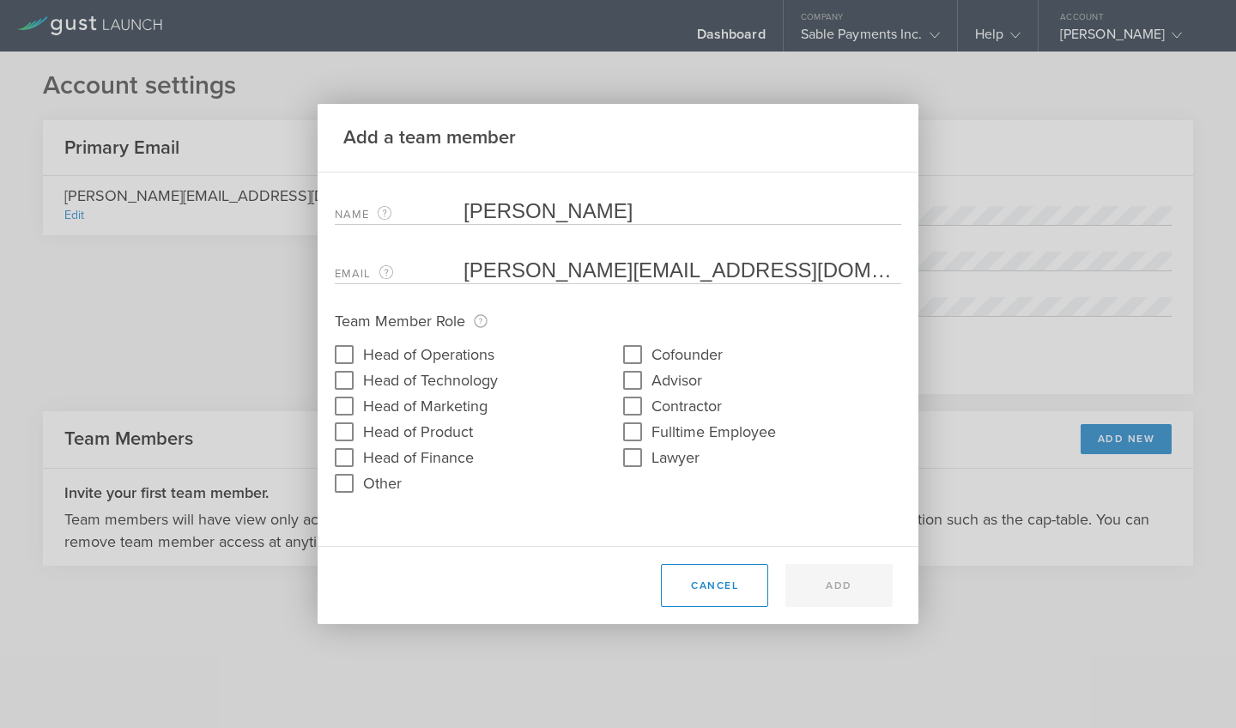
type input "[PERSON_NAME][EMAIL_ADDRESS][DOMAIN_NAME]"
click at [351, 459] on input "Head of Finance" at bounding box center [344, 457] width 27 height 27
checkbox input "true"
click at [347, 481] on input "Other" at bounding box center [344, 483] width 27 height 27
checkbox input "true"
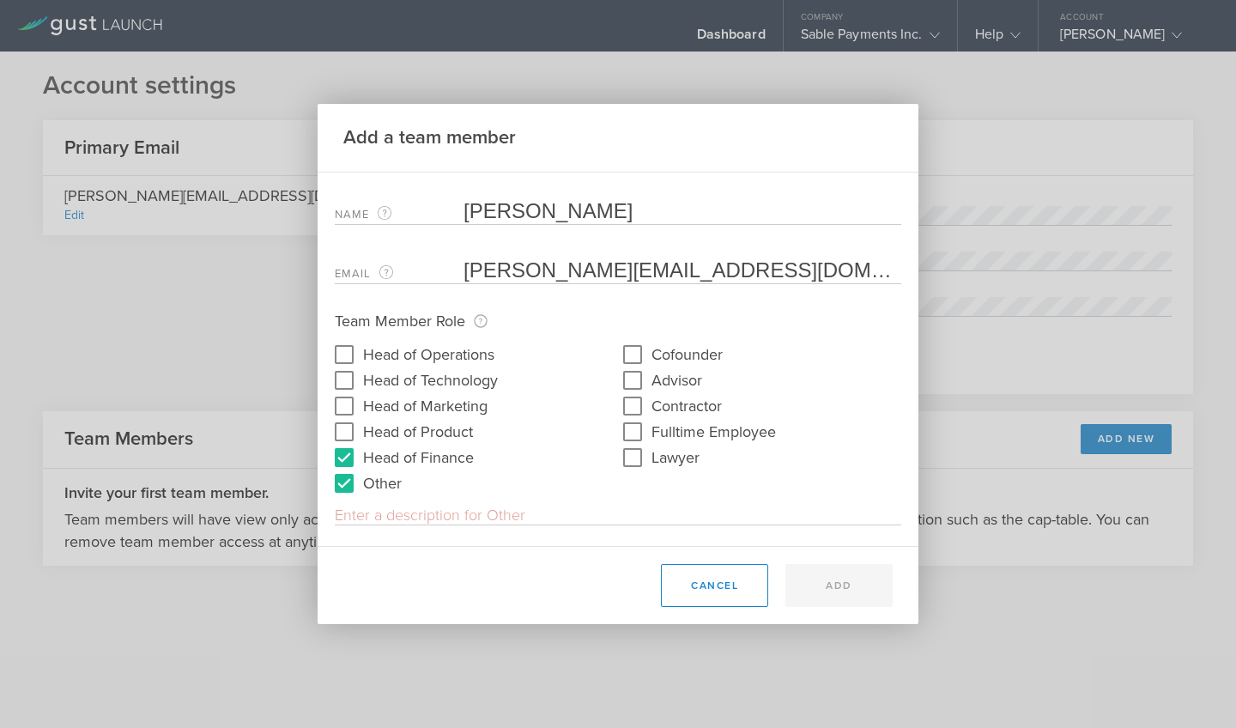
click at [382, 515] on input "text" at bounding box center [618, 515] width 567 height 19
type input "Chief Business Officer"
click at [847, 580] on button "Add" at bounding box center [839, 585] width 107 height 43
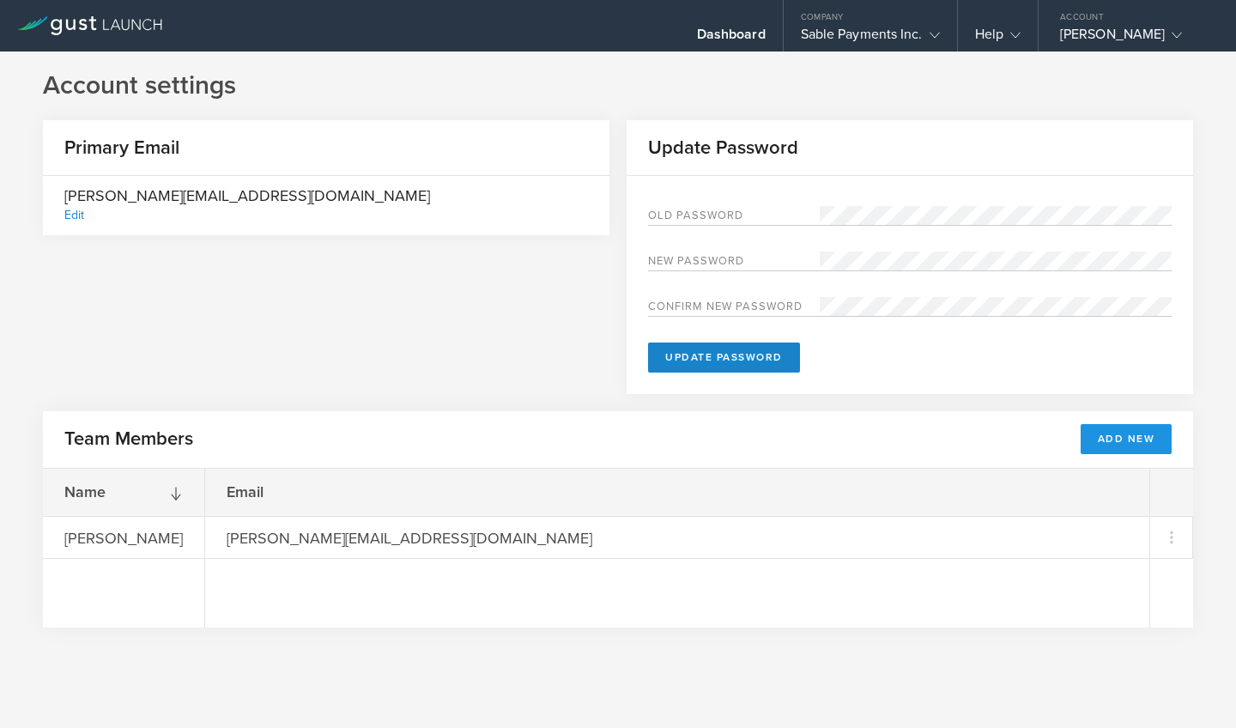
click at [1128, 446] on button "Add New" at bounding box center [1127, 439] width 92 height 30
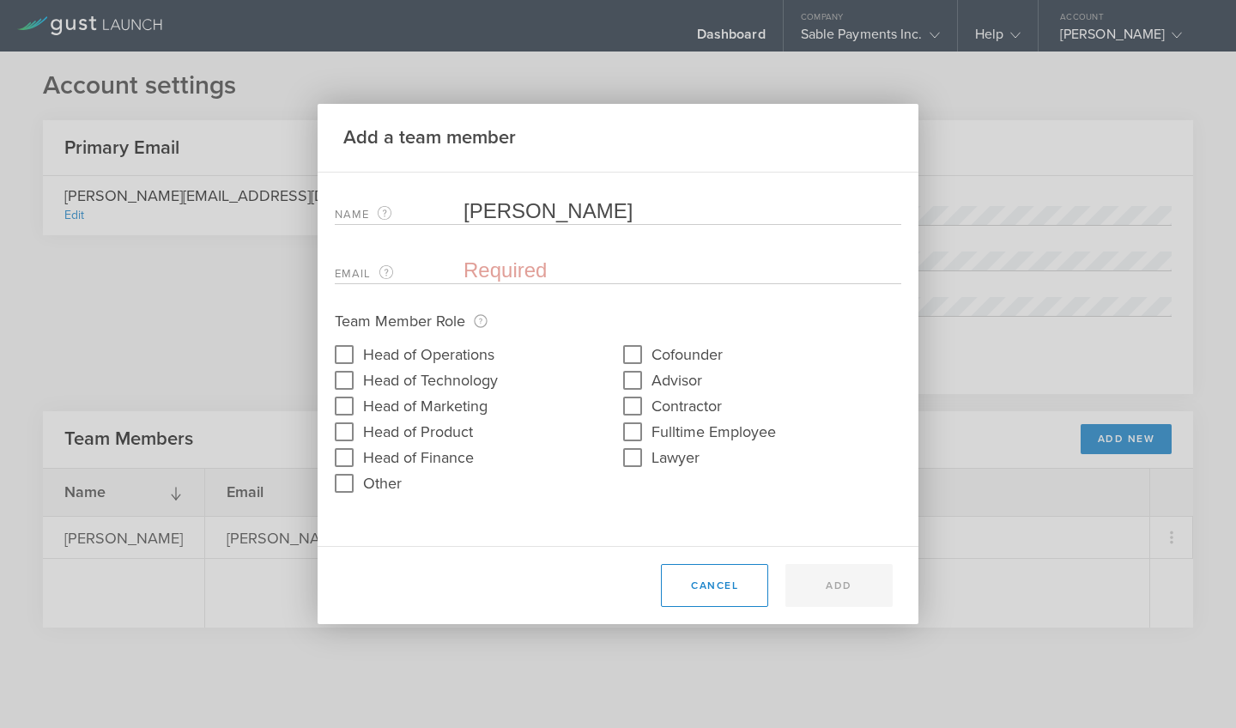
type input "[PERSON_NAME]"
type input "[EMAIL_ADDRESS][DOMAIN_NAME]"
click at [350, 485] on input "Other" at bounding box center [344, 483] width 27 height 27
checkbox input "true"
click at [419, 519] on input "text" at bounding box center [618, 515] width 567 height 19
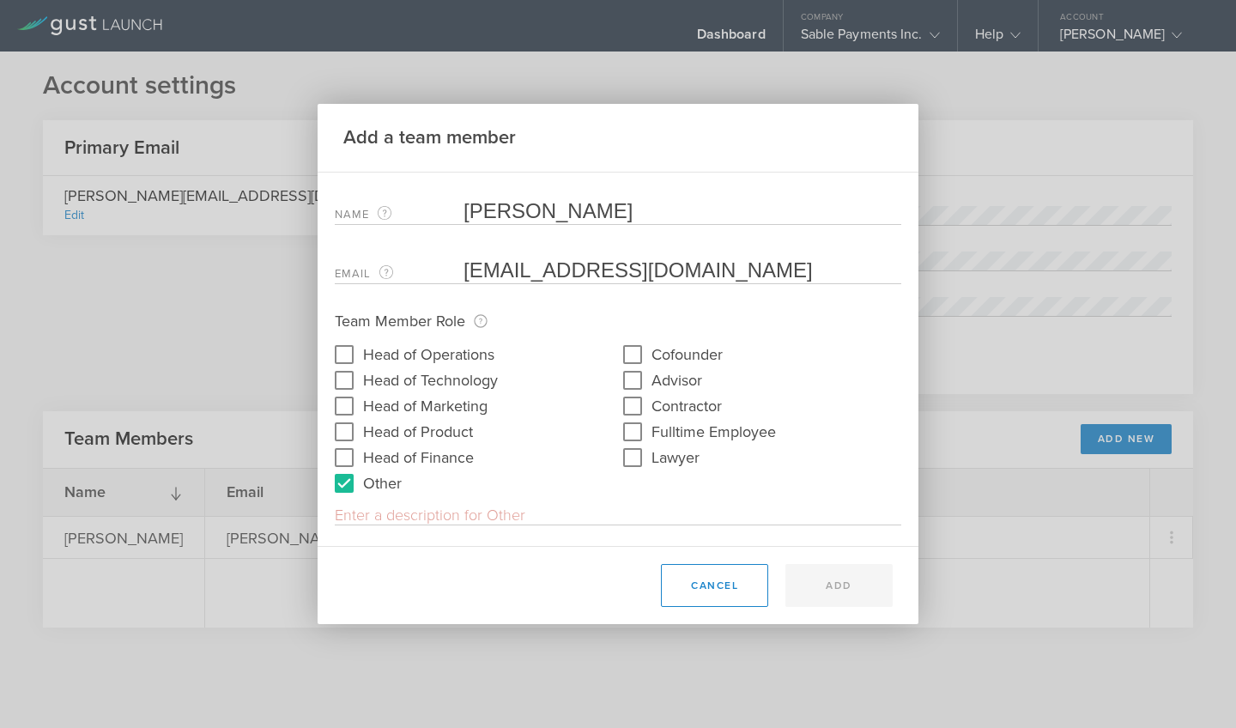
click at [349, 379] on input "Head of Technology" at bounding box center [344, 380] width 27 height 27
click at [347, 381] on input "Head of Technology" at bounding box center [344, 380] width 27 height 27
checkbox input "false"
click at [397, 507] on input "text" at bounding box center [618, 515] width 567 height 19
type input "Chief Product Officer"
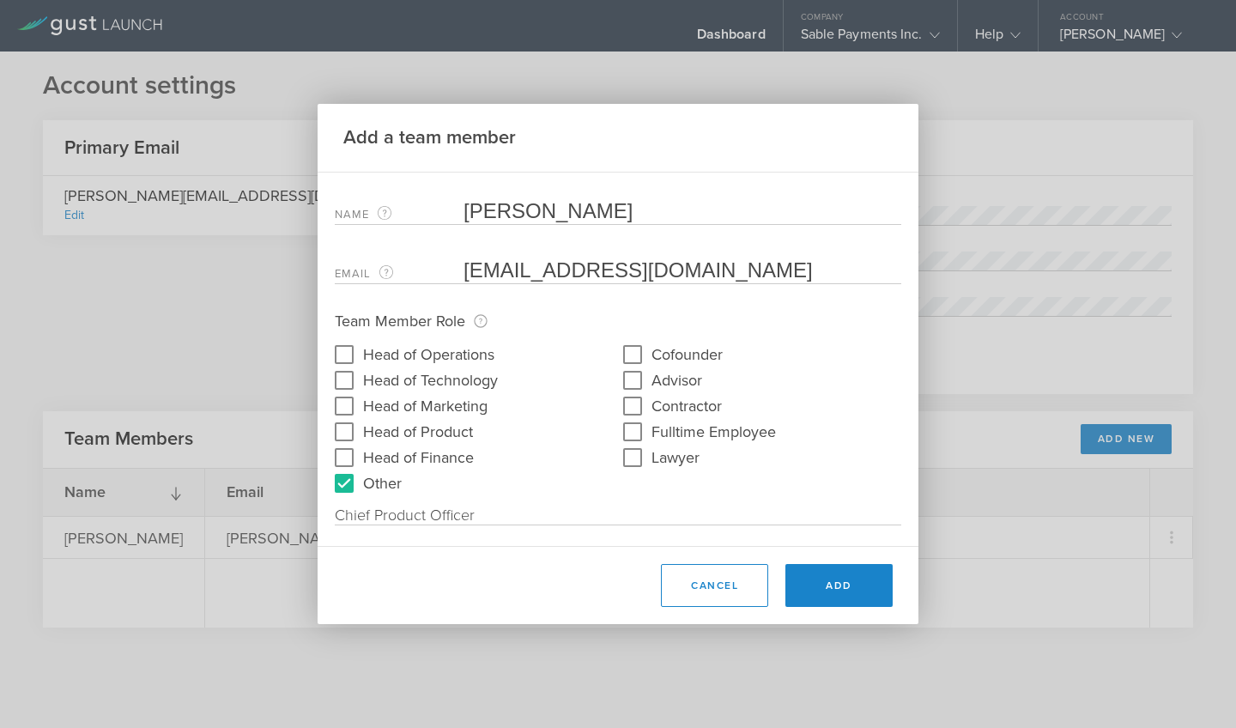
click at [637, 353] on input "Cofounder" at bounding box center [632, 354] width 27 height 27
checkbox input "true"
click at [853, 584] on button "Add" at bounding box center [839, 585] width 107 height 43
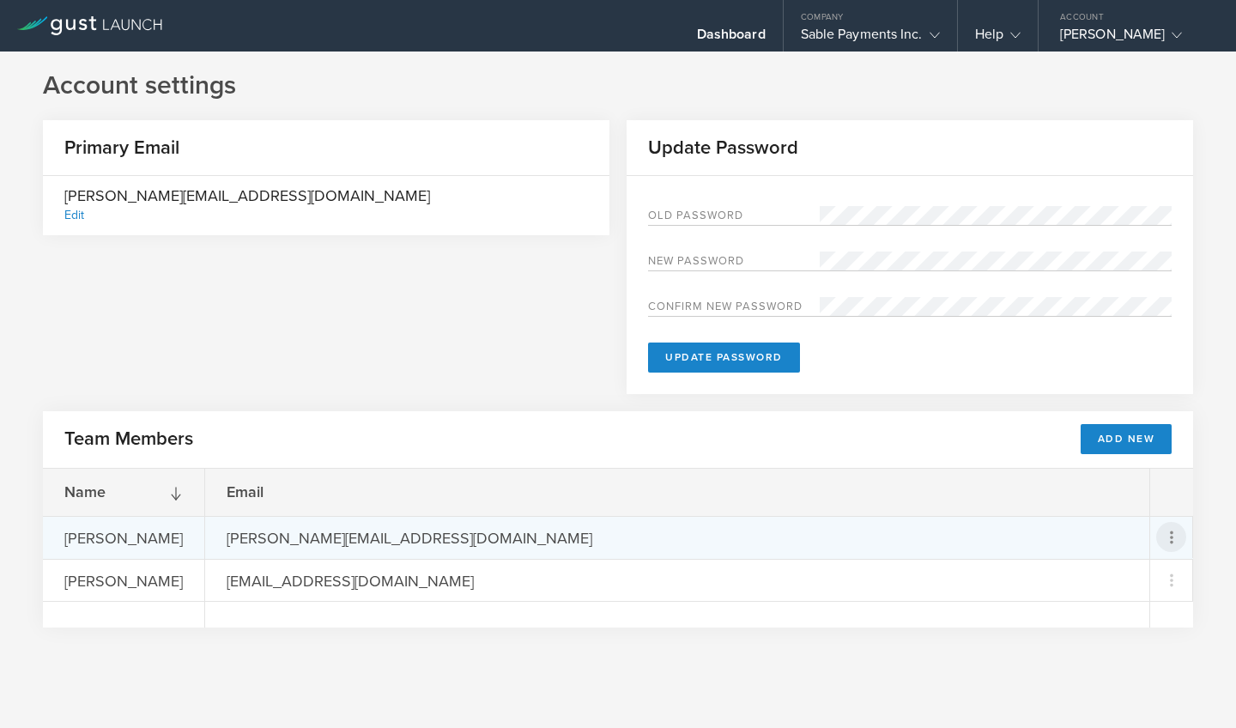
click at [1175, 541] on icon at bounding box center [1172, 537] width 21 height 21
click at [94, 536] on md-backdrop at bounding box center [618, 364] width 1236 height 728
click at [94, 536] on div "[PERSON_NAME]" at bounding box center [123, 537] width 161 height 41
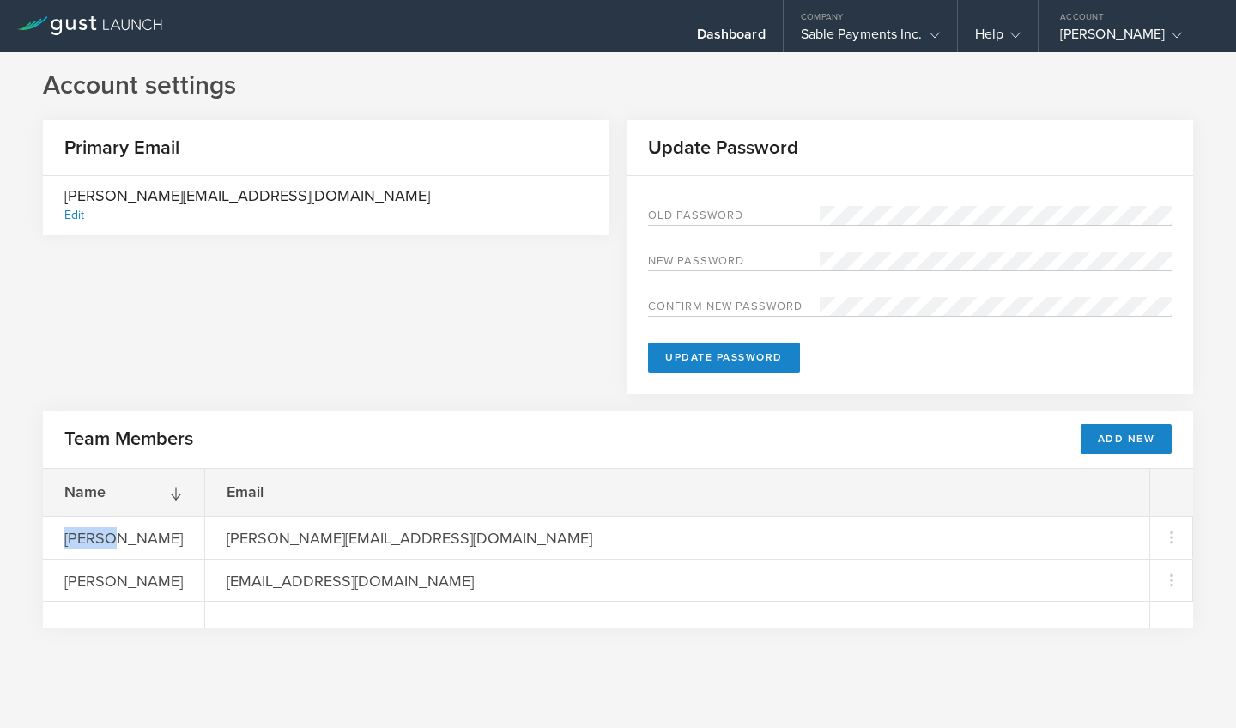
click at [172, 500] on polyline at bounding box center [176, 497] width 9 height 5
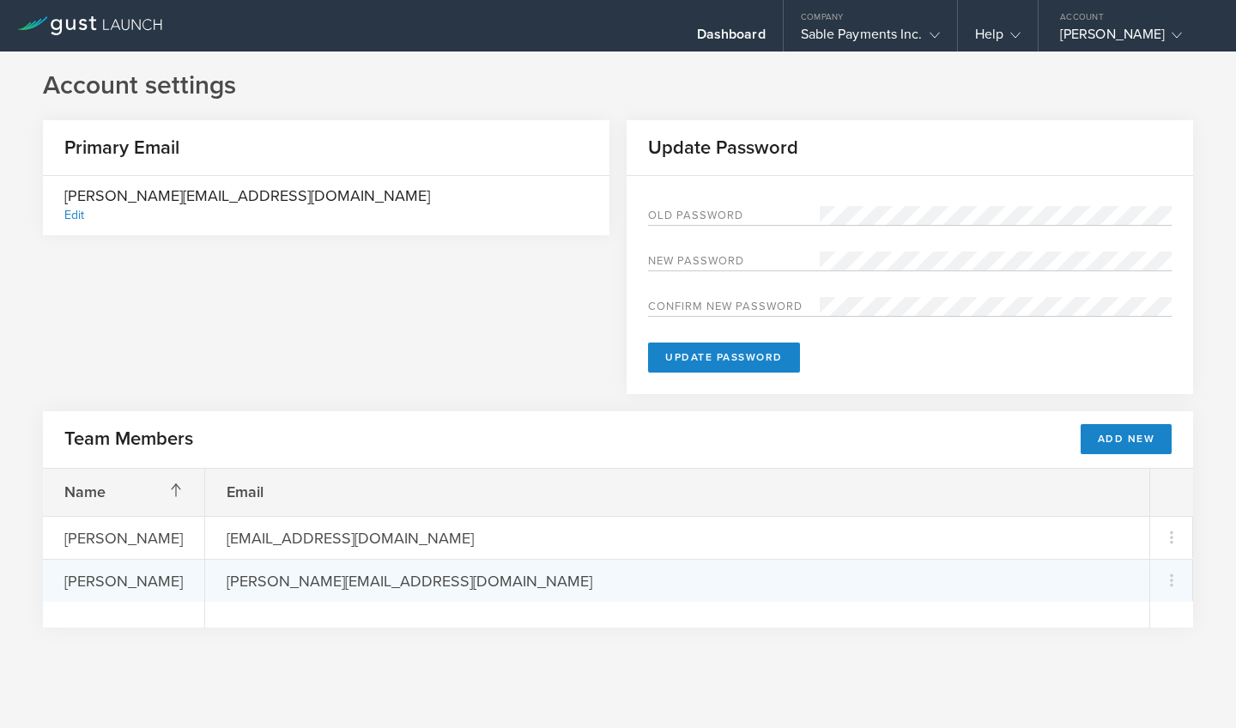
click at [129, 585] on div "[PERSON_NAME]" at bounding box center [123, 580] width 161 height 41
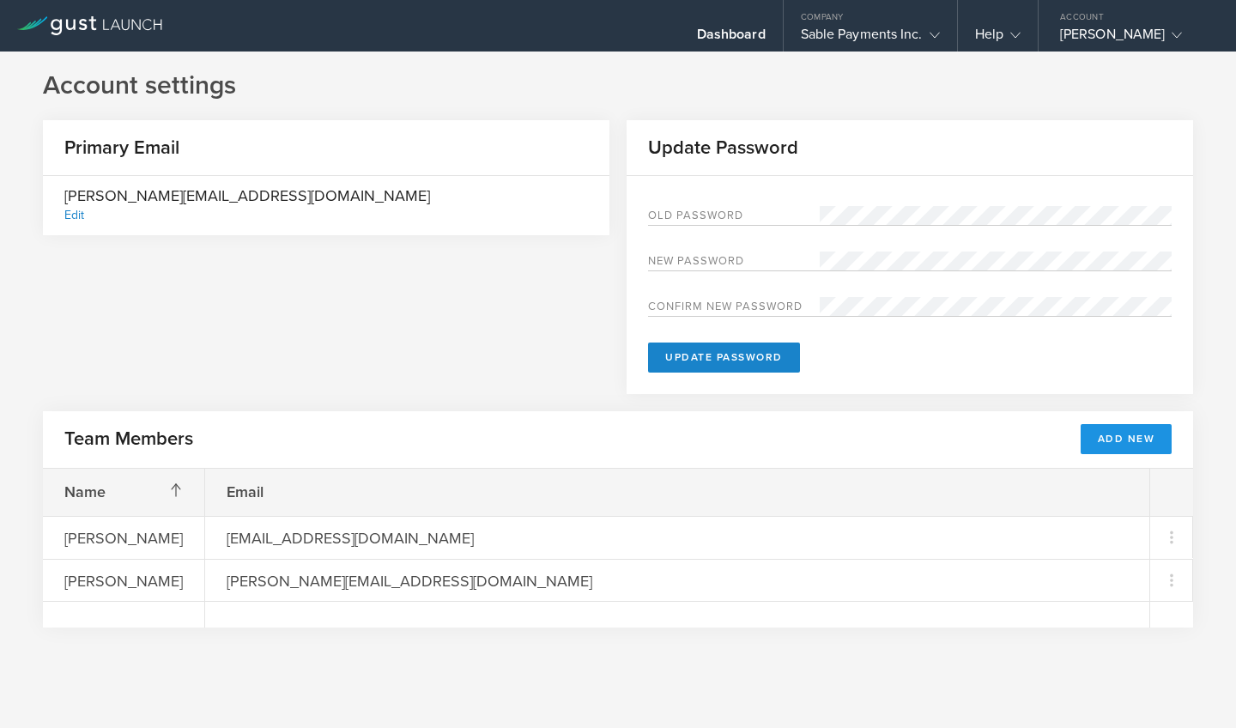
click at [1121, 433] on button "Add New" at bounding box center [1127, 439] width 92 height 30
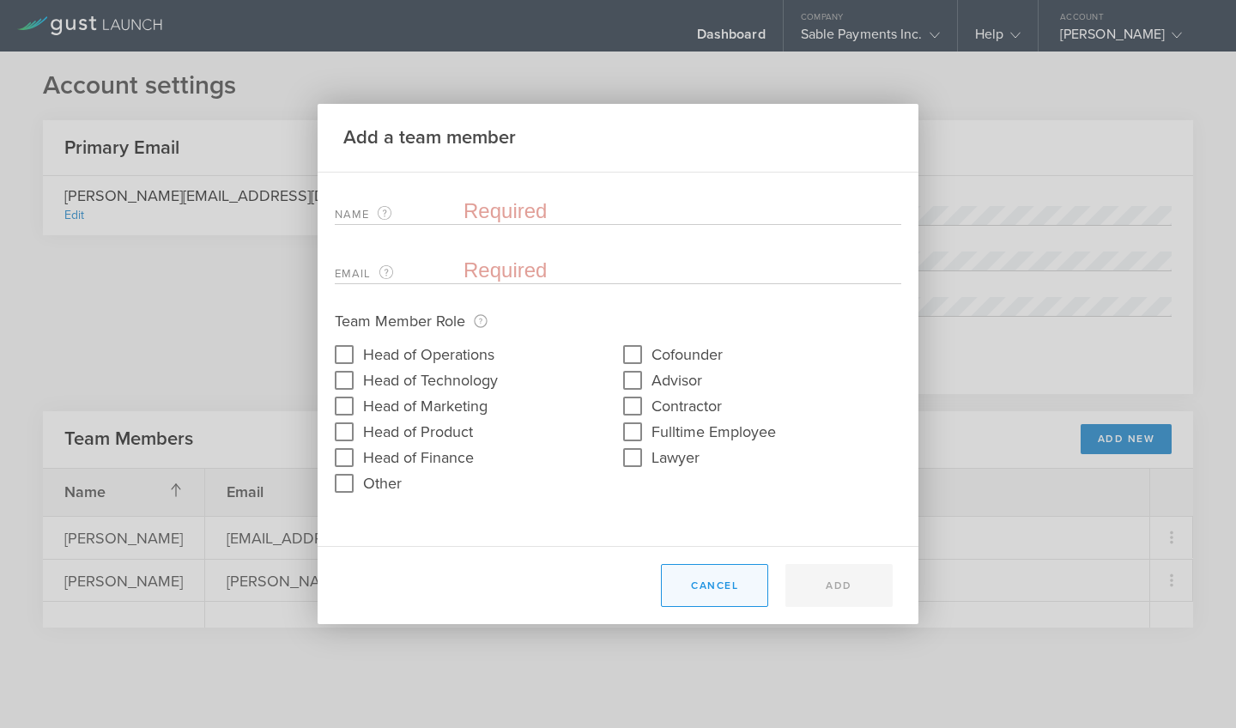
click at [729, 591] on button "Cancel" at bounding box center [714, 585] width 107 height 43
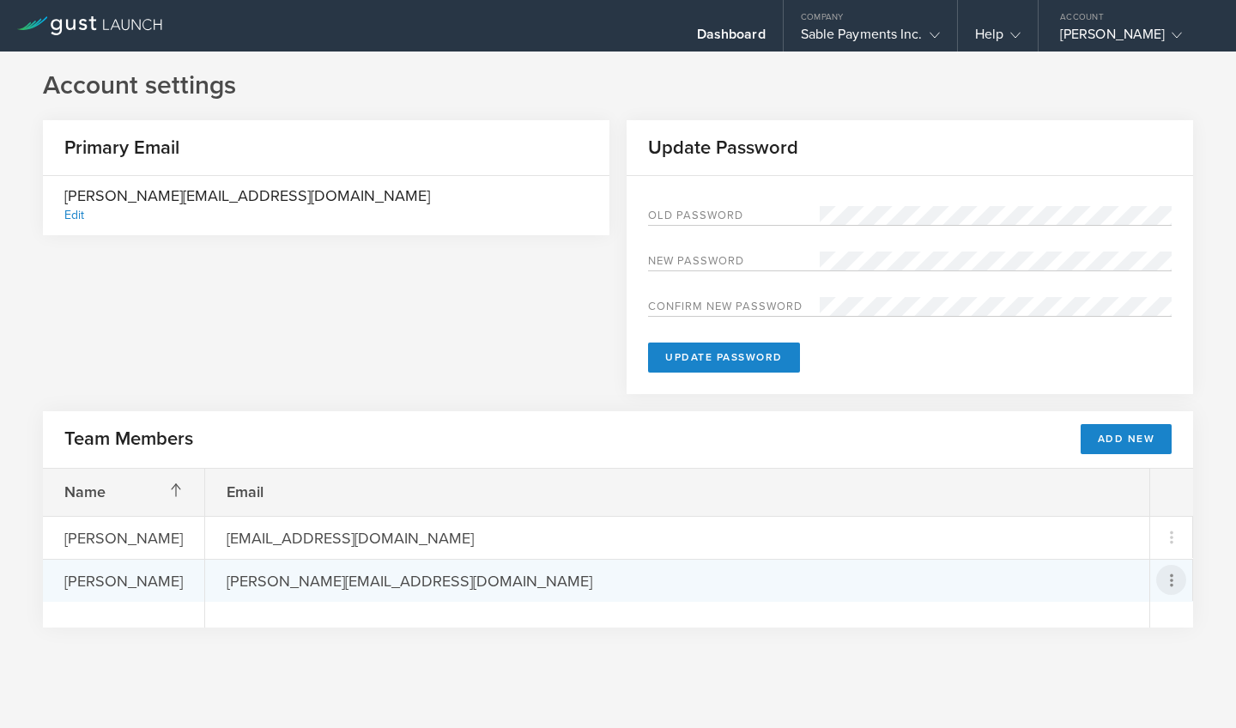
click at [1172, 583] on icon at bounding box center [1172, 580] width 21 height 21
click at [1112, 665] on div "Remove Team Member" at bounding box center [1112, 658] width 141 height 20
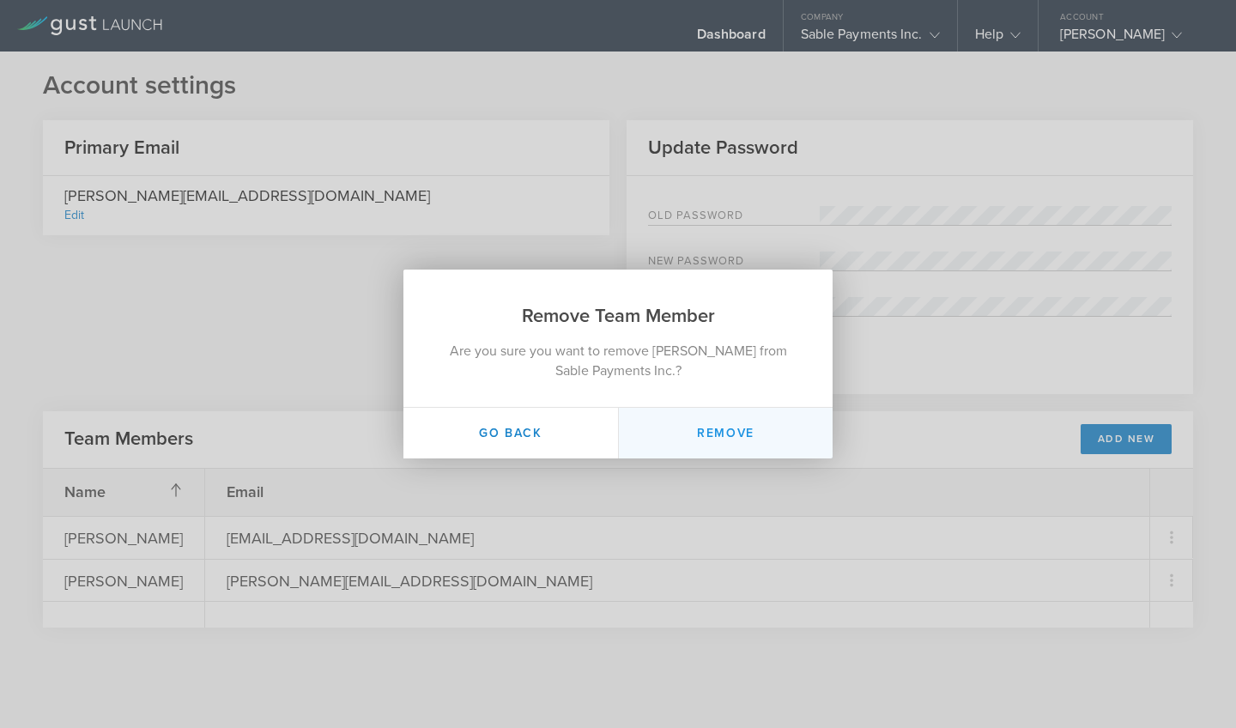
click at [728, 425] on button "Remove" at bounding box center [725, 433] width 215 height 51
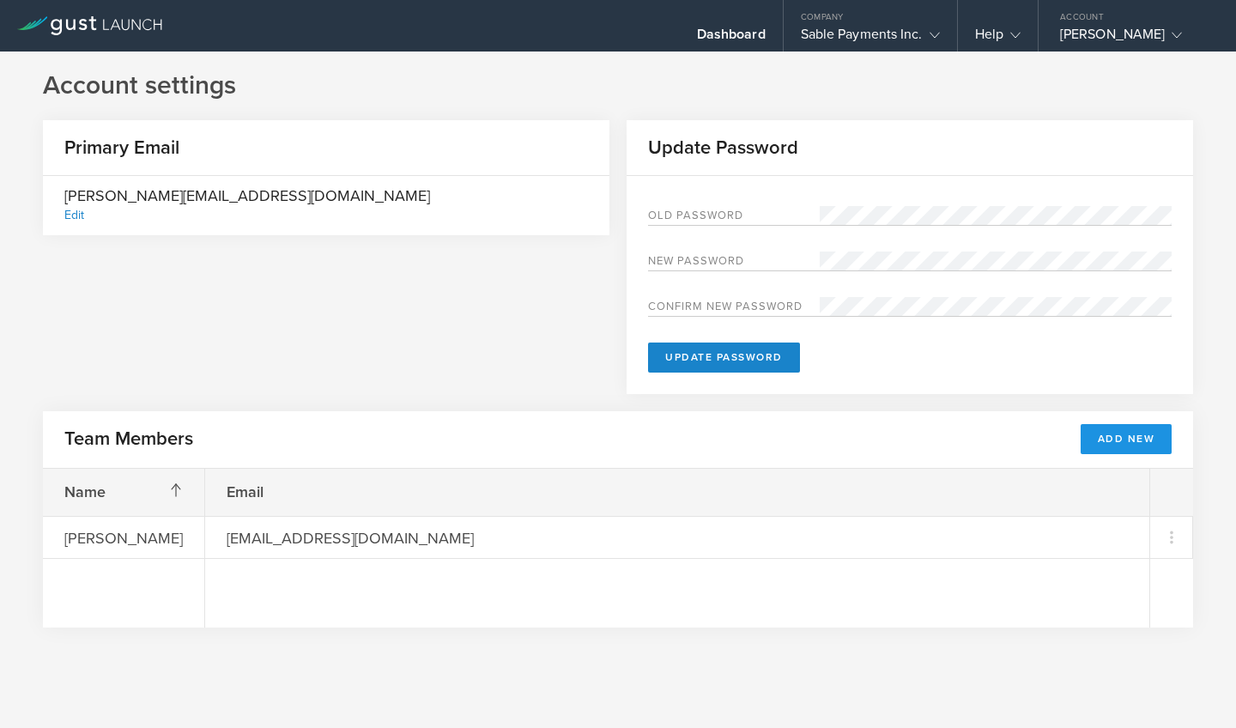
click at [1109, 446] on button "Add New" at bounding box center [1127, 439] width 92 height 30
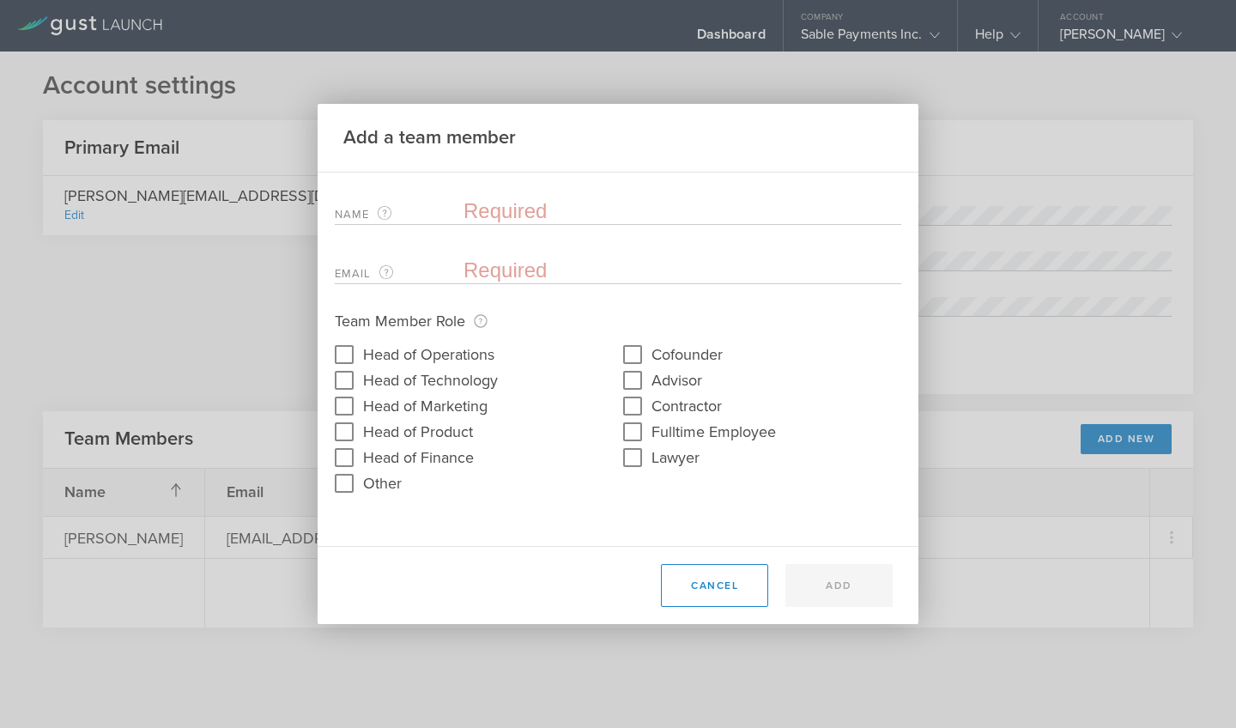
click at [546, 197] on div "Name The first and last name of the team member that will be added." at bounding box center [618, 207] width 567 height 35
type input "[PERSON_NAME]"
click at [493, 272] on input "email" at bounding box center [678, 271] width 429 height 26
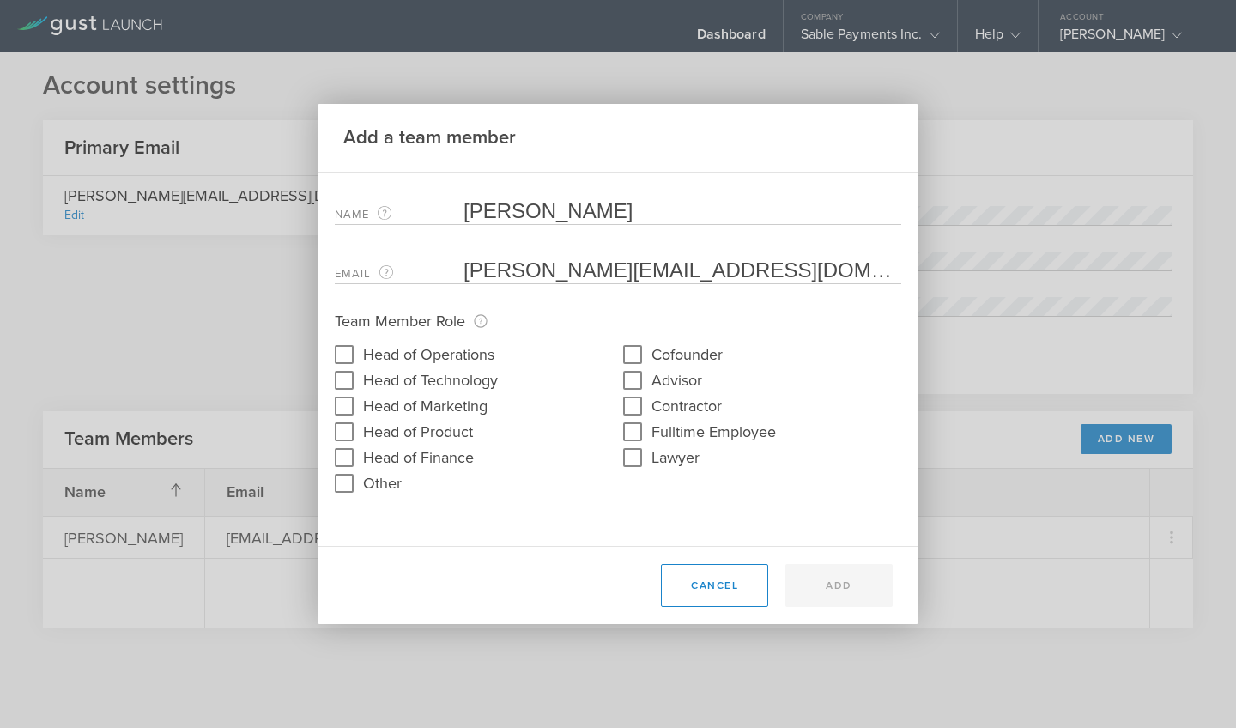
type input "[PERSON_NAME][EMAIL_ADDRESS][DOMAIN_NAME]"
click at [340, 459] on input "Head of Finance" at bounding box center [344, 457] width 27 height 27
checkbox input "true"
click at [380, 538] on div "Name The first and last name of the team member that will be added. [PERSON_NAM…" at bounding box center [618, 360] width 601 height 374
click at [369, 549] on div "Cancel Add" at bounding box center [618, 585] width 601 height 78
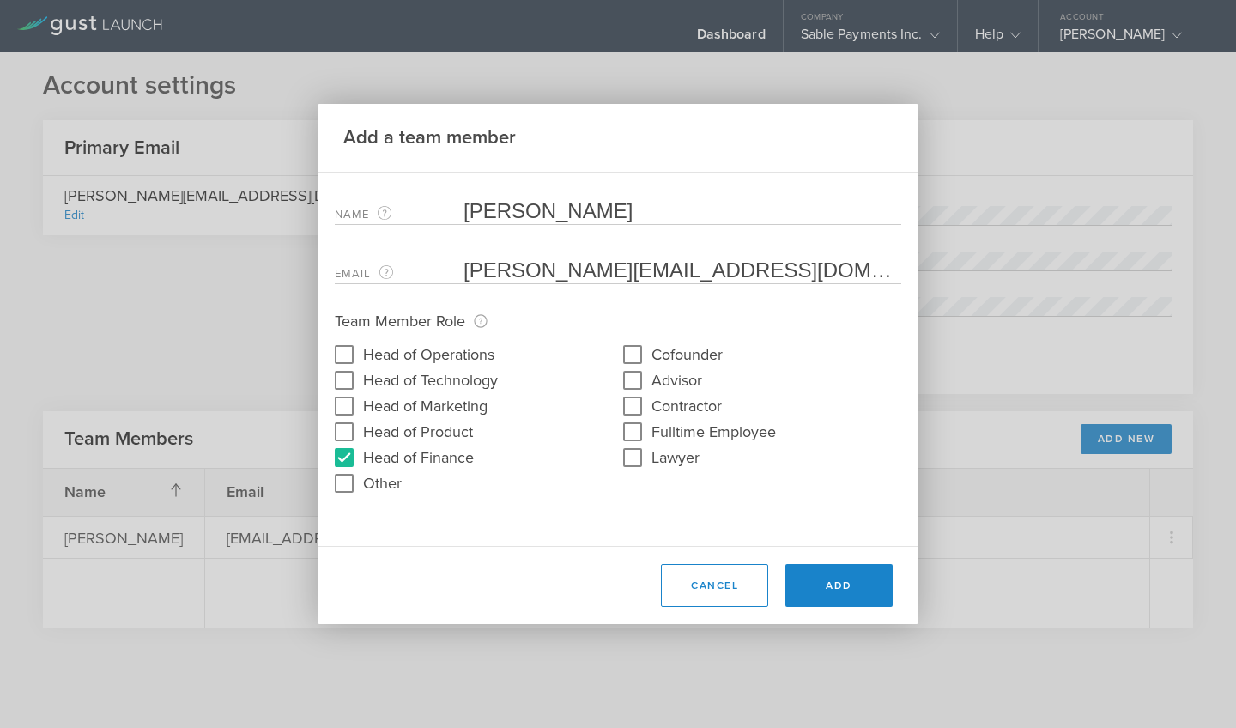
click at [388, 541] on div "Name The first and last name of the team member that will be added. [PERSON_NAM…" at bounding box center [618, 360] width 601 height 374
click at [347, 483] on input "Other" at bounding box center [344, 483] width 27 height 27
checkbox input "true"
click at [635, 358] on input "Cofounder" at bounding box center [632, 354] width 27 height 27
checkbox input "true"
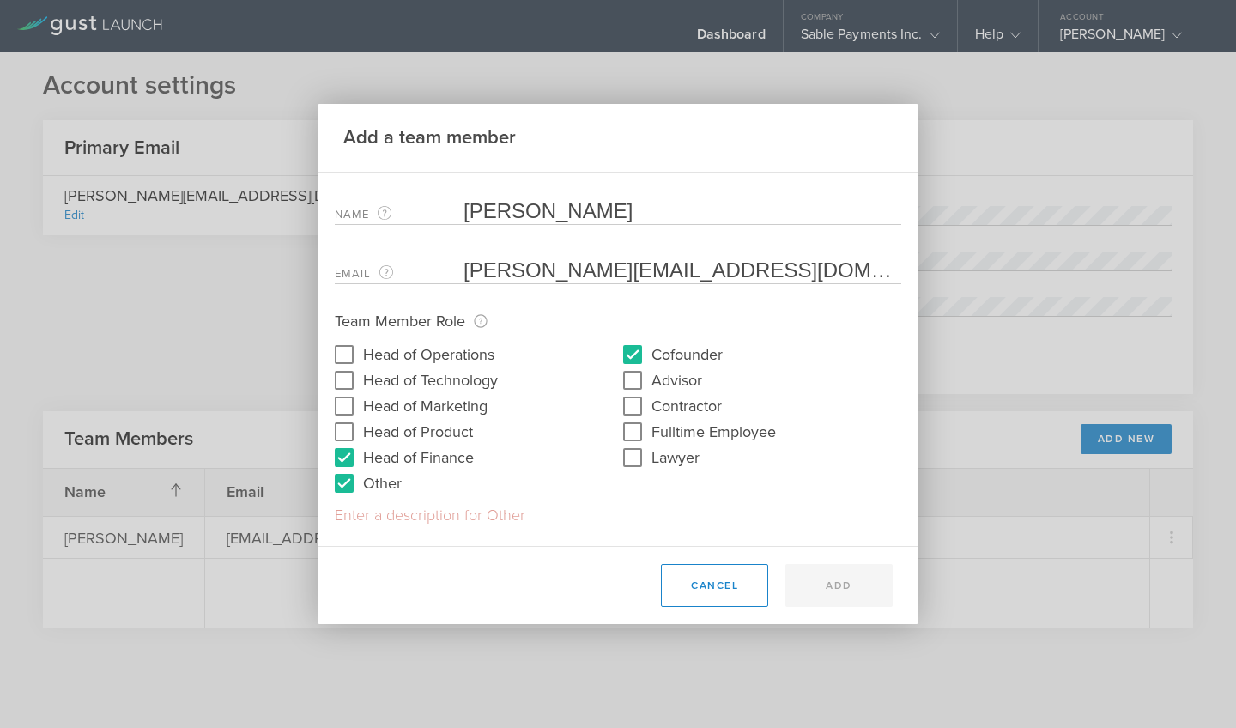
click at [453, 520] on input "text" at bounding box center [618, 515] width 567 height 19
click at [345, 458] on input "Head of Finance" at bounding box center [344, 457] width 27 height 27
checkbox input "false"
click at [396, 509] on input "text" at bounding box center [618, 515] width 567 height 19
type input "Chief Business Officer"
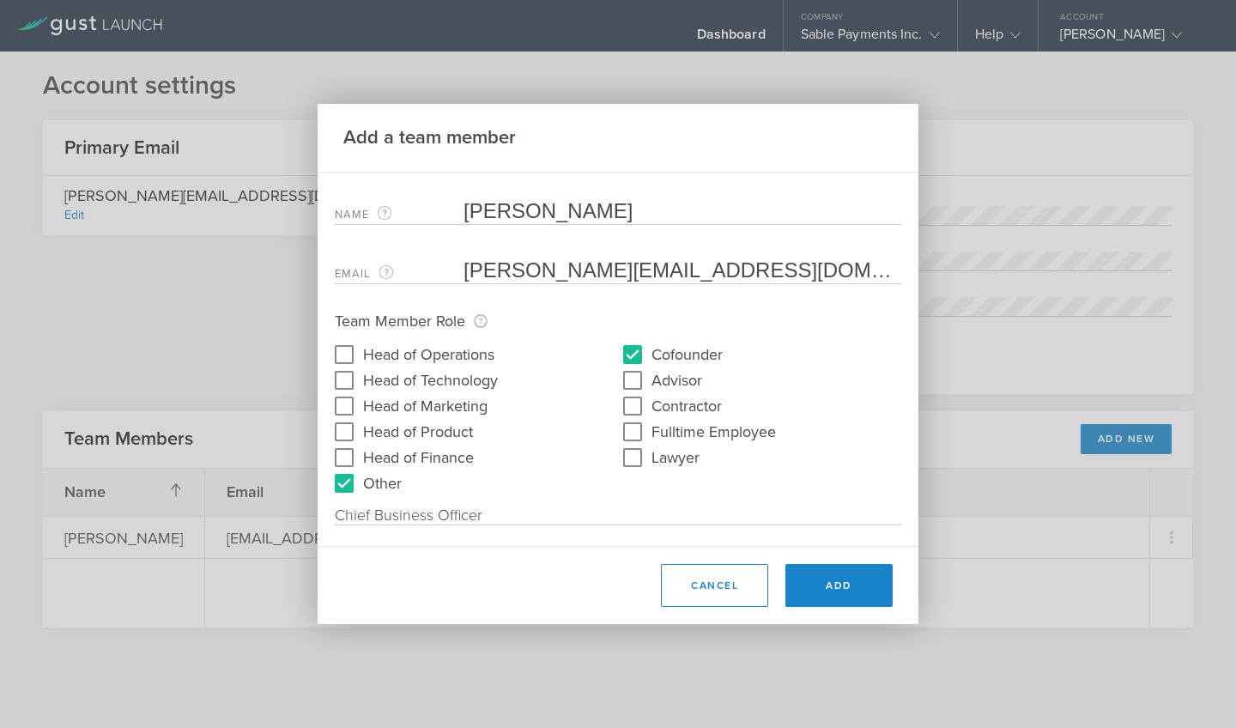
click at [345, 455] on input "Head of Finance" at bounding box center [344, 457] width 27 height 27
checkbox input "true"
click at [836, 591] on button "Add" at bounding box center [839, 585] width 107 height 43
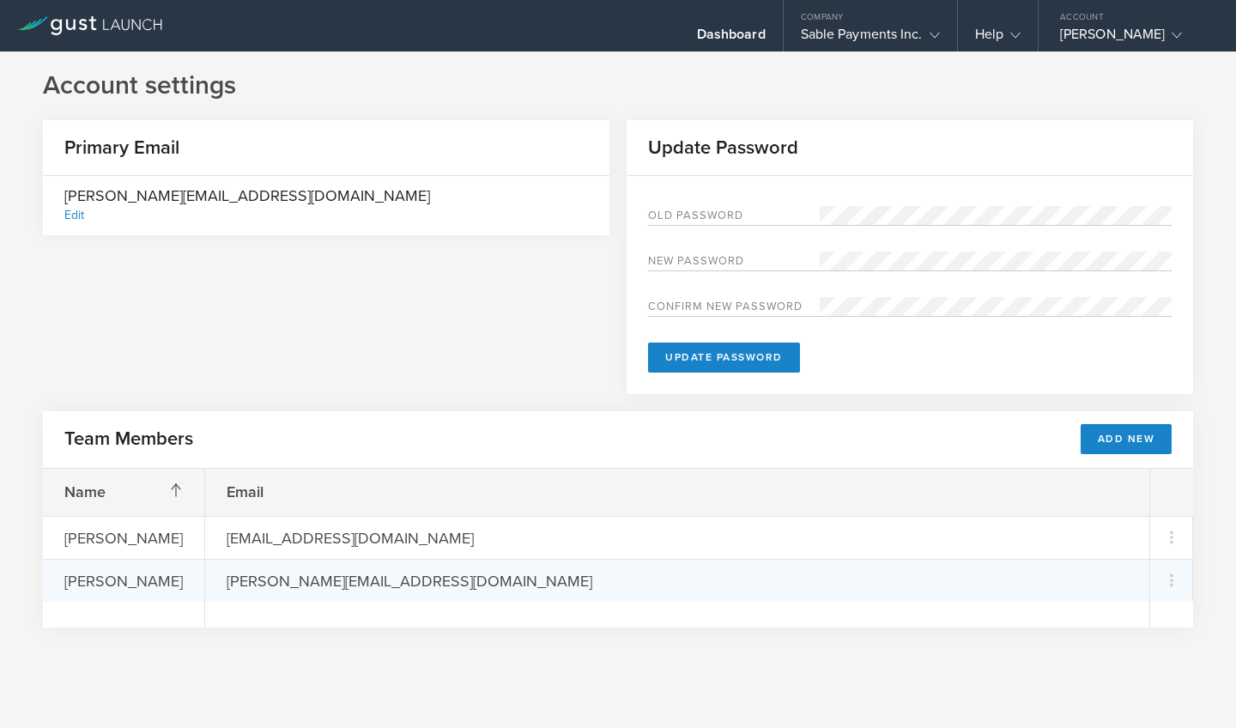
click at [137, 580] on div "[PERSON_NAME]" at bounding box center [123, 580] width 161 height 41
click at [285, 574] on div "[PERSON_NAME][EMAIL_ADDRESS][DOMAIN_NAME]" at bounding box center [410, 580] width 410 height 41
click at [140, 586] on div "[PERSON_NAME]" at bounding box center [123, 580] width 161 height 41
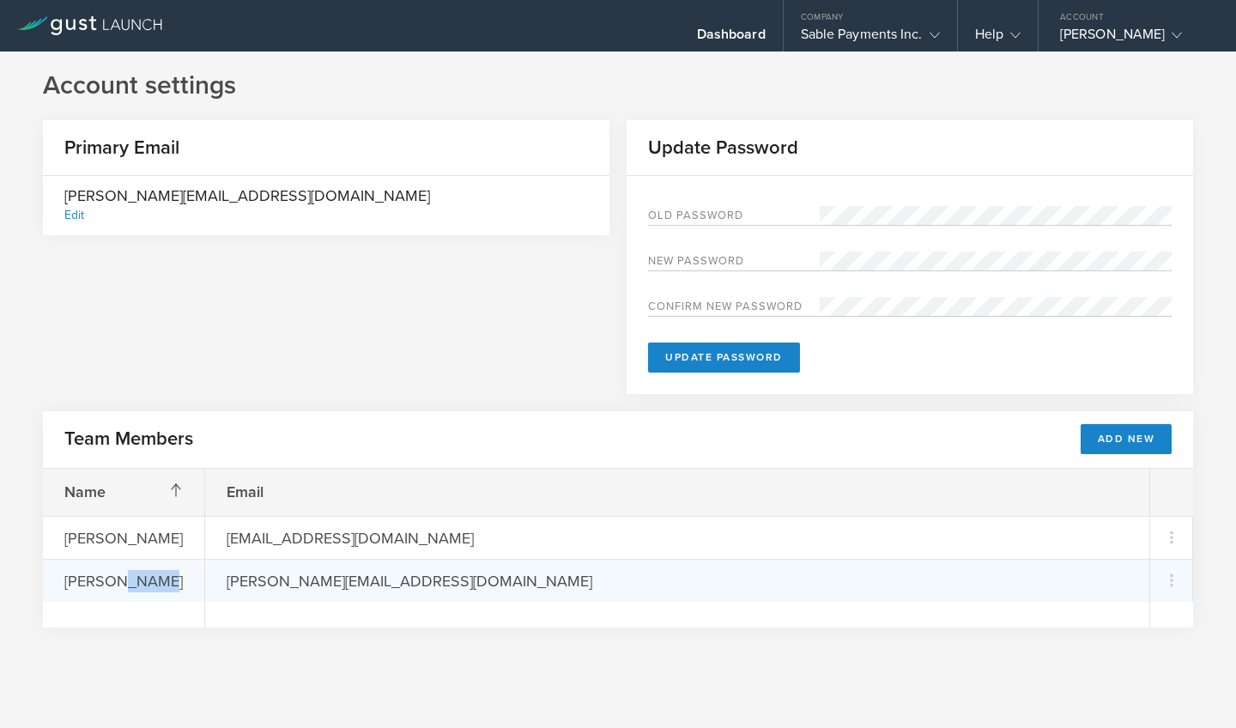
click at [140, 586] on div "[PERSON_NAME]" at bounding box center [123, 580] width 161 height 41
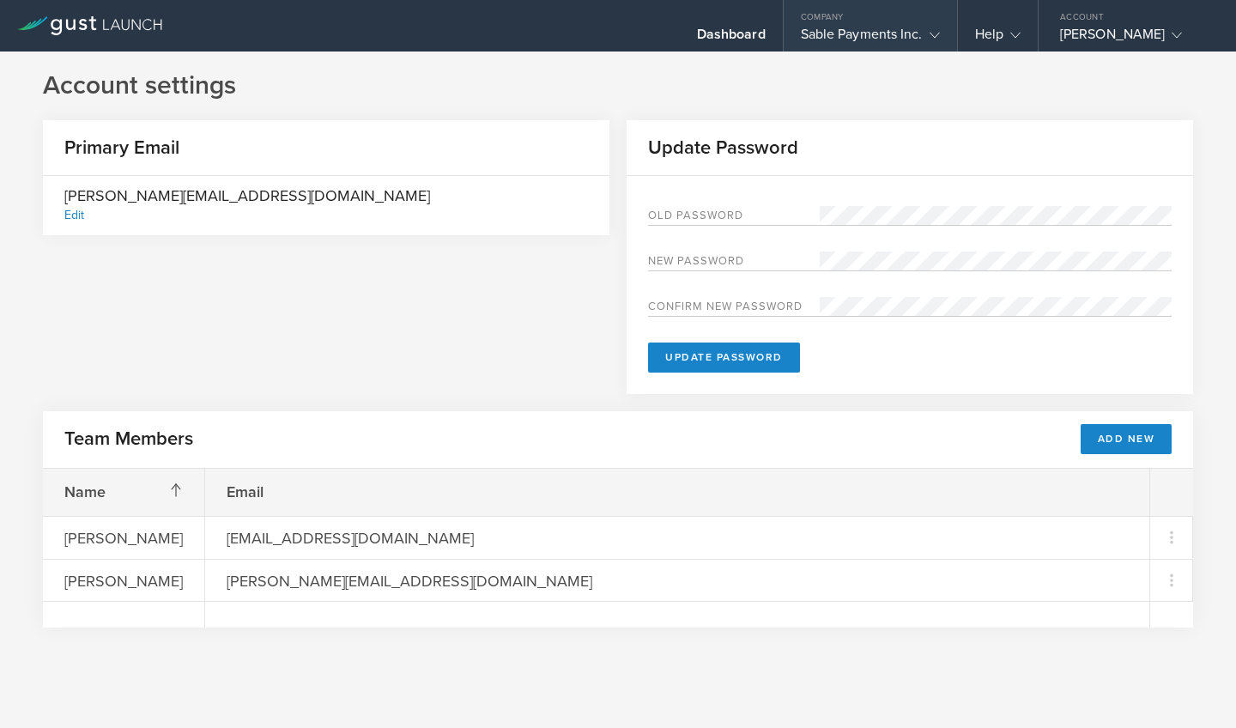
click at [926, 35] on gust-icon at bounding box center [931, 34] width 17 height 17
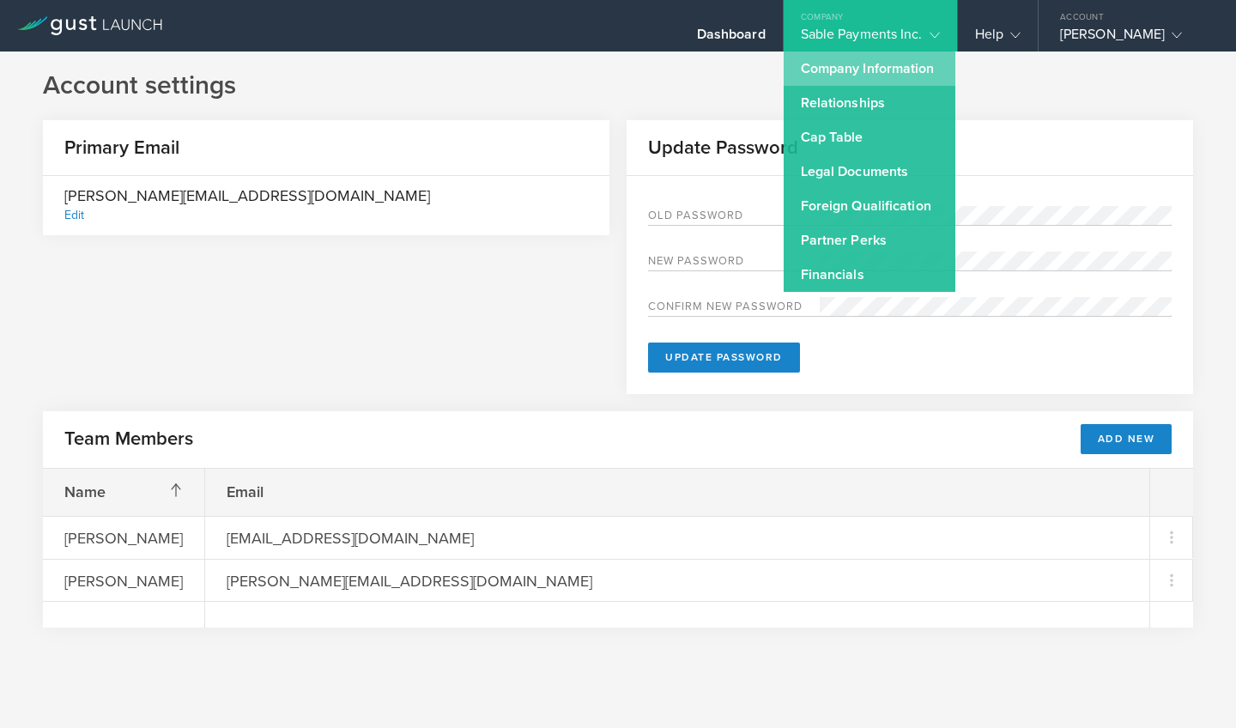
click at [884, 75] on link "Company Information" at bounding box center [870, 69] width 172 height 34
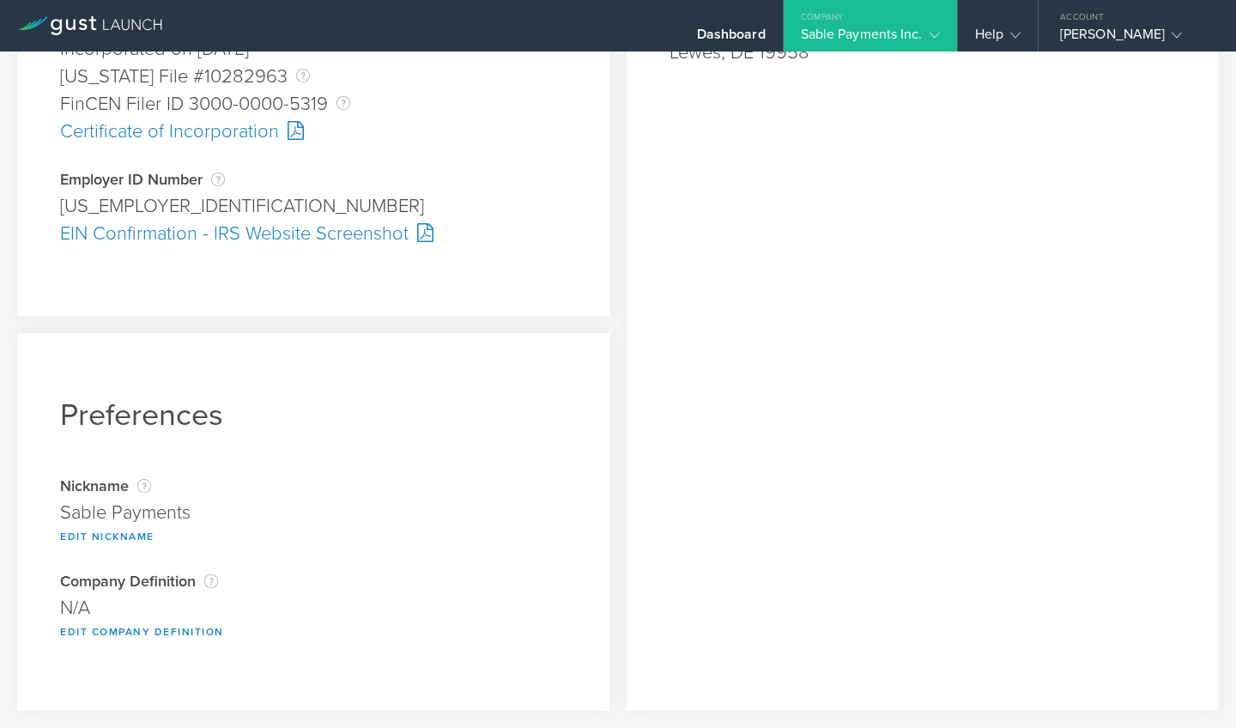
scroll to position [522, 0]
click at [131, 534] on button "Edit Nickname" at bounding box center [107, 537] width 94 height 21
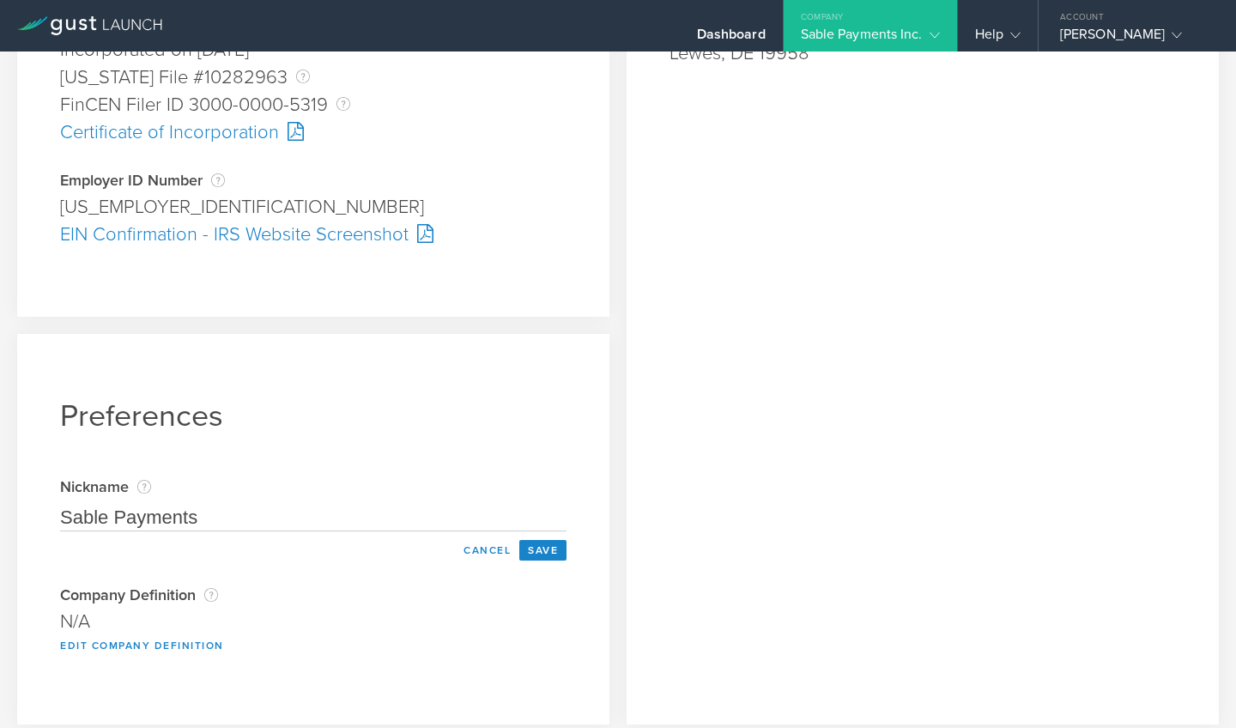
click at [244, 521] on input "Sable Payments" at bounding box center [313, 517] width 507 height 27
type input "SablePay"
click at [552, 549] on button "Save" at bounding box center [542, 550] width 47 height 21
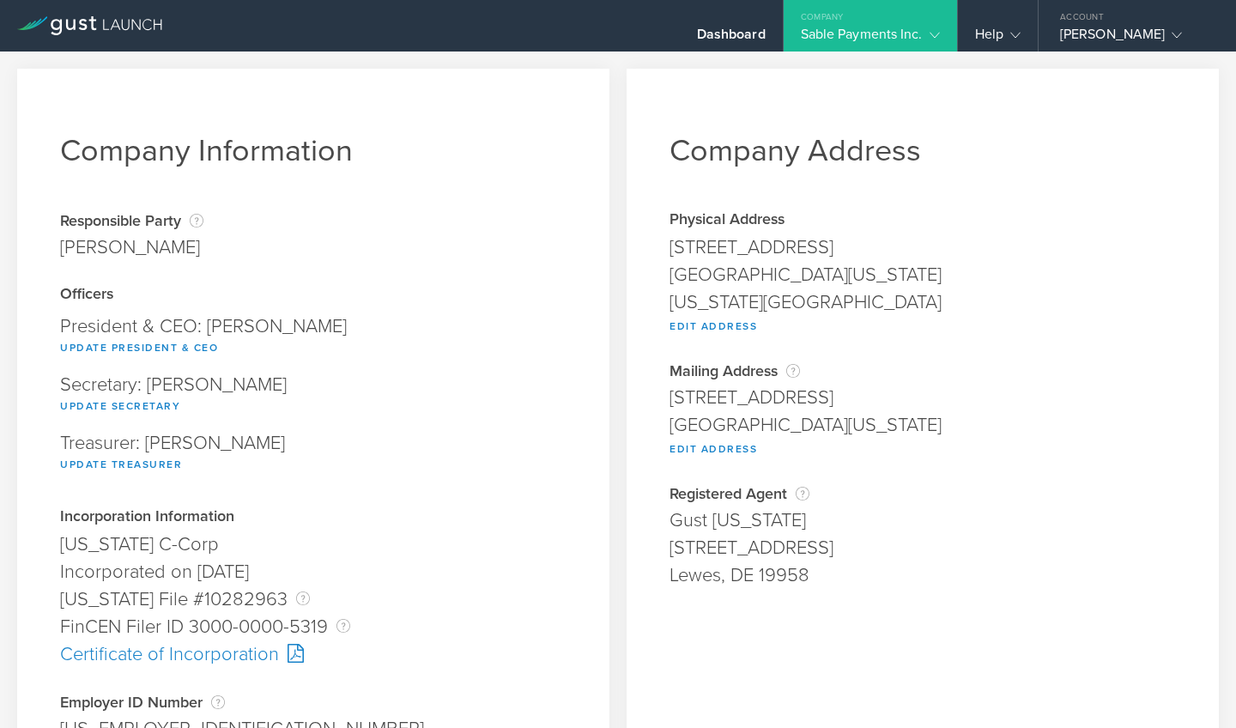
scroll to position [0, 0]
click at [738, 35] on div "Dashboard" at bounding box center [731, 39] width 69 height 26
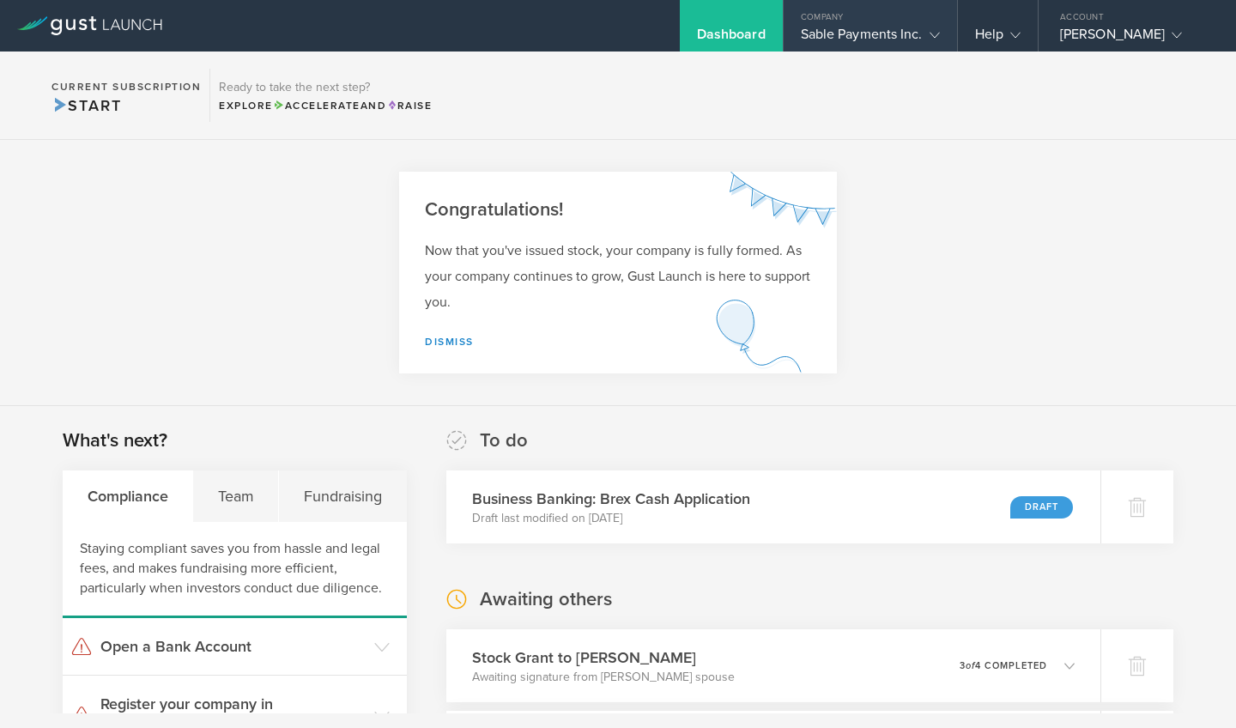
click at [926, 37] on gust-icon at bounding box center [931, 34] width 17 height 17
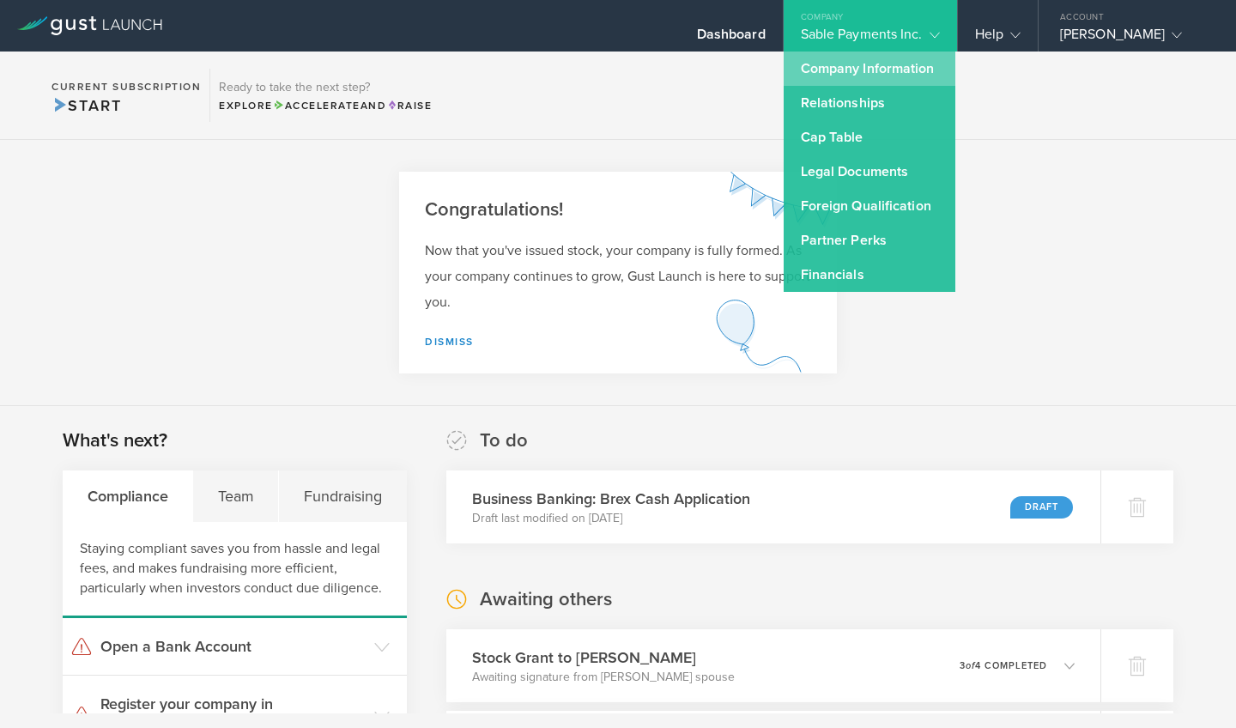
click at [881, 77] on link "Company Information" at bounding box center [870, 69] width 172 height 34
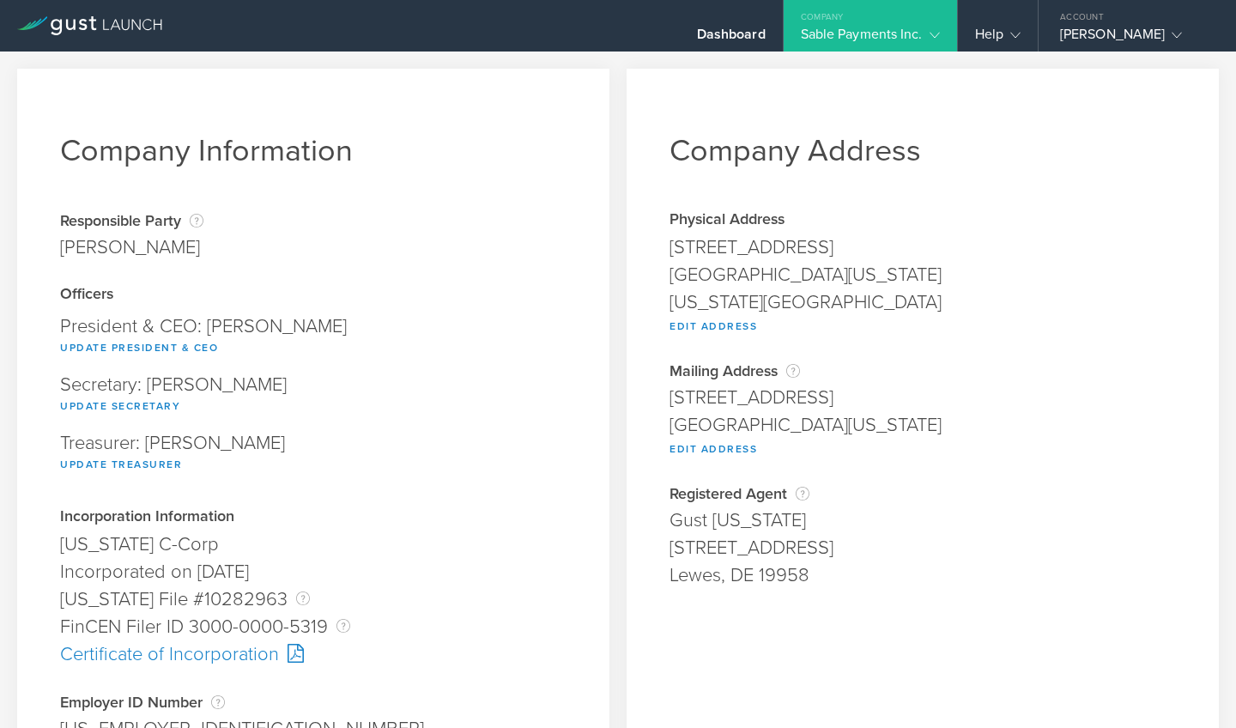
click at [935, 34] on icon at bounding box center [935, 35] width 10 height 10
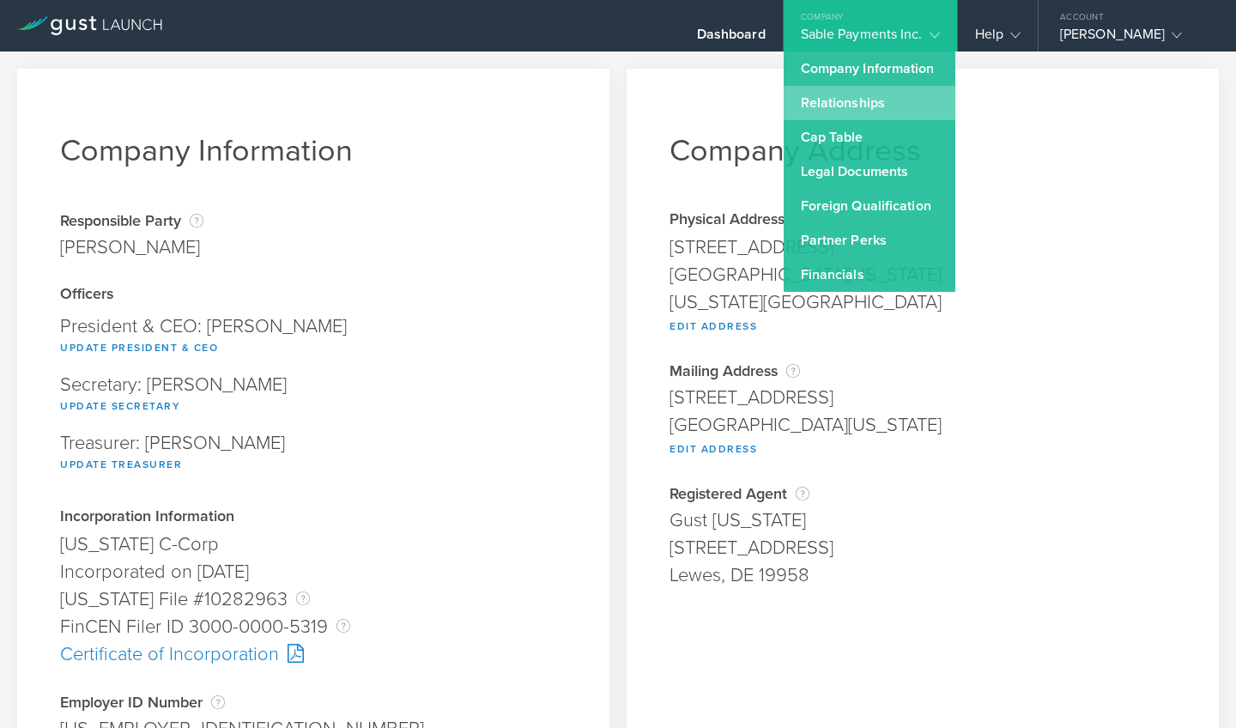
click at [855, 109] on link "Relationships" at bounding box center [870, 103] width 172 height 34
